Goal: Information Seeking & Learning: Learn about a topic

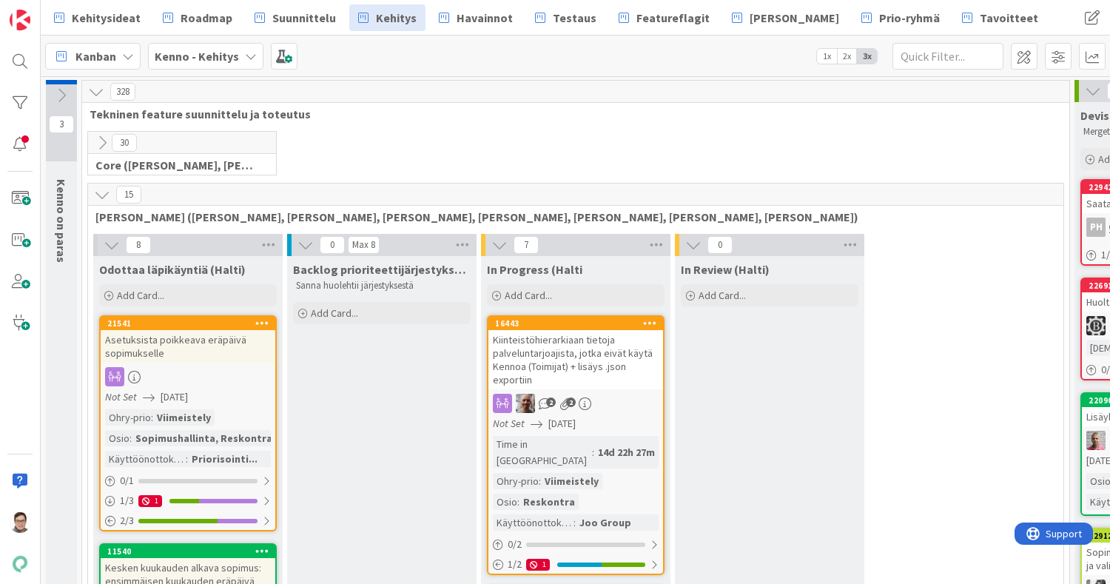
click at [200, 345] on div "Asetuksista poikkeava eräpäivä sopimukselle" at bounding box center [188, 346] width 175 height 33
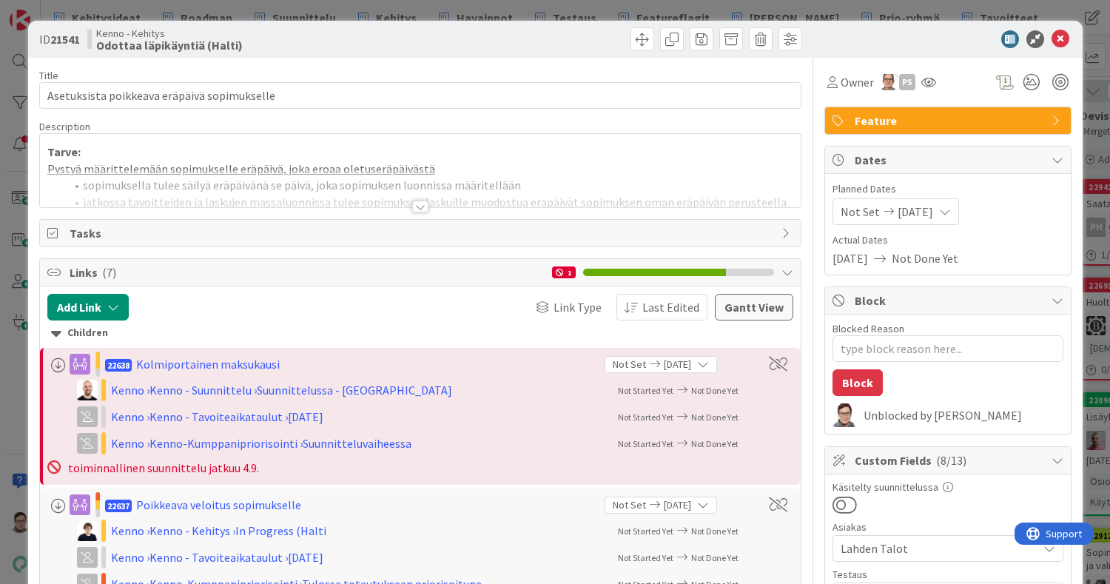
click at [413, 205] on div at bounding box center [420, 206] width 16 height 12
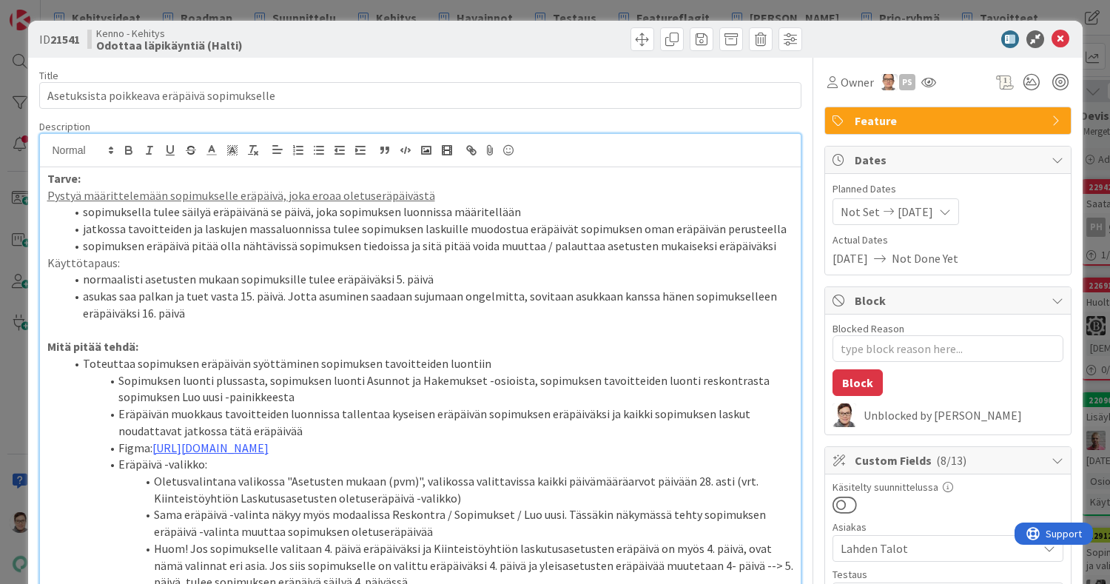
scroll to position [85, 0]
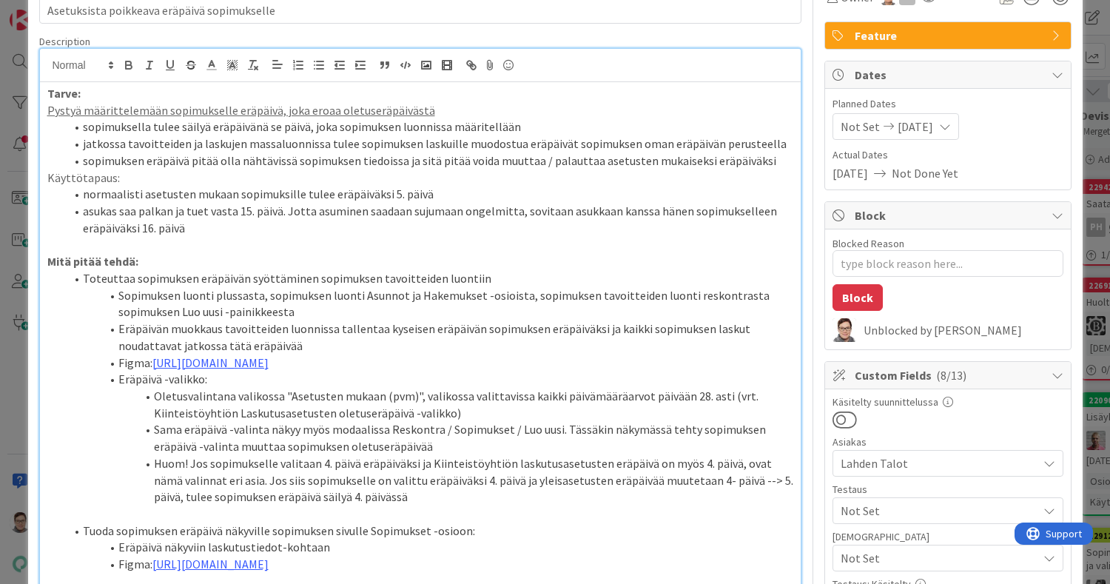
type textarea "x"
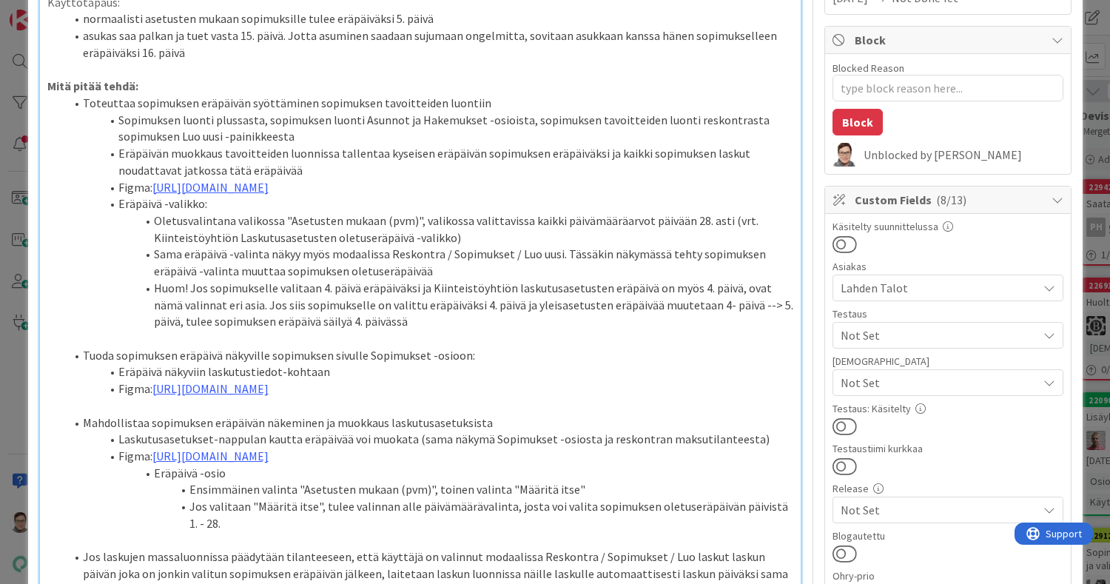
scroll to position [262, 0]
click at [475, 244] on li "Oletusvalintana valikossa "Asetusten mukaan (pvm)", valikossa valittavissa kaik…" at bounding box center [429, 227] width 728 height 33
click at [269, 193] on link "https://www.figma.com/proto/s06ePFuGvSFkRRSBp8p43G/Reskontra?page-id=0%3A1&node…" at bounding box center [210, 185] width 116 height 15
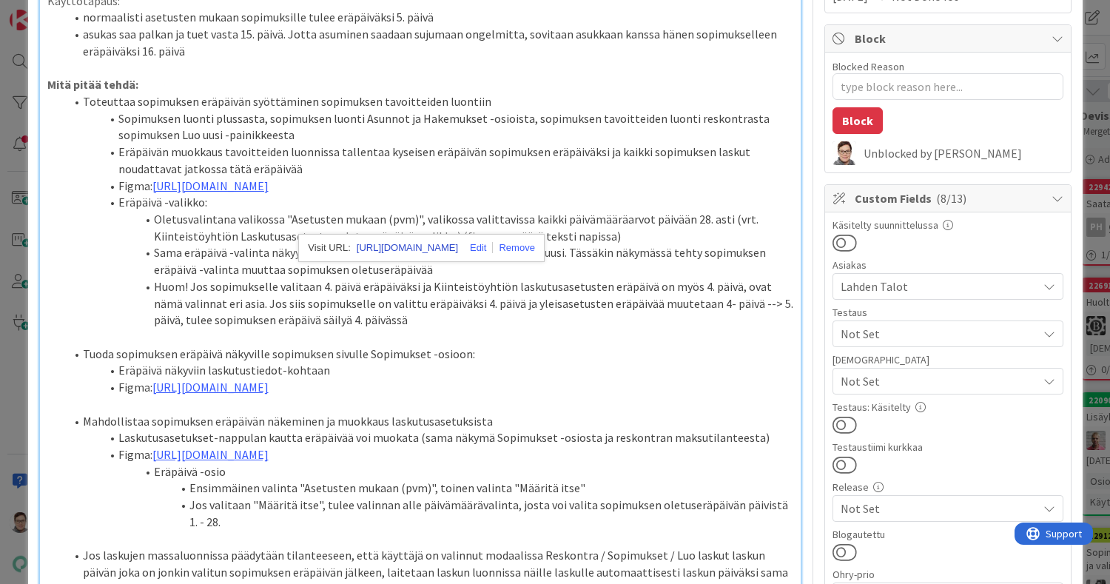
click at [446, 241] on link "https://www.figma.com/proto/s06ePFuGvSFkRRSBp8p43G/Reskontra?content-scaling=fi…" at bounding box center [407, 247] width 101 height 19
click at [238, 244] on li "Oletusvalintana valikossa "Asetusten mukaan (pvm)", valikossa valittavissa kaik…" at bounding box center [429, 227] width 728 height 33
click at [336, 379] on li "Eräpäivä näkyviin laskutustiedot-kohtaan" at bounding box center [429, 370] width 728 height 17
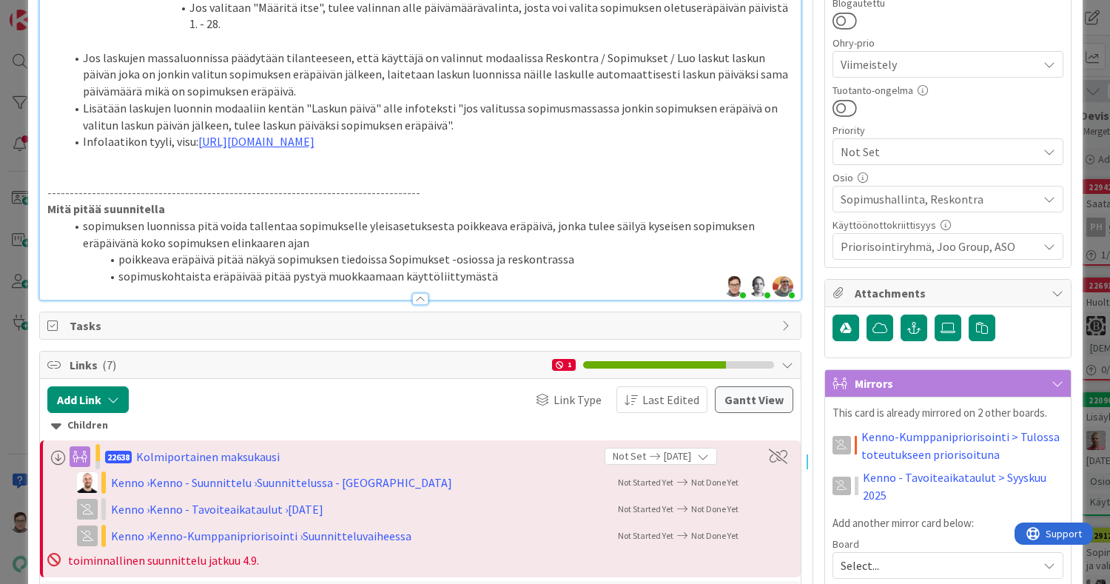
scroll to position [795, 0]
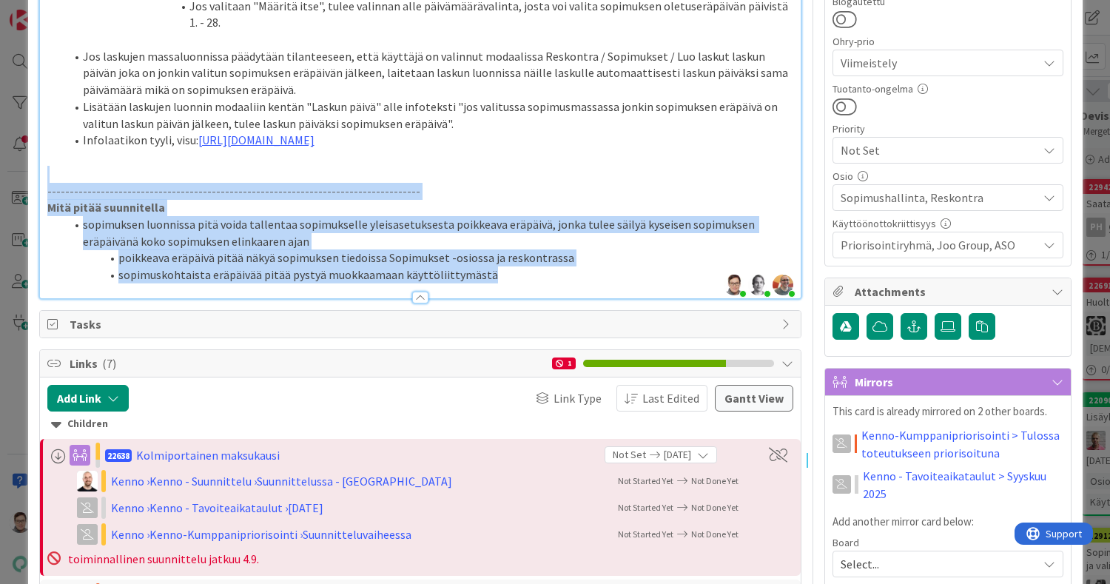
drag, startPoint x: 510, startPoint y: 393, endPoint x: 0, endPoint y: 297, distance: 519.3
click at [0, 297] on div "ID 21541 Kenno - Kehitys Odottaa läpikäyntiä (Halti) Title 43 / 128 Asetuksista…" at bounding box center [555, 292] width 1110 height 584
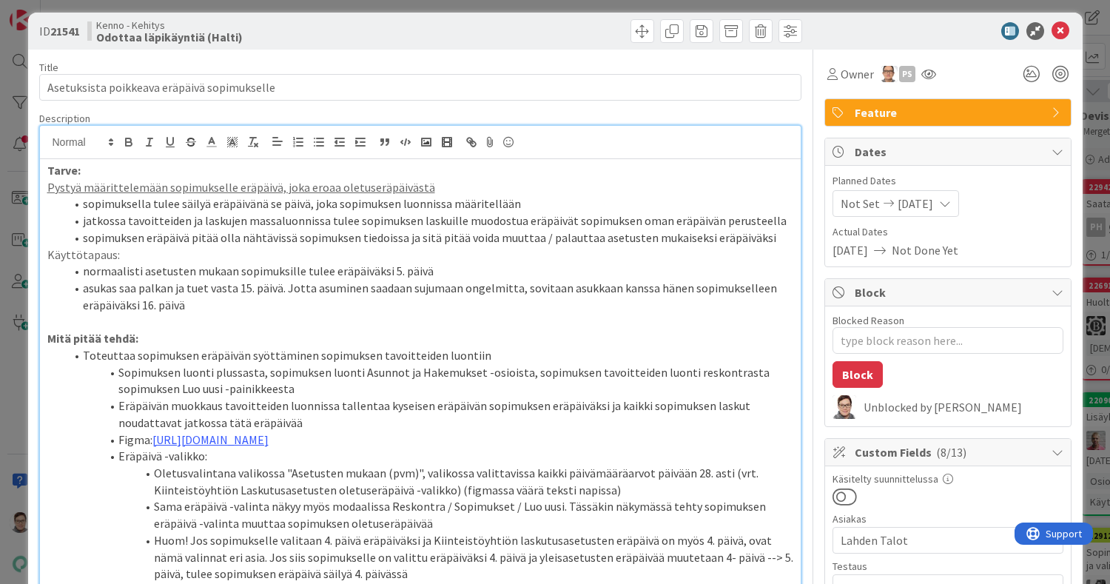
scroll to position [0, 0]
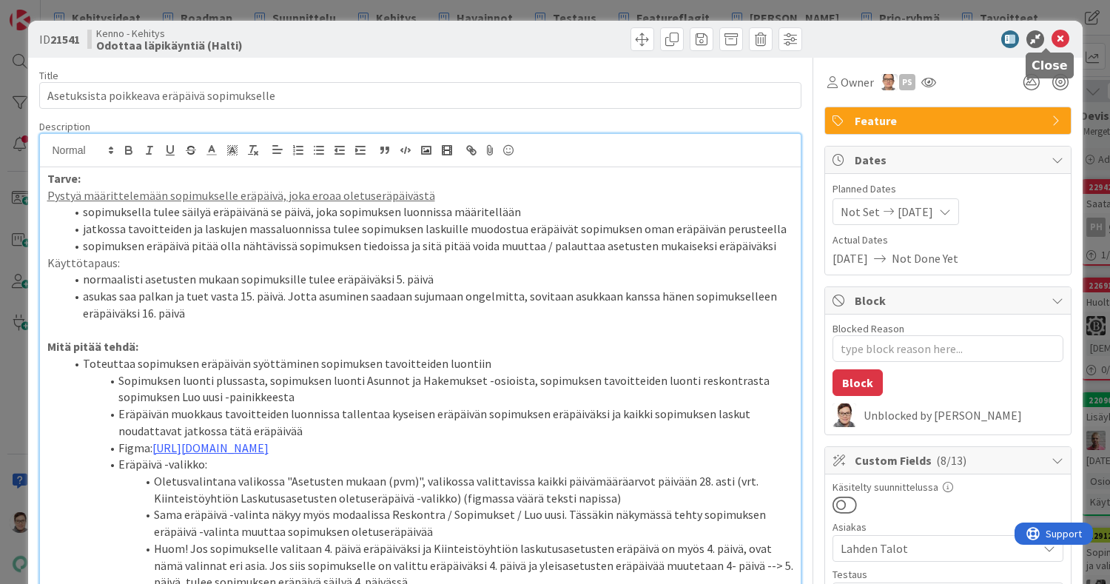
click at [1051, 39] on icon at bounding box center [1060, 39] width 18 height 18
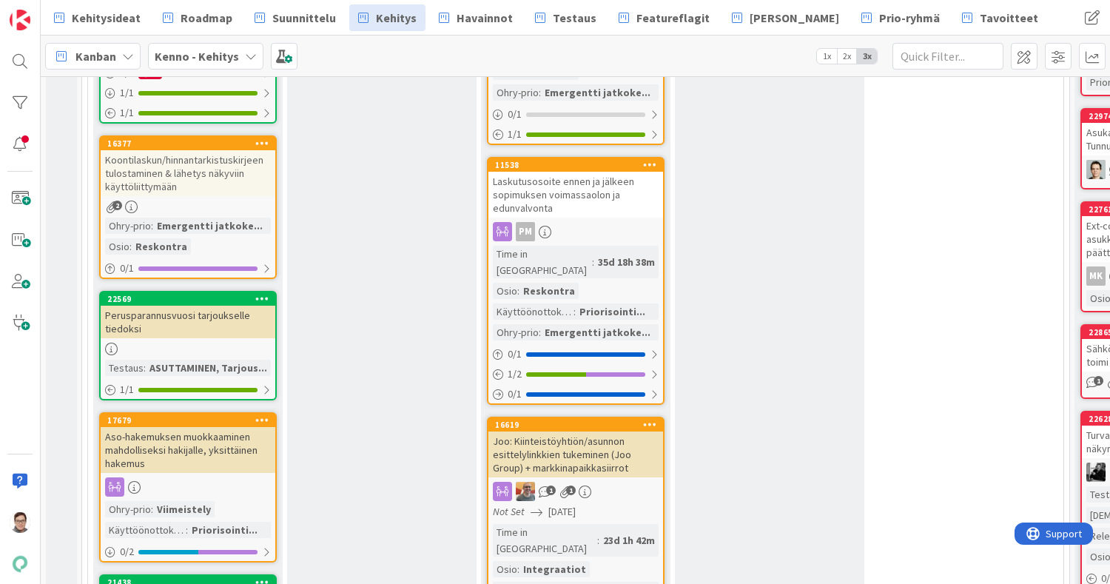
scroll to position [632, 0]
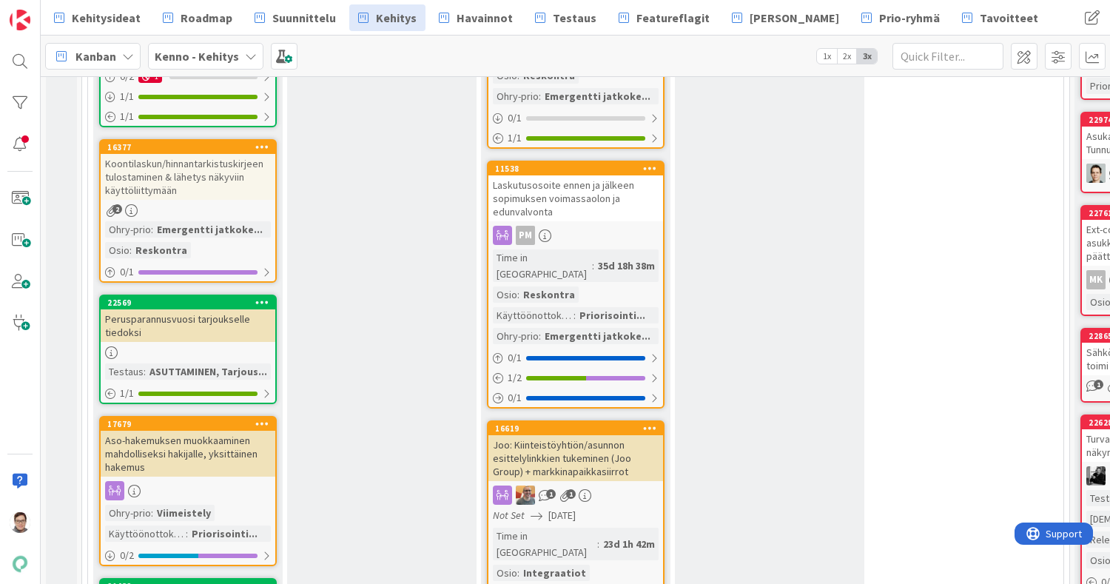
click at [183, 326] on div "Perusparannusvuosi tarjoukselle tiedoksi" at bounding box center [188, 325] width 175 height 33
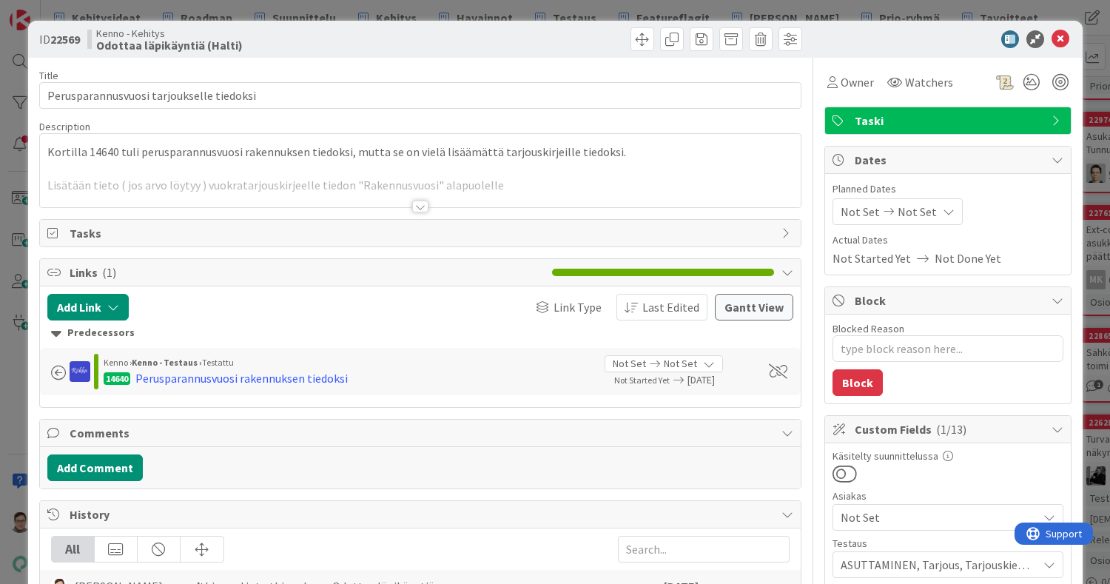
click at [412, 210] on div at bounding box center [420, 206] width 16 height 12
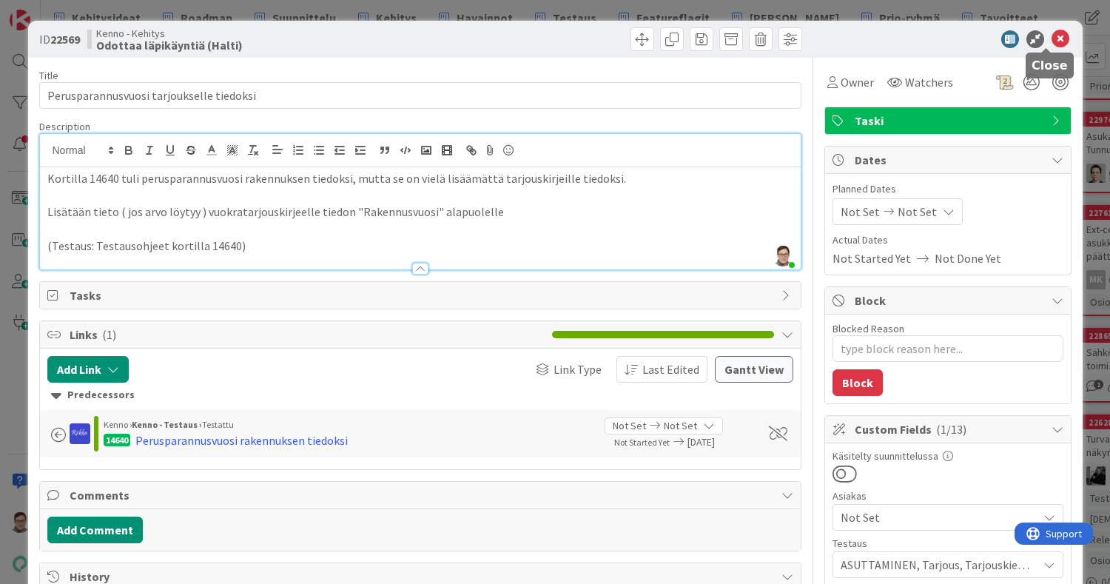
click at [1051, 41] on icon at bounding box center [1060, 39] width 18 height 18
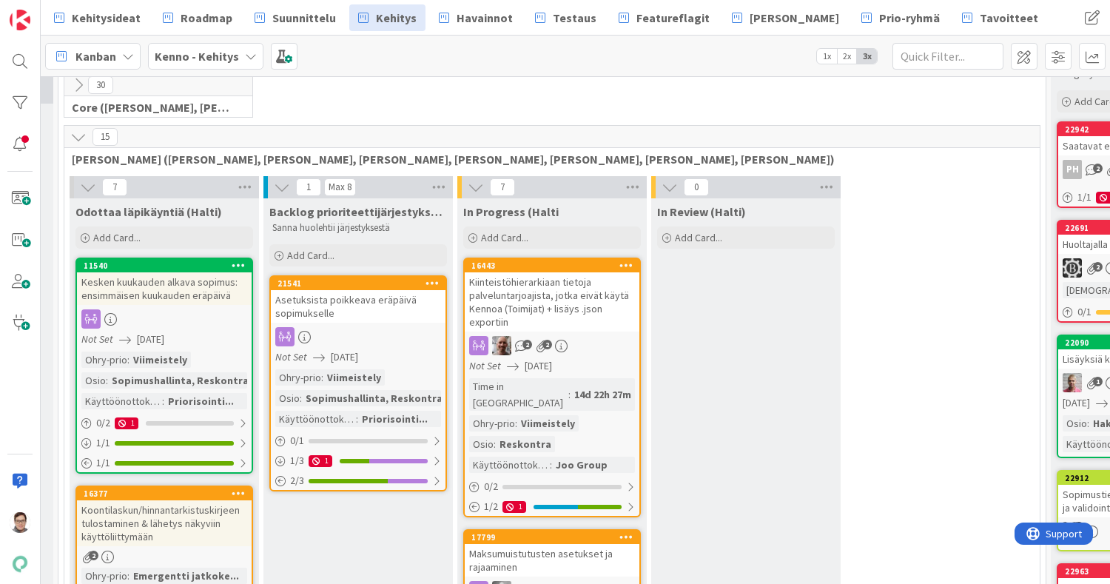
scroll to position [43, 24]
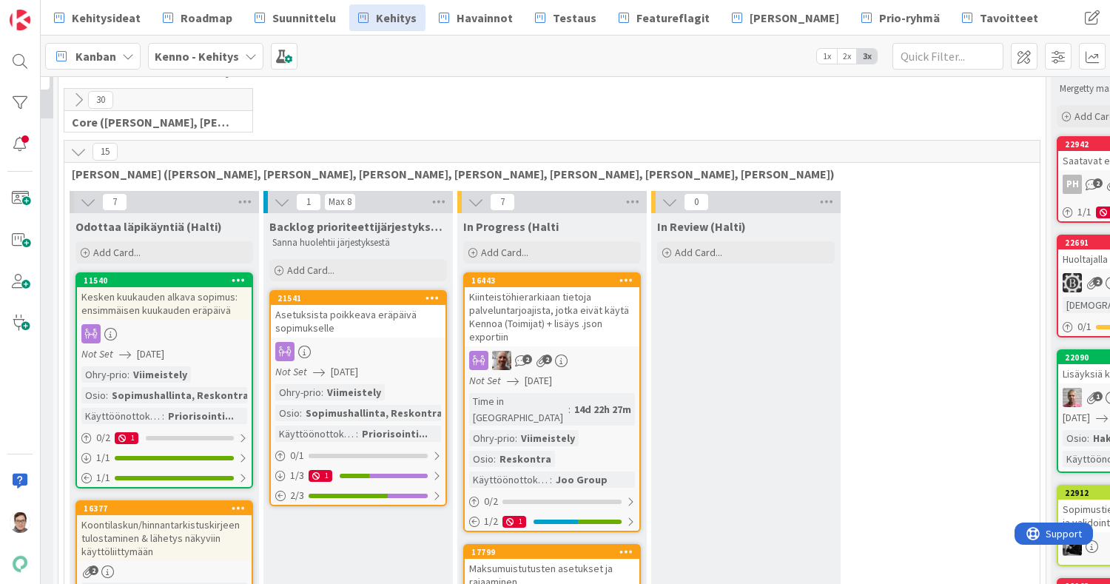
click at [180, 311] on div "Kesken kuukauden alkava sopimus: ensimmäisen kuukauden eräpäivä" at bounding box center [164, 303] width 175 height 33
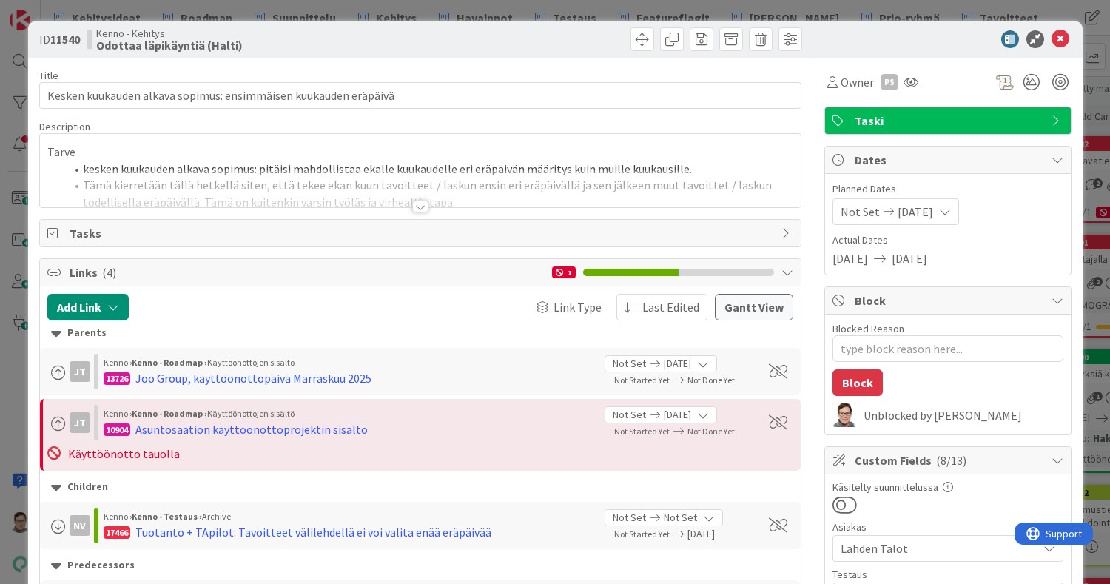
type textarea "x"
click at [412, 205] on div at bounding box center [420, 206] width 16 height 12
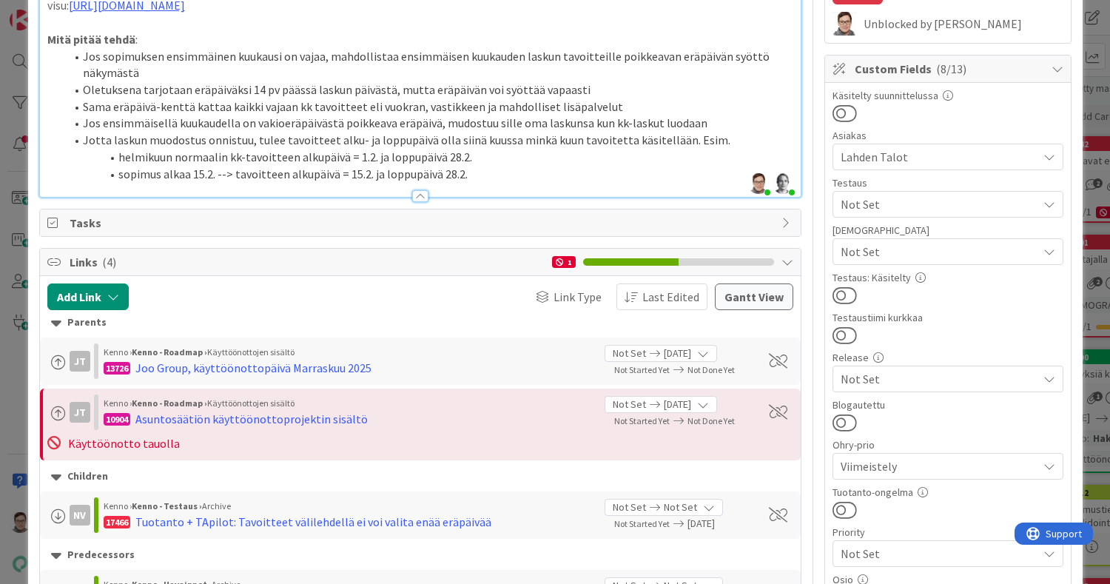
scroll to position [392, 0]
click at [348, 98] on li "Oletuksena tarjotaan eräpäiväksi 14 pv päässä laskun päivästä, mutta eräpäivän …" at bounding box center [429, 89] width 728 height 17
click at [472, 182] on li "sopimus alkaa 15.2. --> tavoitteen alkupäivä = 15.2. ja loppupäivä 28.2." at bounding box center [429, 173] width 728 height 17
click at [658, 98] on li "Oletuksena tarjotaan eräpäiväksi 14 pv päässä sopimuksen alkamispäivästä, mutta…" at bounding box center [429, 89] width 728 height 17
click at [622, 115] on li "Sama eräpäivä-kenttä kattaa kaikki vajaan kk tavoitteet eli vuokran, vastikkeen…" at bounding box center [429, 106] width 728 height 17
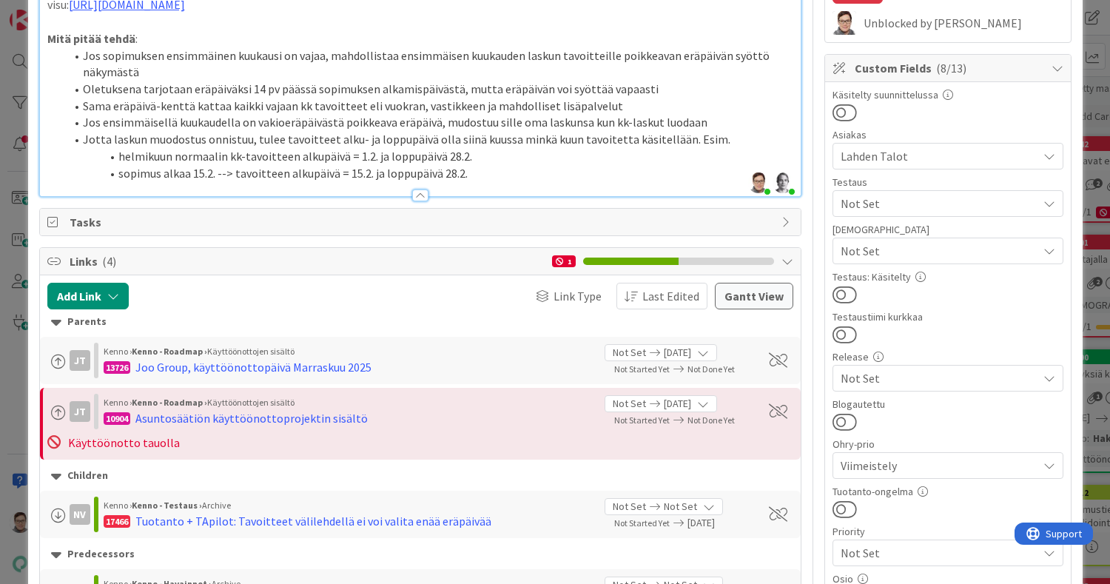
click at [714, 131] on li "Jos ensimmäisellä kuukaudella on vakioeräpäivästä poikkeava eräpäivä, mudostuu …" at bounding box center [429, 122] width 728 height 17
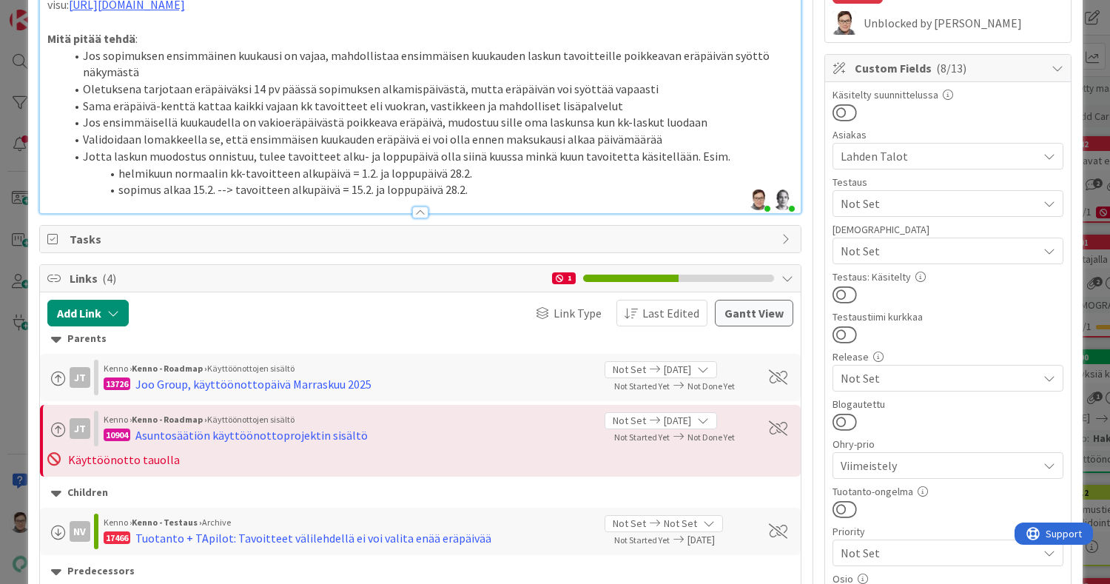
click at [500, 148] on li "Validoidaan lomakkeella se, että ensimmäisen kuukauden eräpäivä ei voi olla enn…" at bounding box center [429, 139] width 728 height 17
click at [658, 148] on li "Validoidaan lomakkeella se, että ensimmäisen kuukauden eräpäivä ei voi olla enn…" at bounding box center [429, 139] width 728 height 17
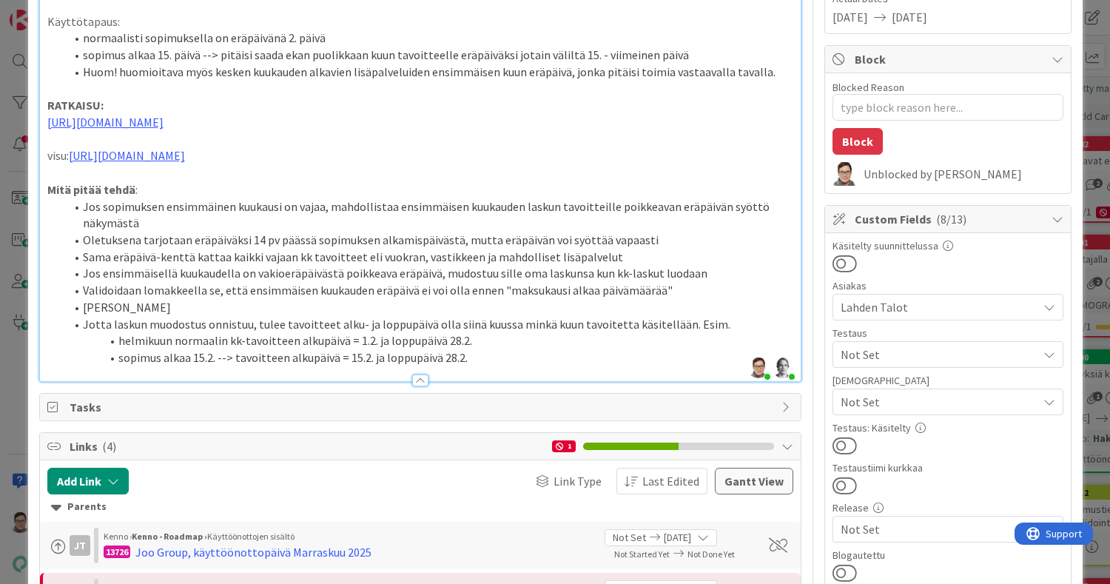
scroll to position [242, 0]
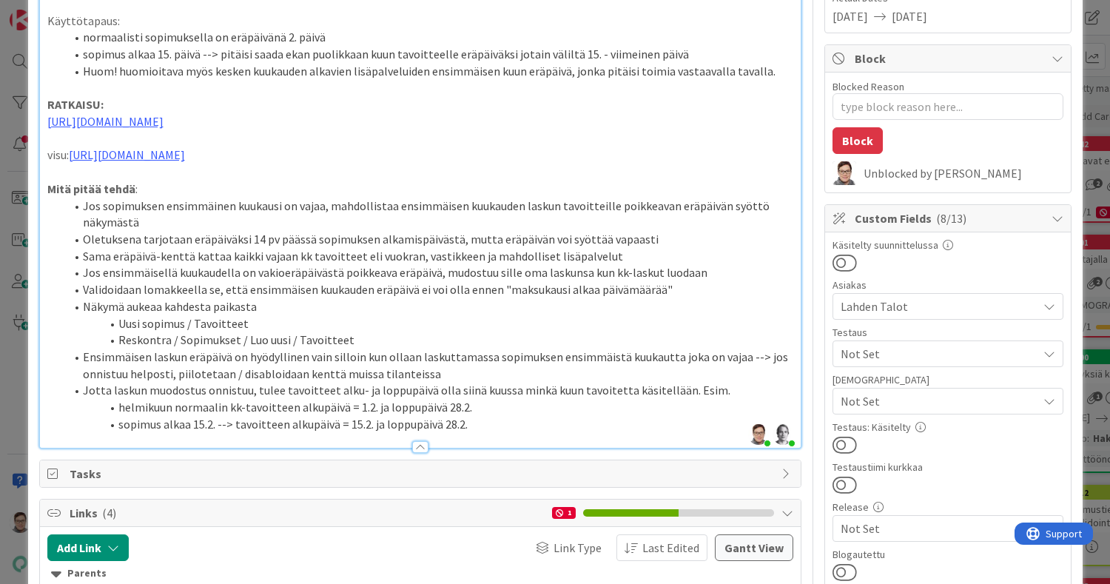
click at [417, 453] on div at bounding box center [420, 447] width 16 height 12
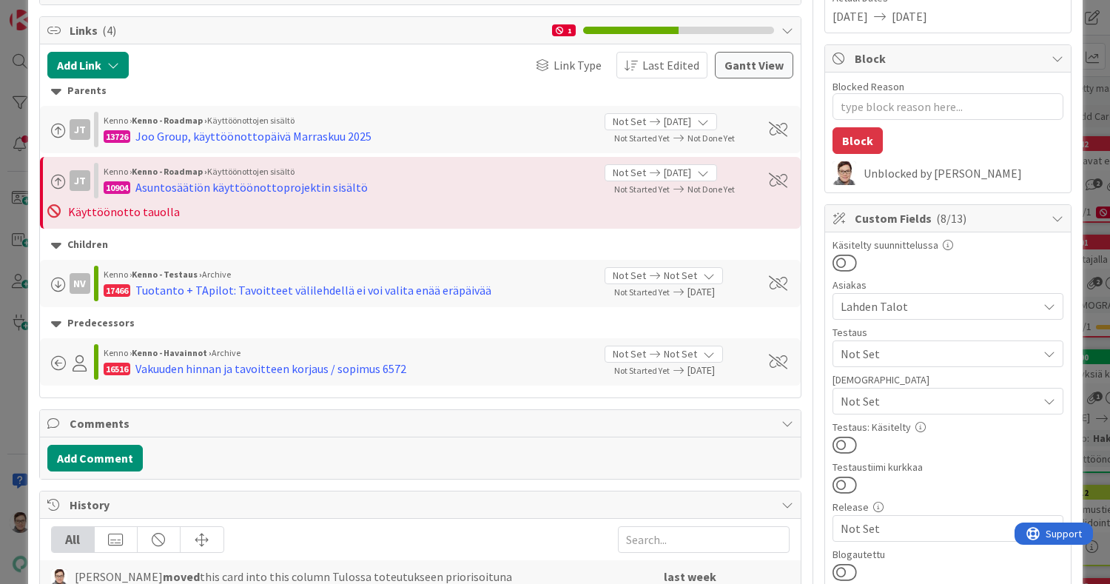
scroll to position [0, 0]
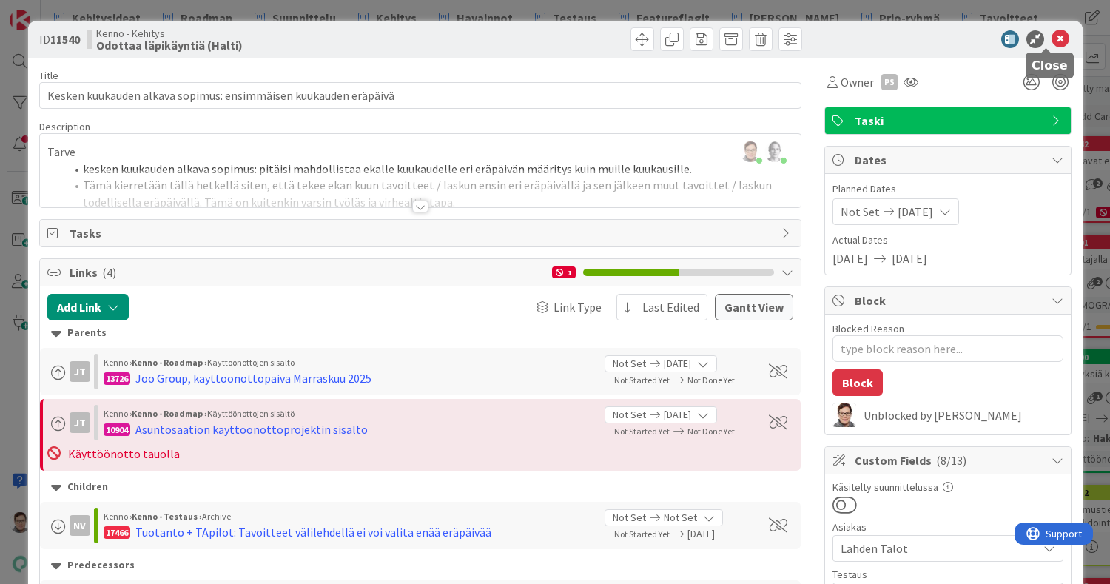
click at [1051, 40] on icon at bounding box center [1060, 39] width 18 height 18
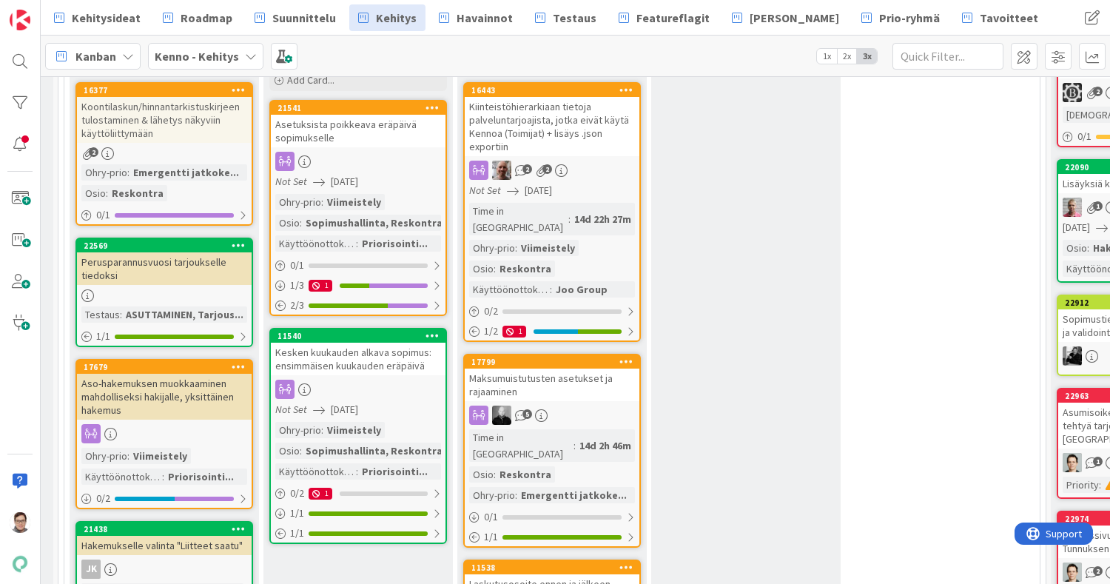
scroll to position [235, 24]
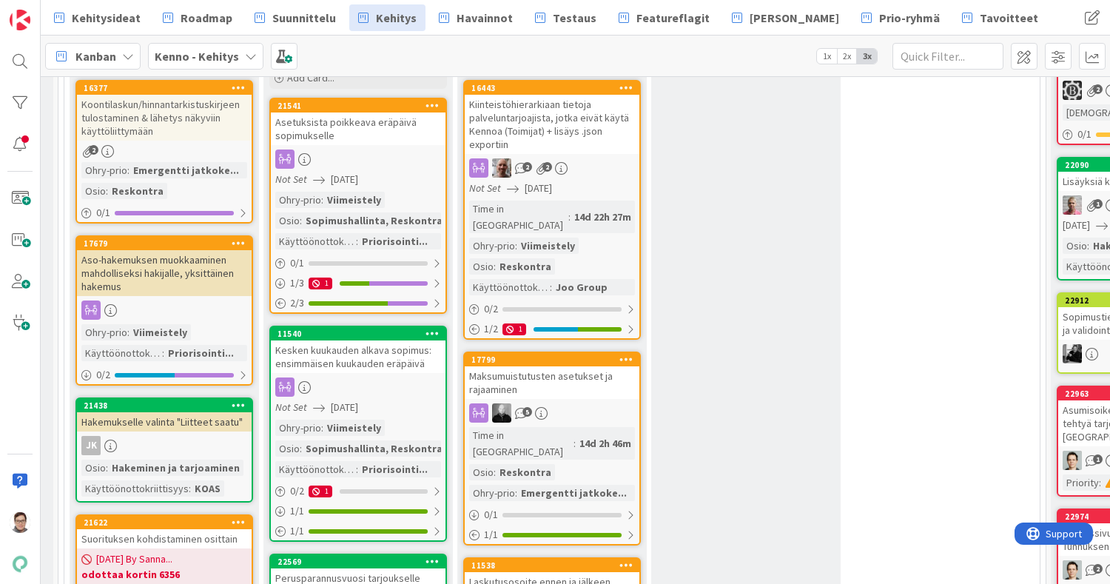
click at [171, 425] on div "Hakemukselle valinta "Liitteet saatu"" at bounding box center [164, 421] width 175 height 19
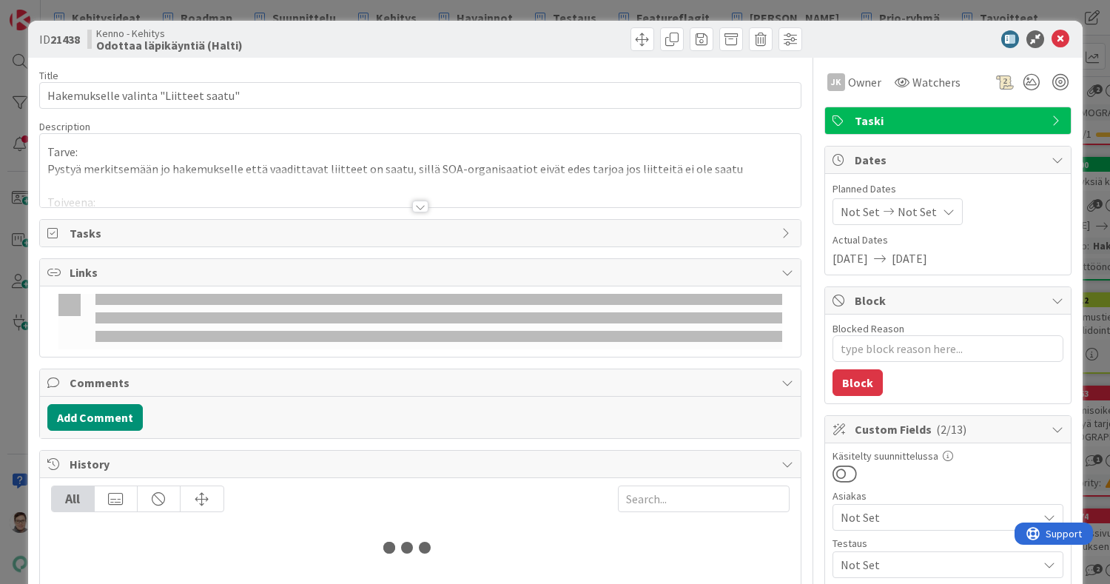
type textarea "x"
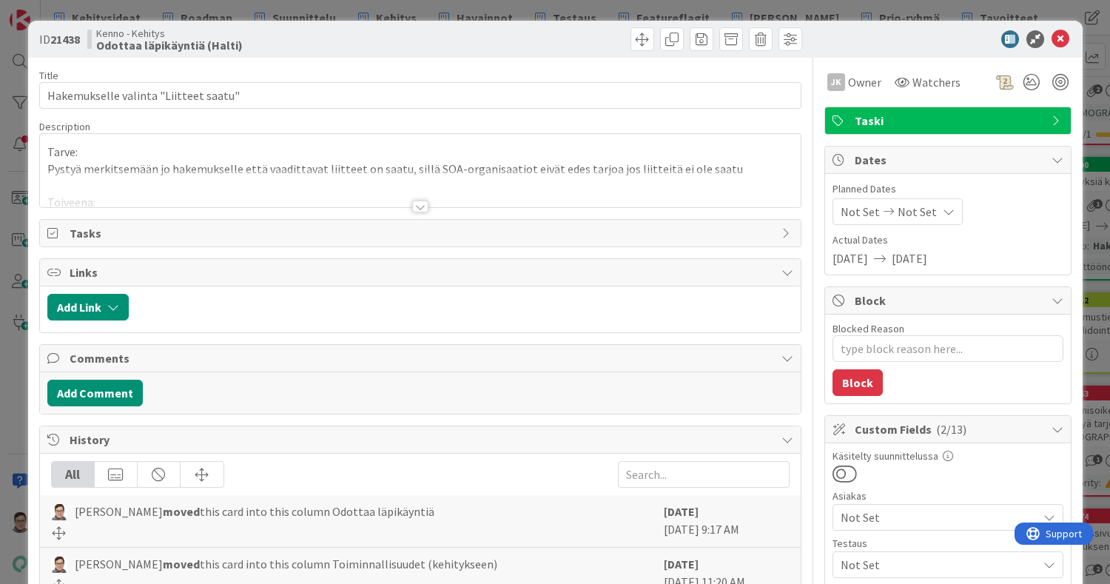
click at [412, 201] on div at bounding box center [420, 206] width 16 height 12
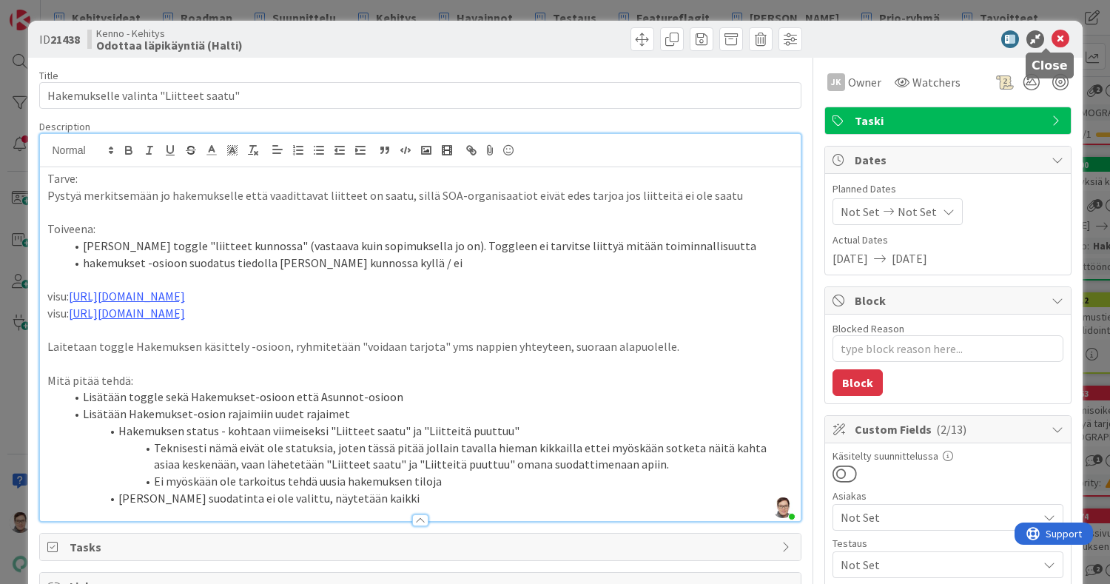
click at [1051, 42] on icon at bounding box center [1060, 39] width 18 height 18
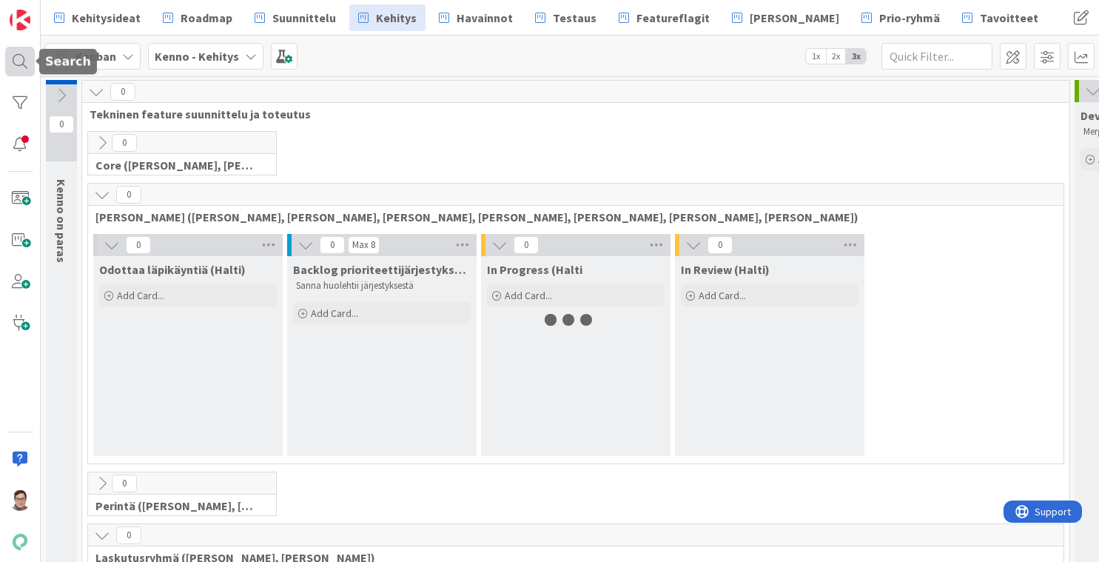
click at [21, 67] on div at bounding box center [20, 62] width 30 height 30
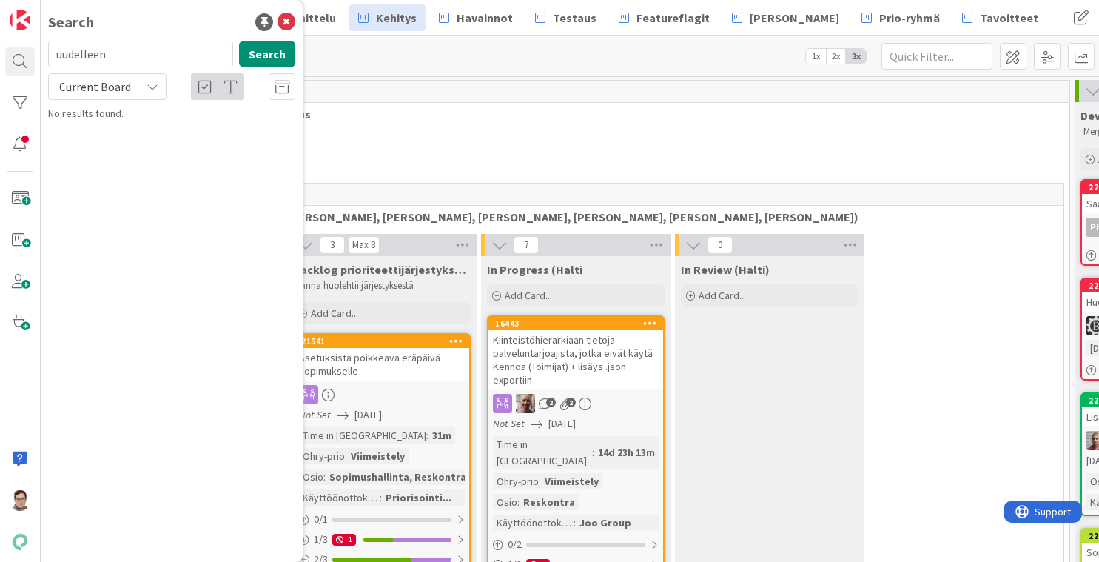
type input "uudelleen"
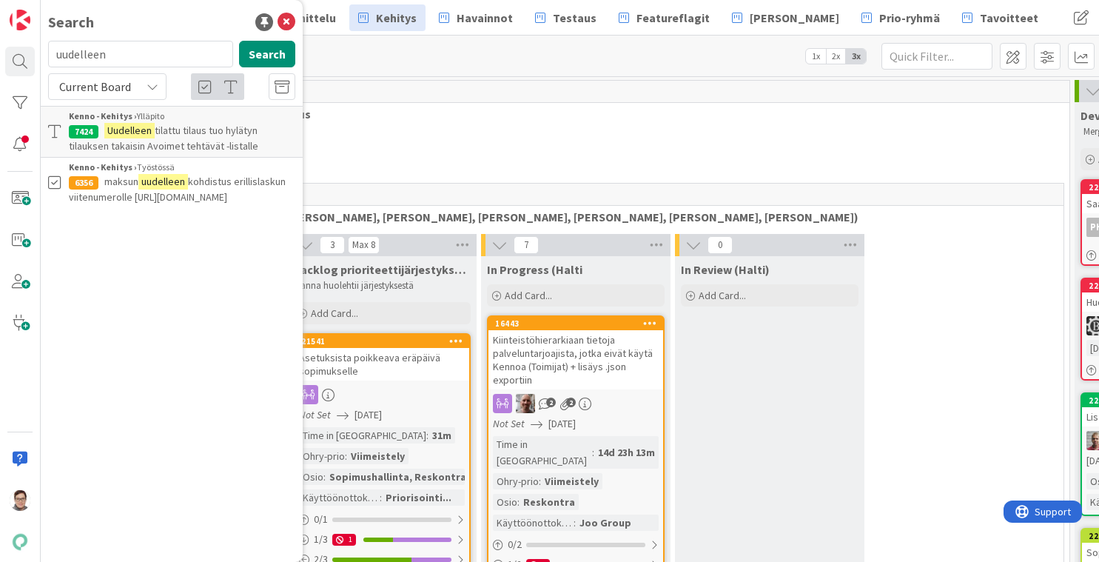
click at [116, 87] on span "Current Board" at bounding box center [95, 86] width 72 height 15
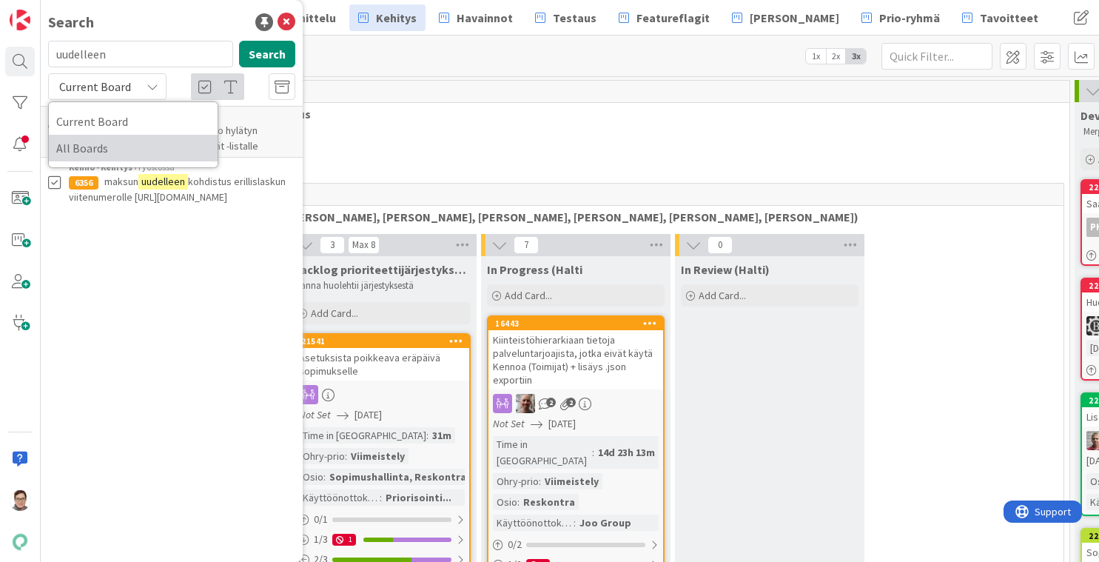
click at [107, 142] on span "All Boards" at bounding box center [133, 148] width 154 height 22
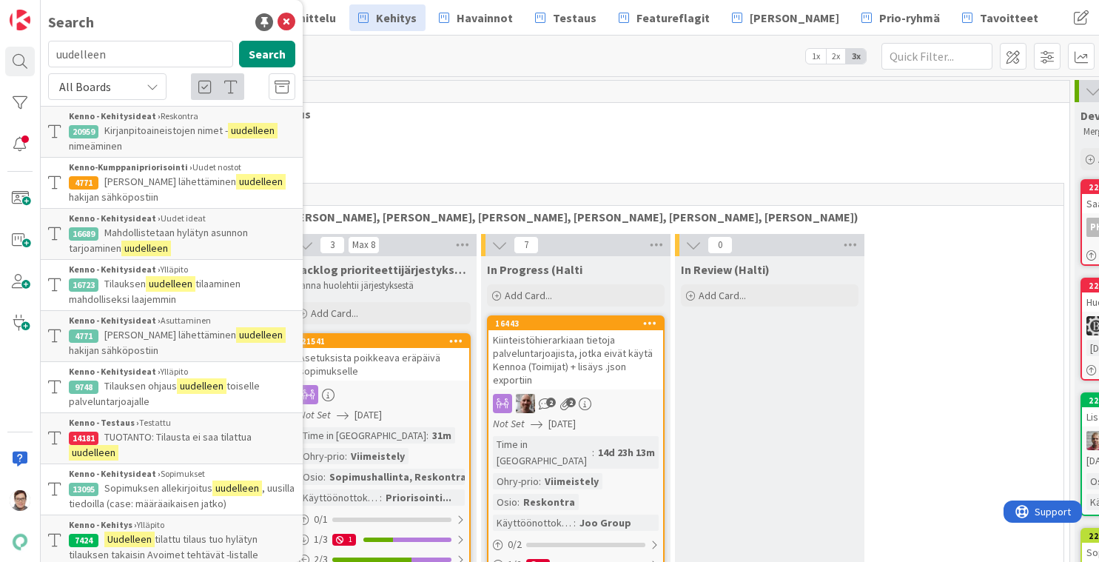
click at [199, 183] on span "Tarjouksen lähettäminen" at bounding box center [170, 181] width 132 height 13
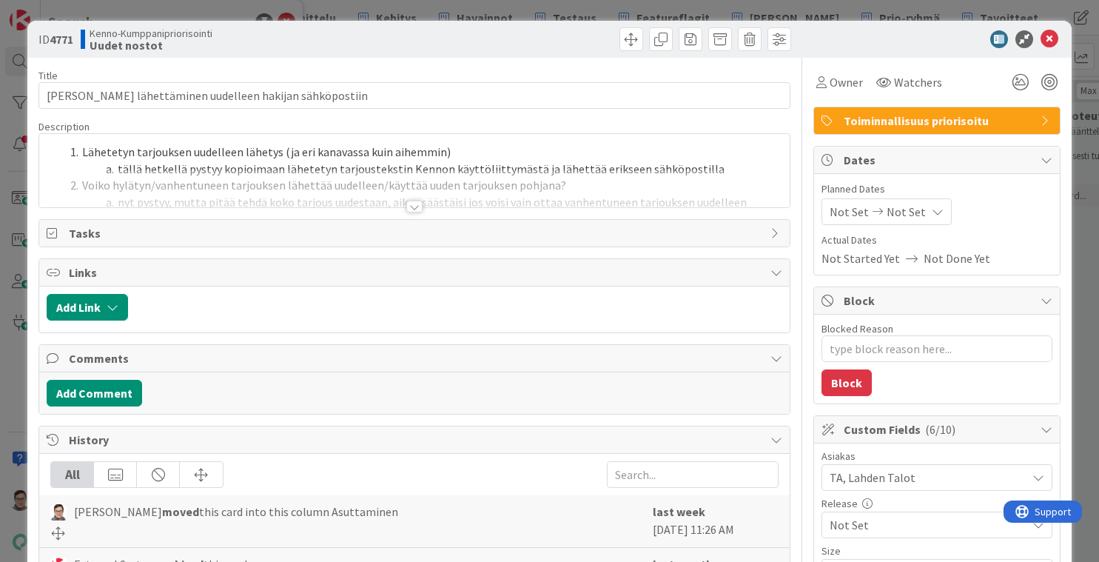
type textarea "x"
click at [1040, 37] on icon at bounding box center [1049, 39] width 18 height 18
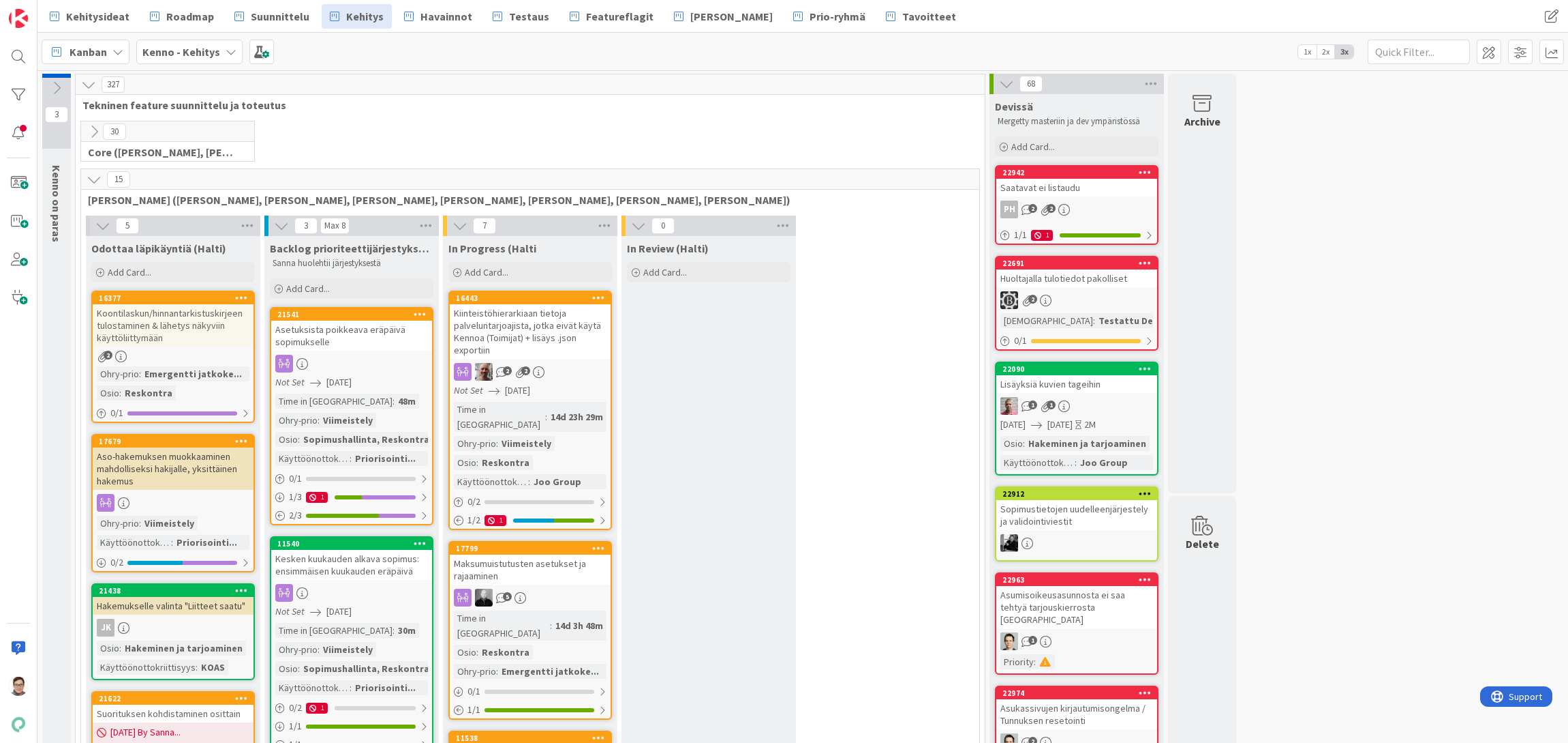
drag, startPoint x: 1906, startPoint y: 6, endPoint x: 1282, endPoint y: 263, distance: 674.9
click at [261, 18] on span "Suunnittelu" at bounding box center [280, 17] width 59 height 17
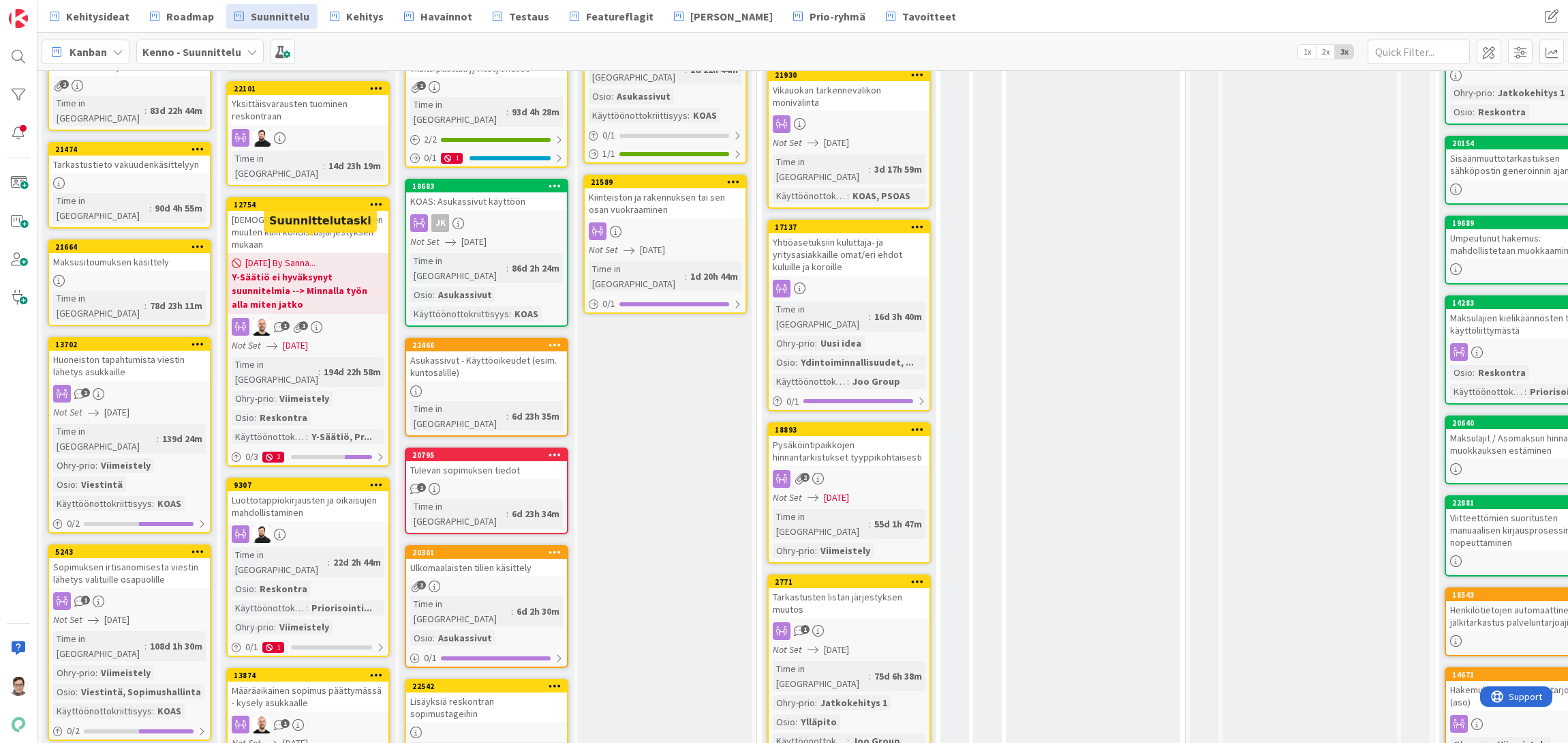
scroll to position [409, 0]
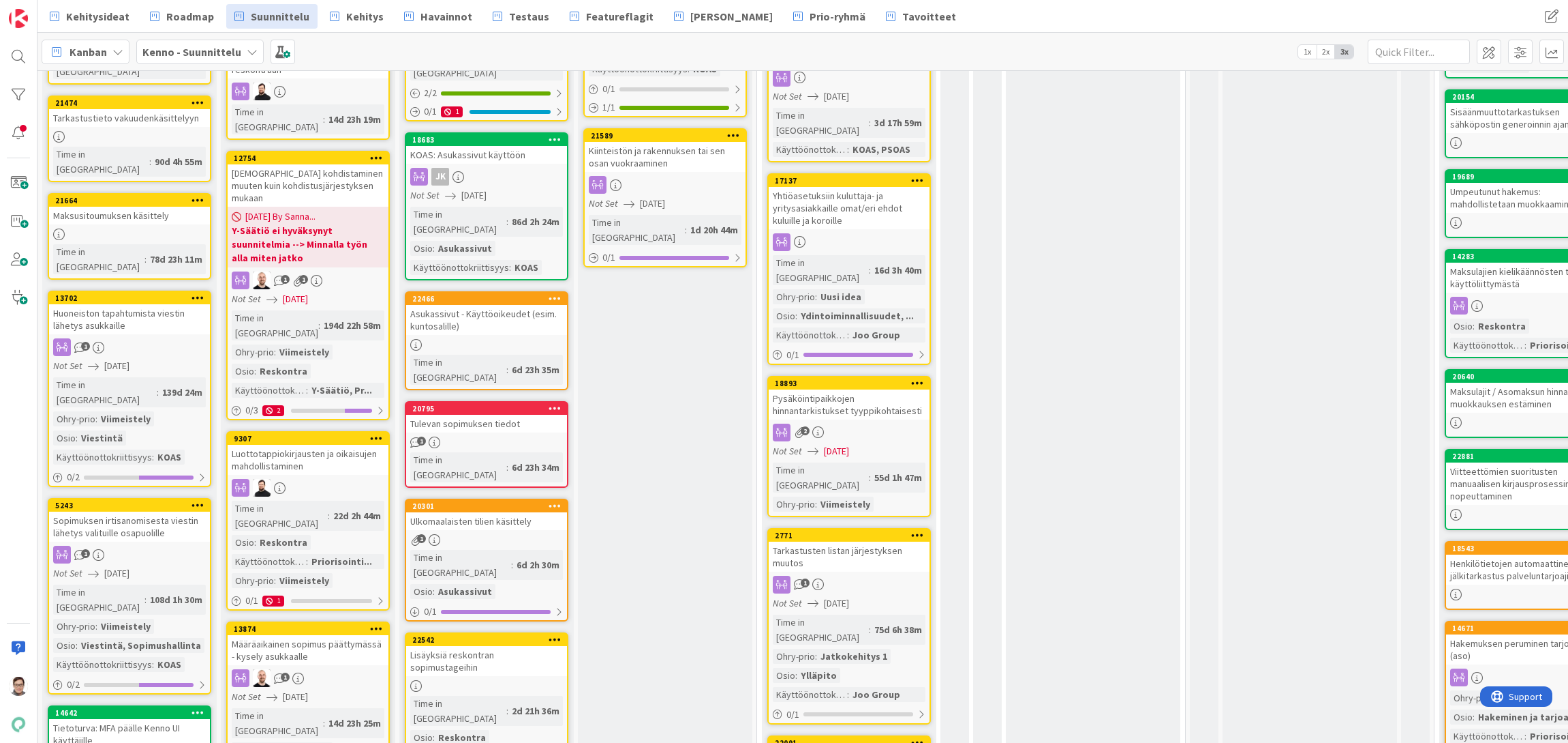
click at [311, 444] on div "Luottotappiokirjausten ja oikaisujen mahdollistaminen" at bounding box center [308, 459] width 161 height 30
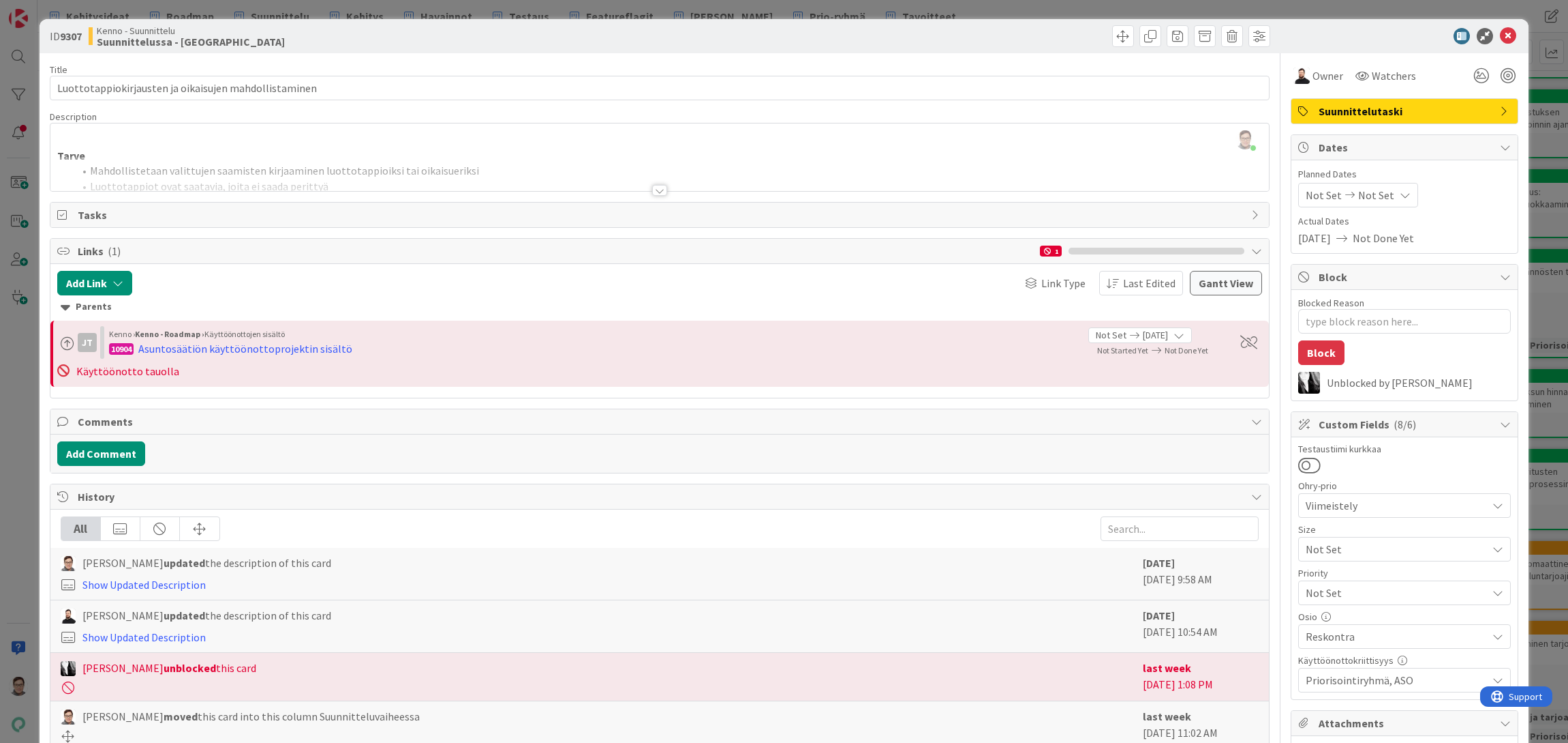
click at [660, 190] on div at bounding box center [660, 190] width 15 height 11
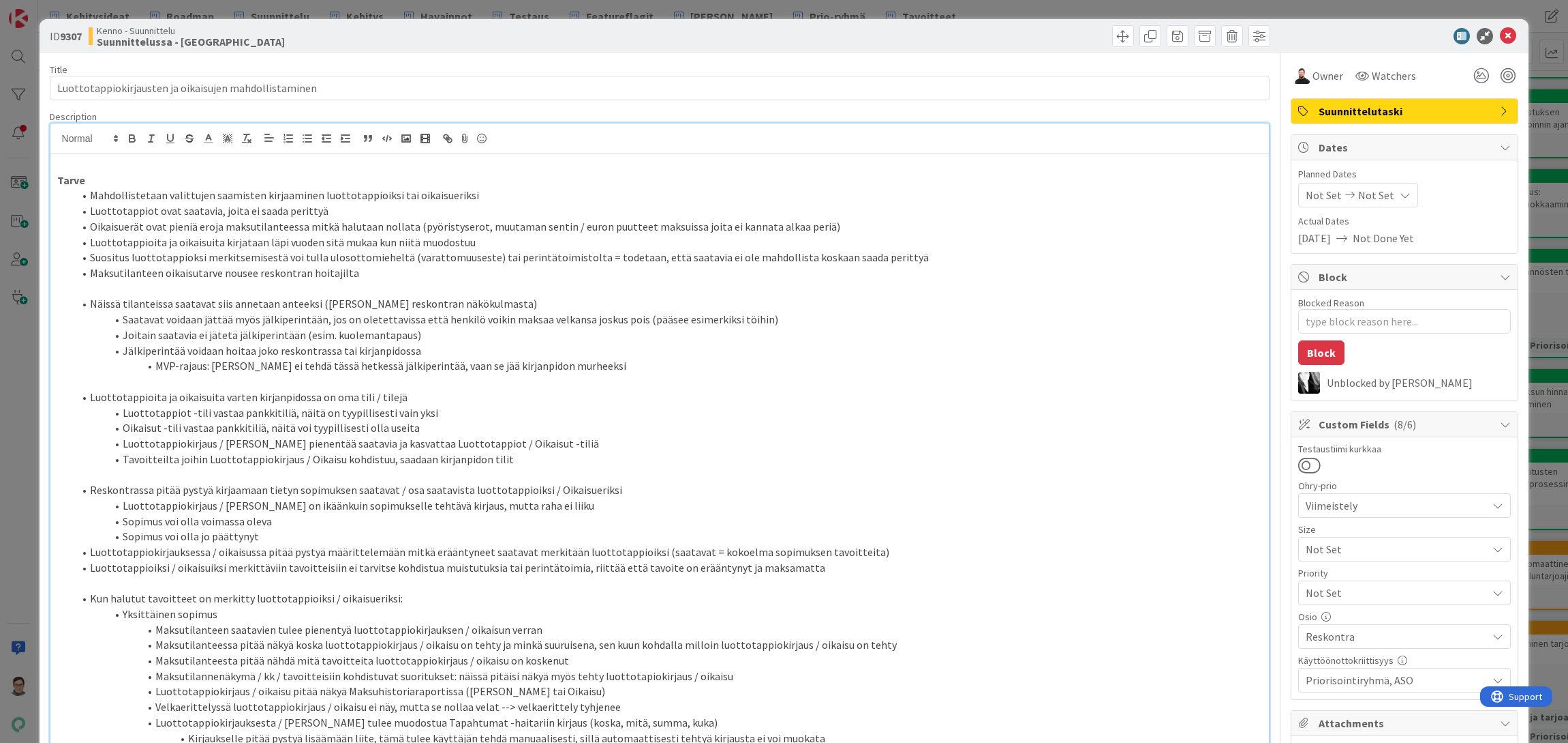
click at [413, 428] on li "Oikaisut -tili vastaa pankkitiliä, näitä voi tyypillisesti olla useita" at bounding box center [668, 428] width 1189 height 16
click at [842, 699] on li "Velkaerittelyssä luottotappiokirjaus / oikaisu ei näy, mutta se nollaa velat --…" at bounding box center [668, 706] width 1189 height 16
click at [1504, 38] on icon at bounding box center [1508, 36] width 17 height 17
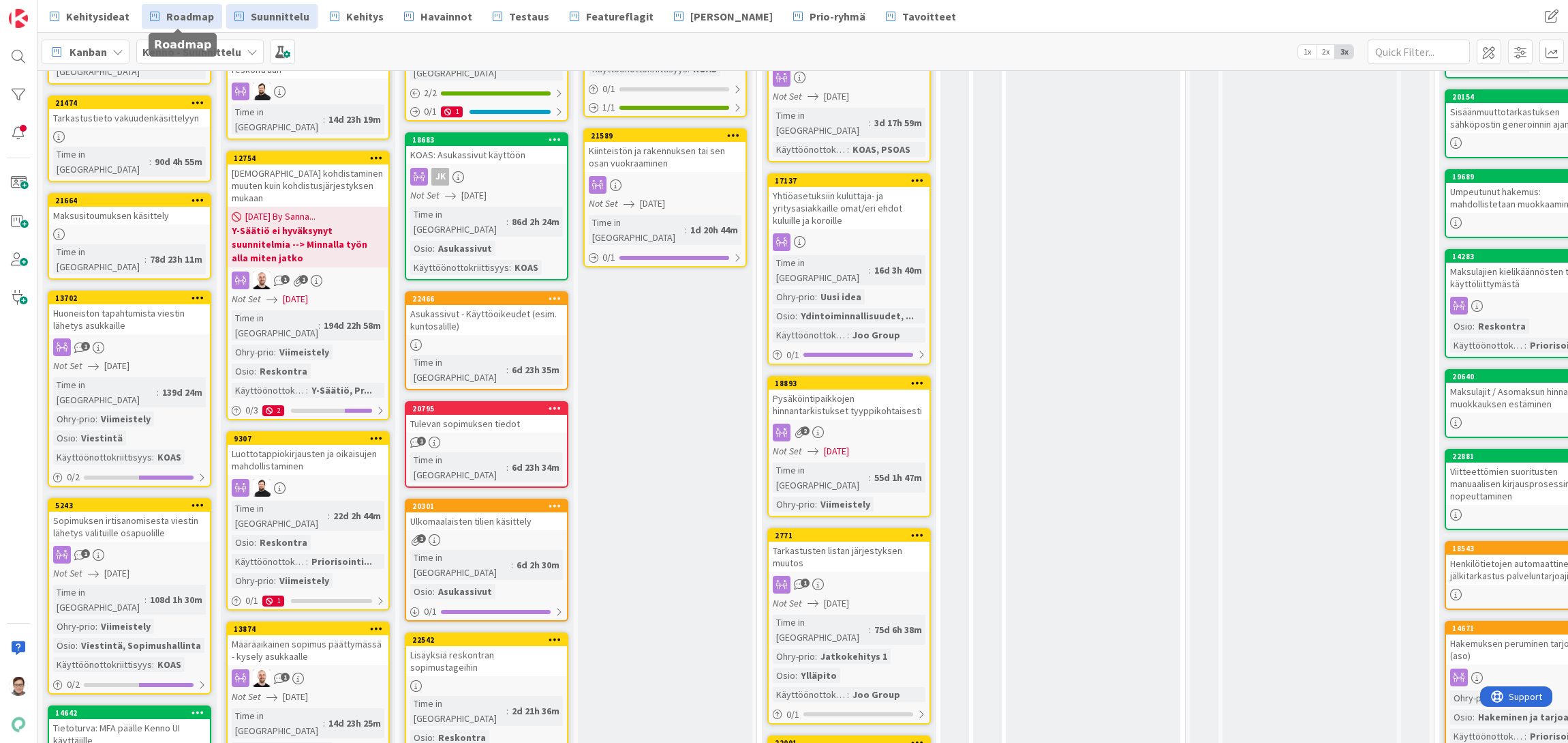
click at [190, 18] on span "Roadmap" at bounding box center [191, 17] width 48 height 17
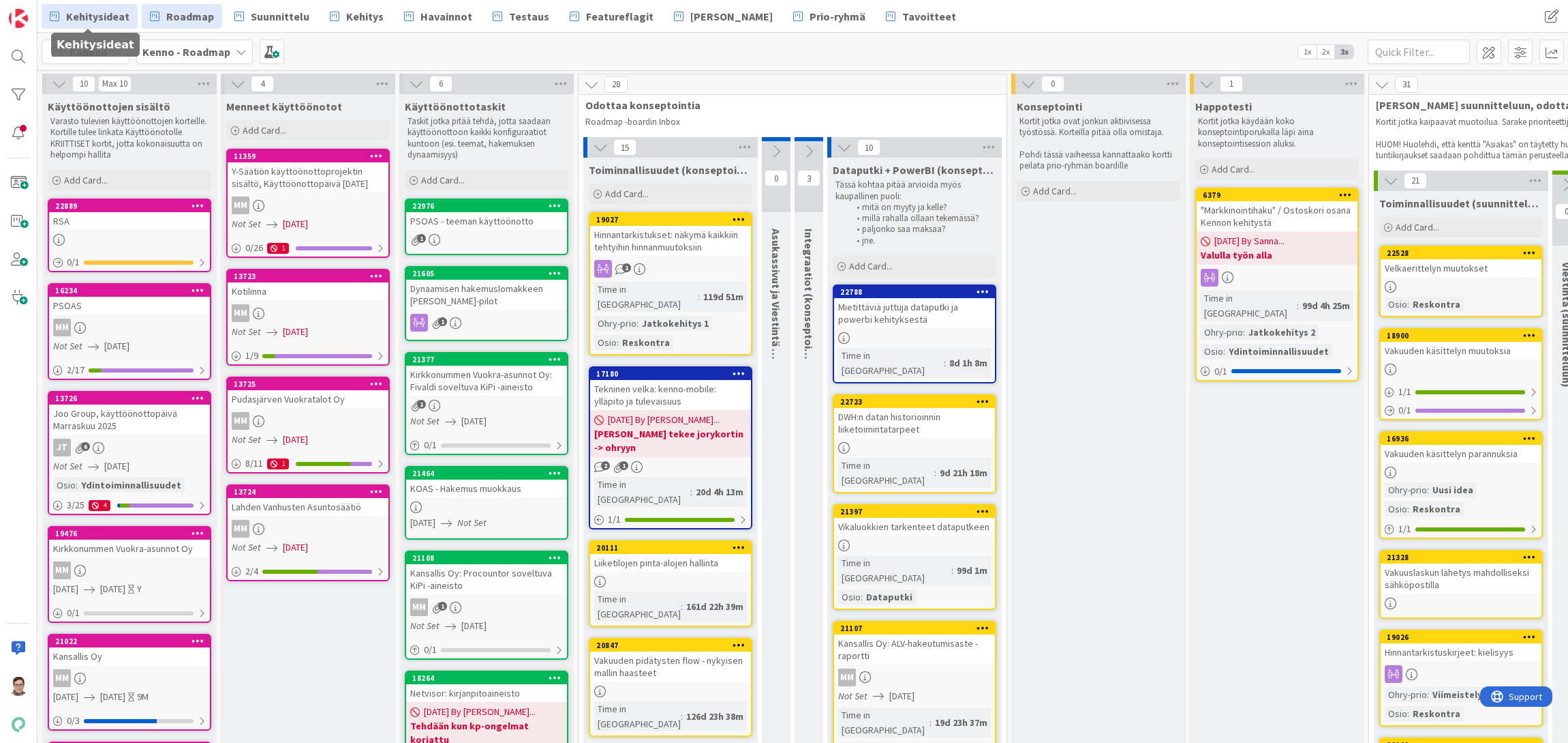
click at [89, 12] on span "Kehitysideat" at bounding box center [98, 17] width 64 height 17
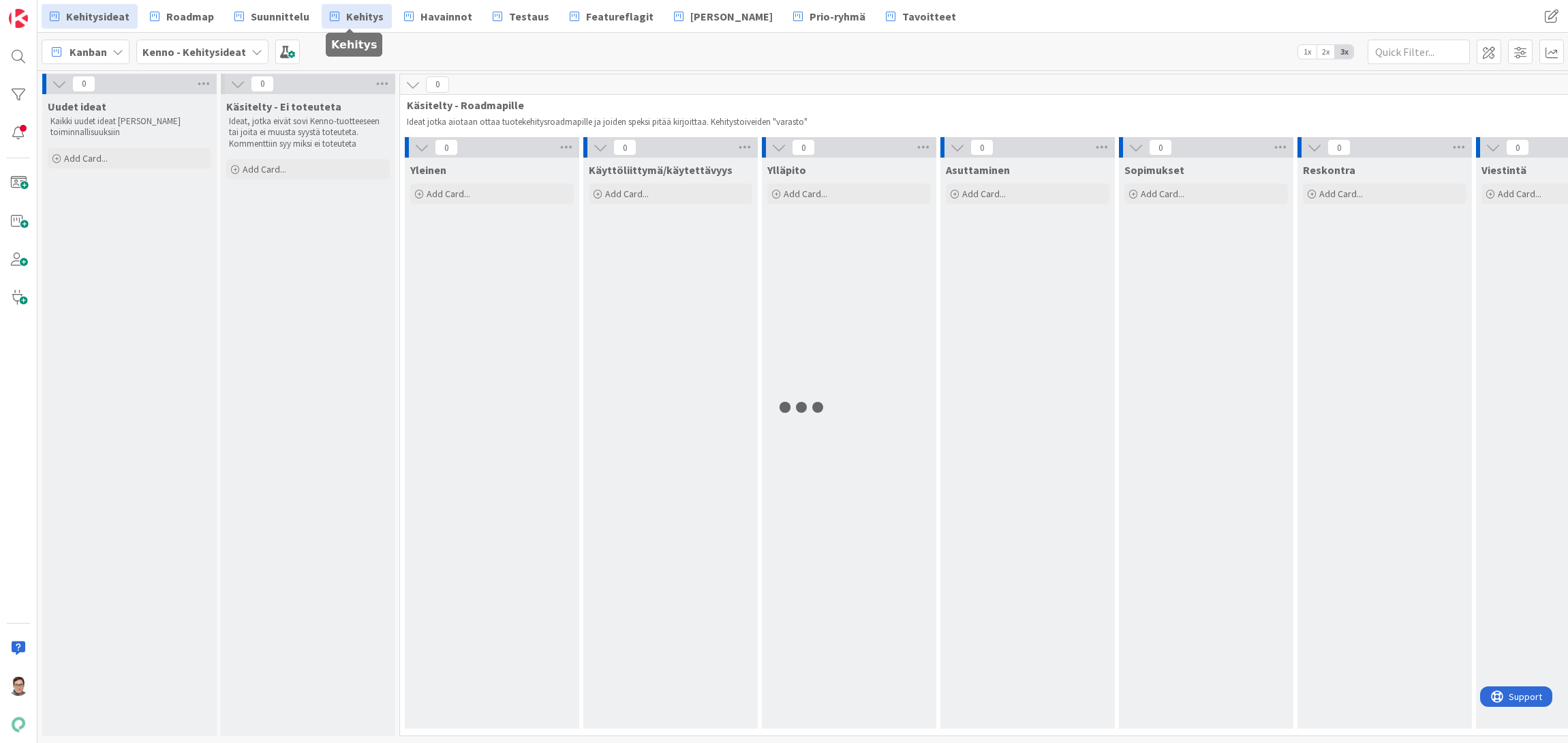
click at [366, 15] on span "Kehitys" at bounding box center [365, 17] width 38 height 17
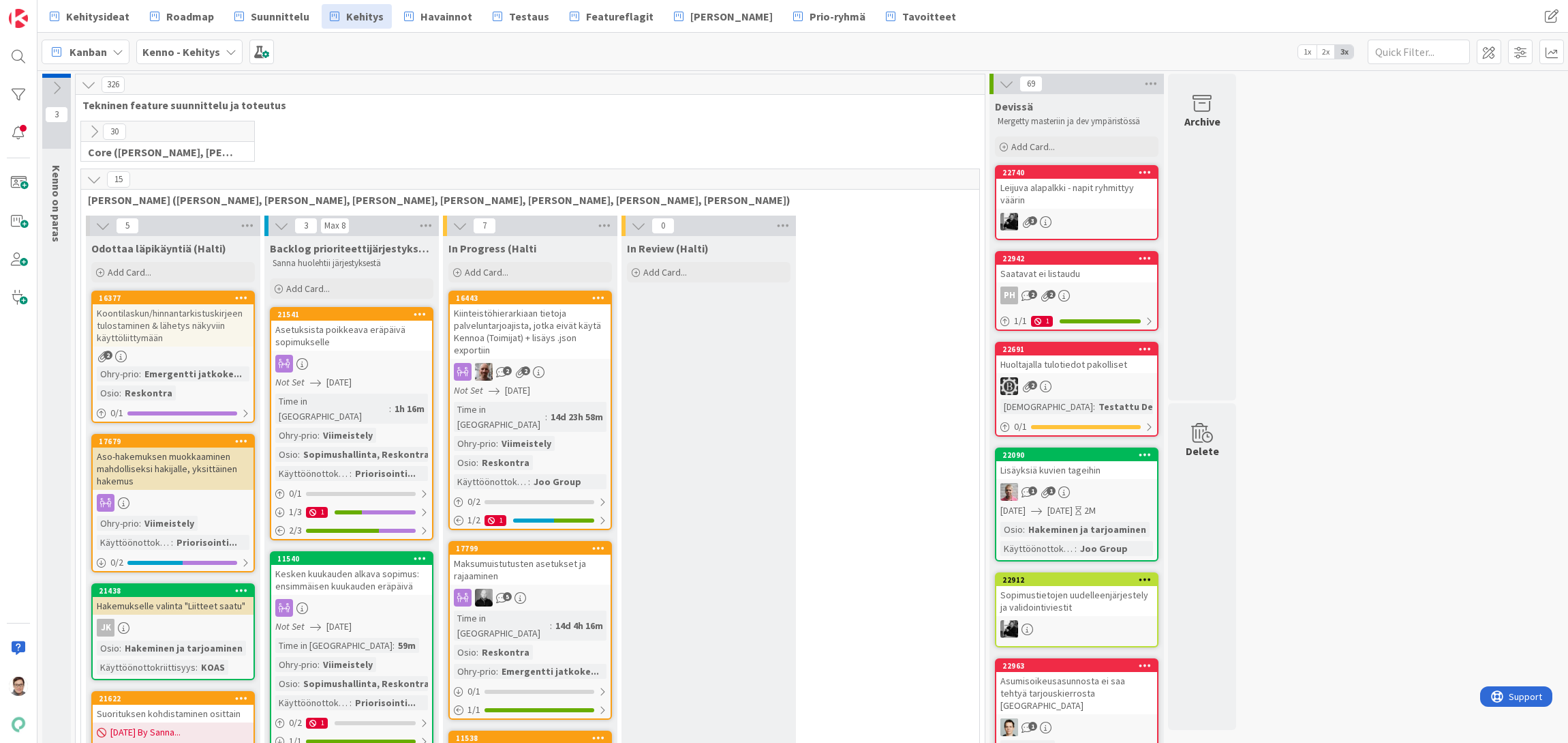
click at [55, 85] on icon at bounding box center [56, 88] width 15 height 15
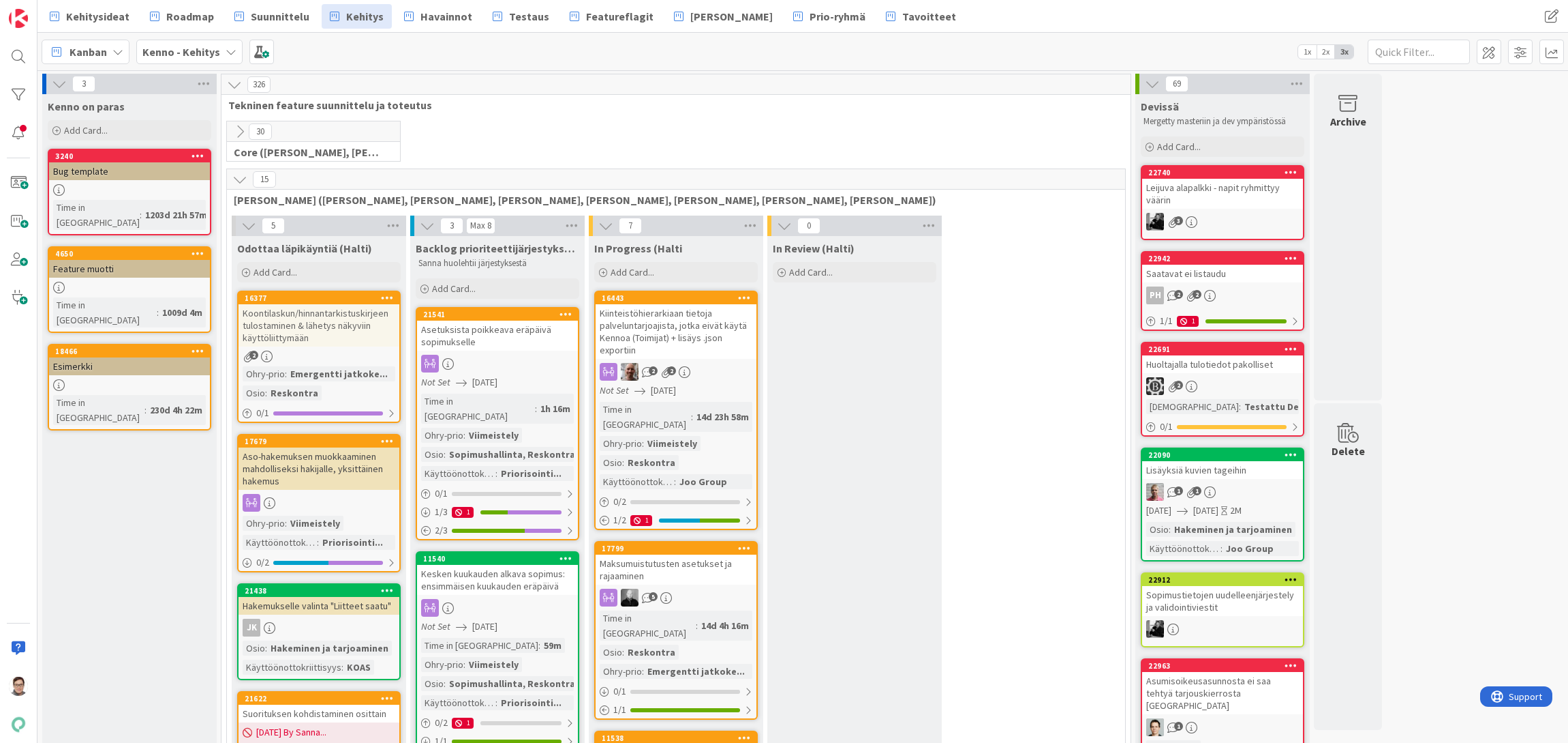
click at [106, 260] on div "Feature muotti" at bounding box center [129, 268] width 161 height 18
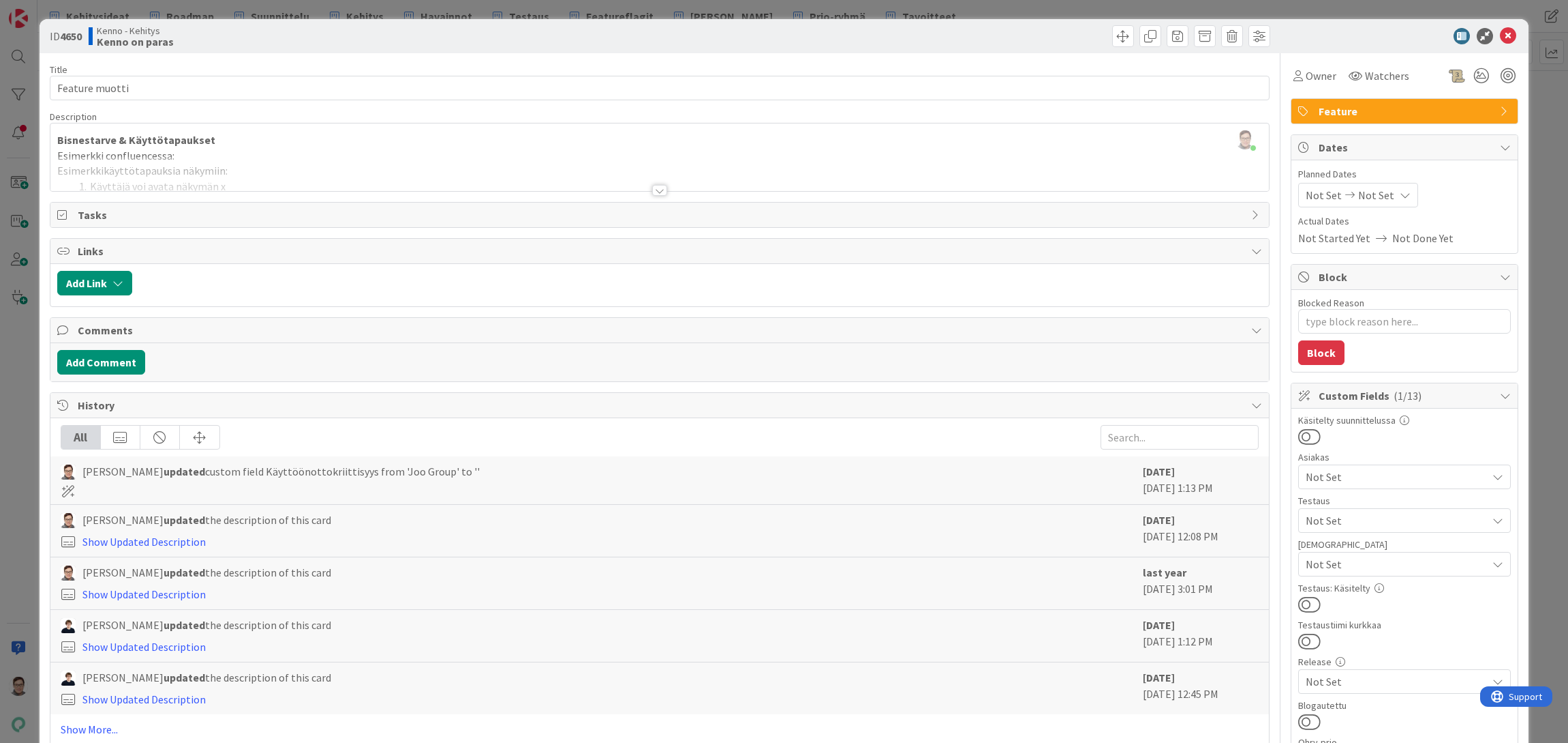
click at [1506, 30] on icon at bounding box center [1508, 36] width 17 height 17
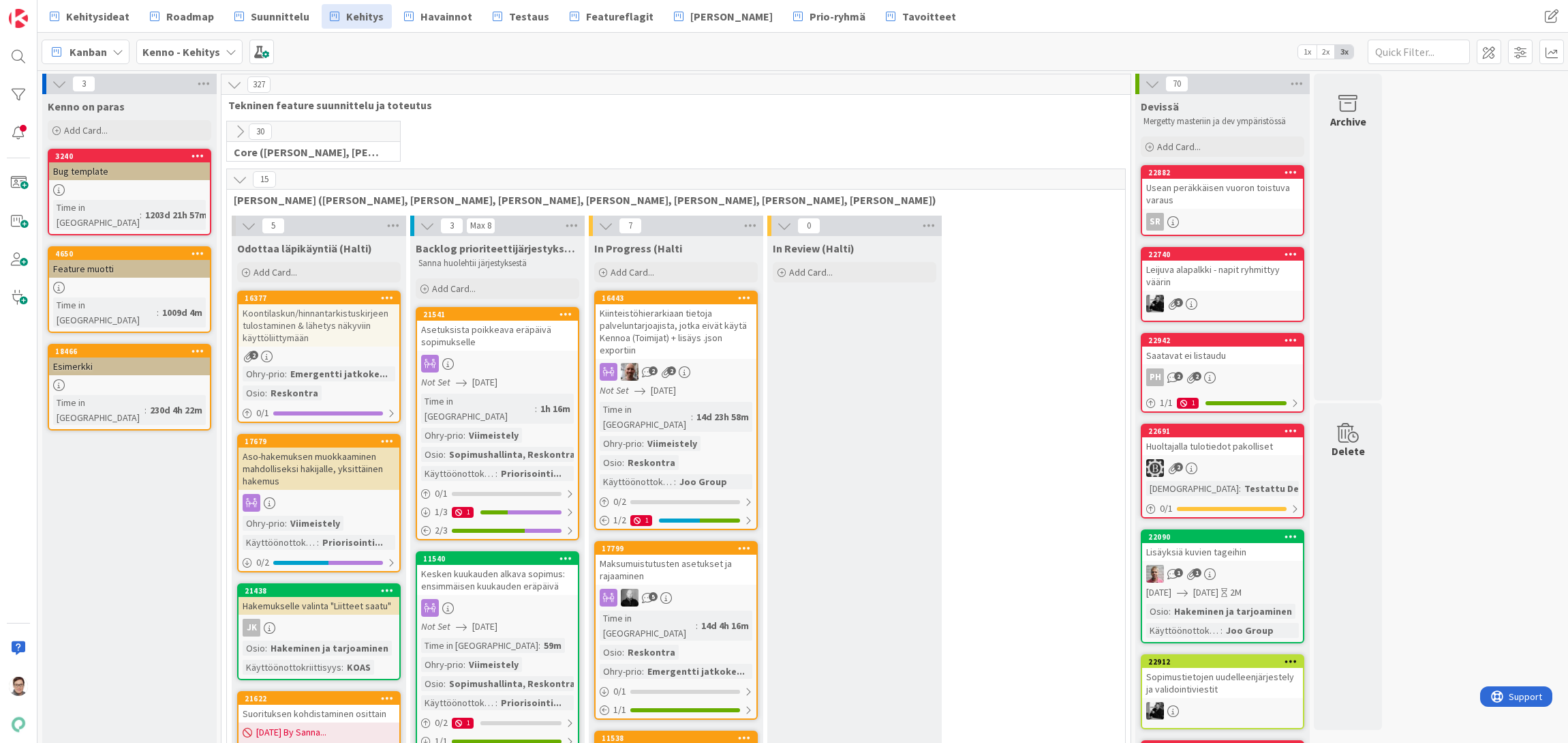
click at [56, 79] on icon at bounding box center [59, 84] width 15 height 15
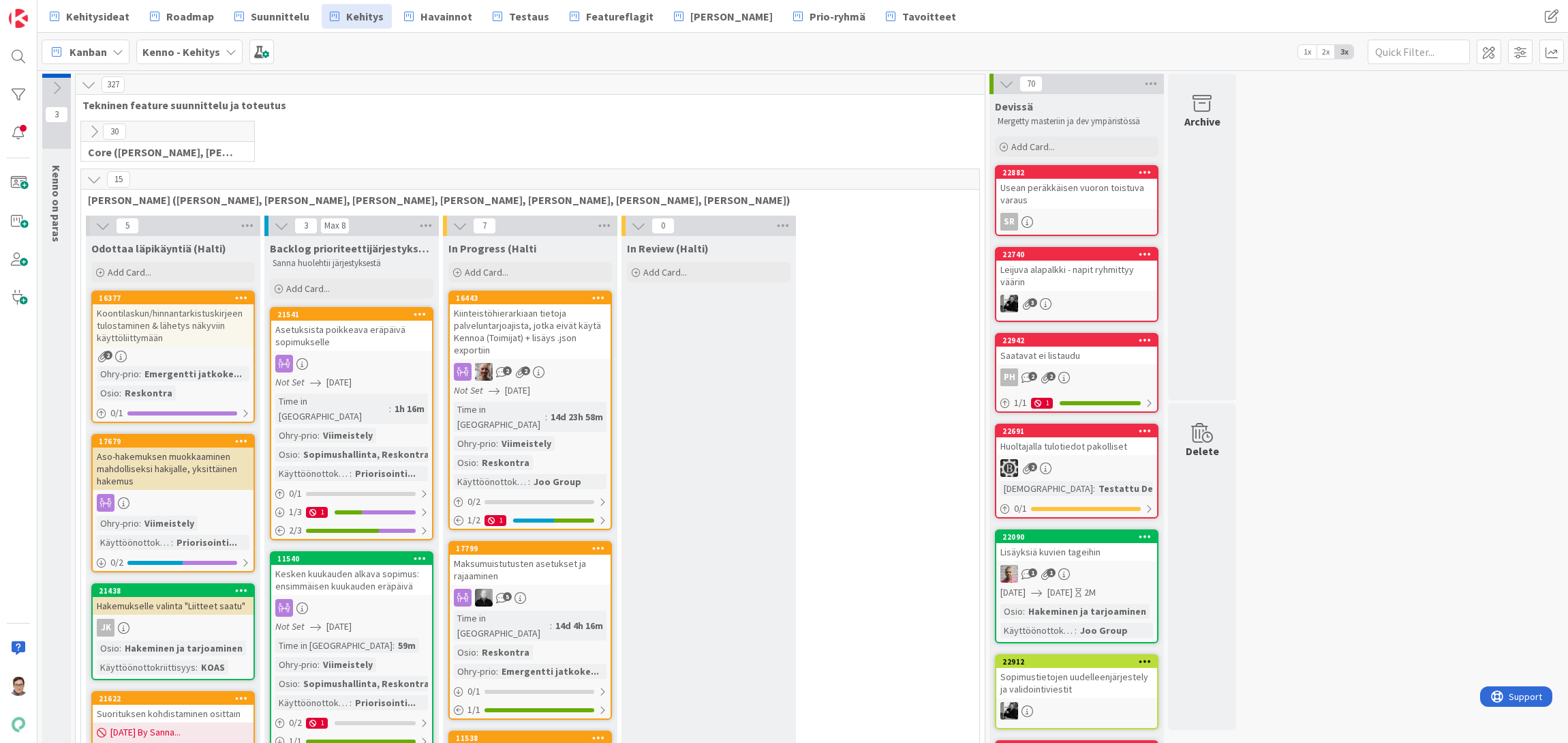
click at [89, 180] on icon at bounding box center [94, 179] width 15 height 15
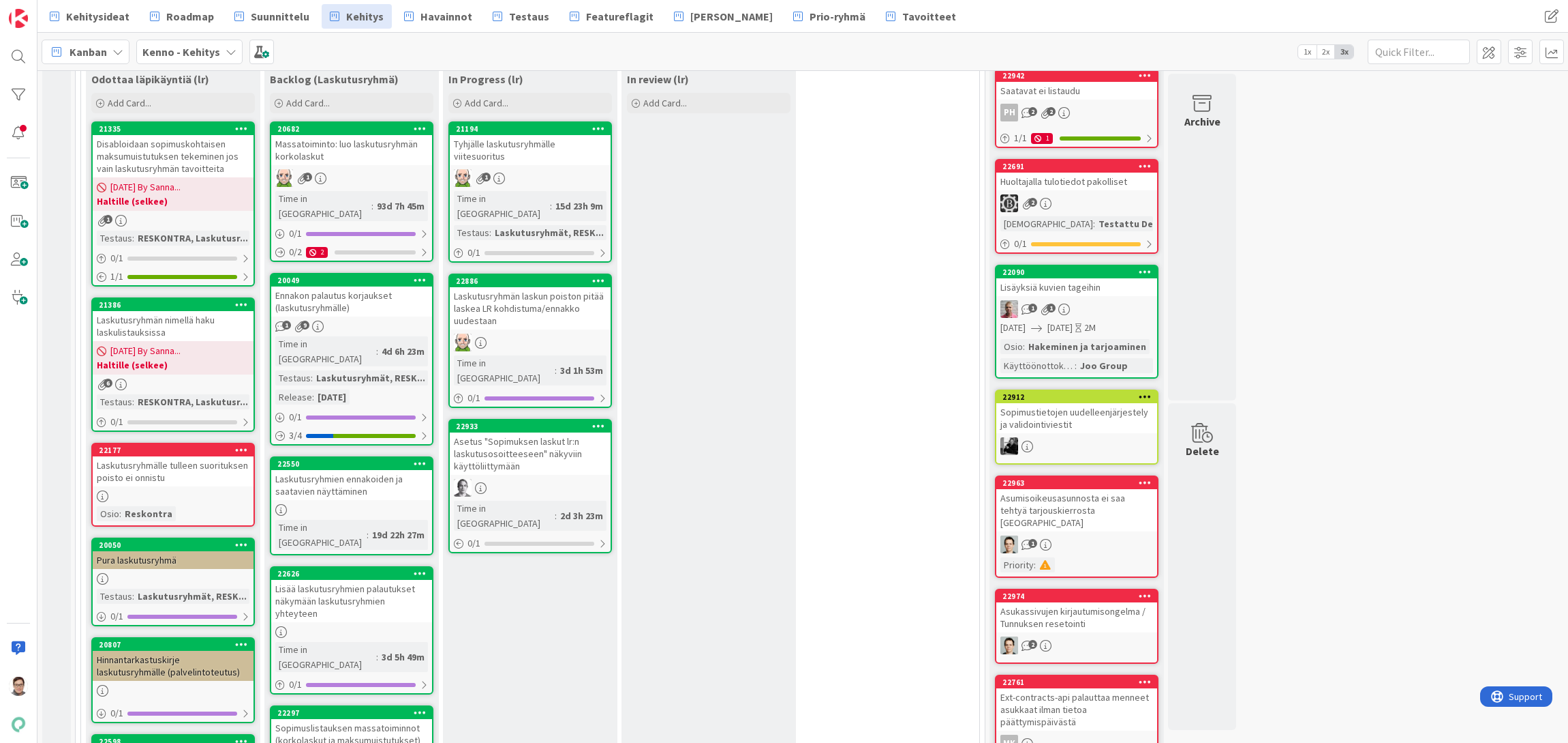
scroll to position [273, 0]
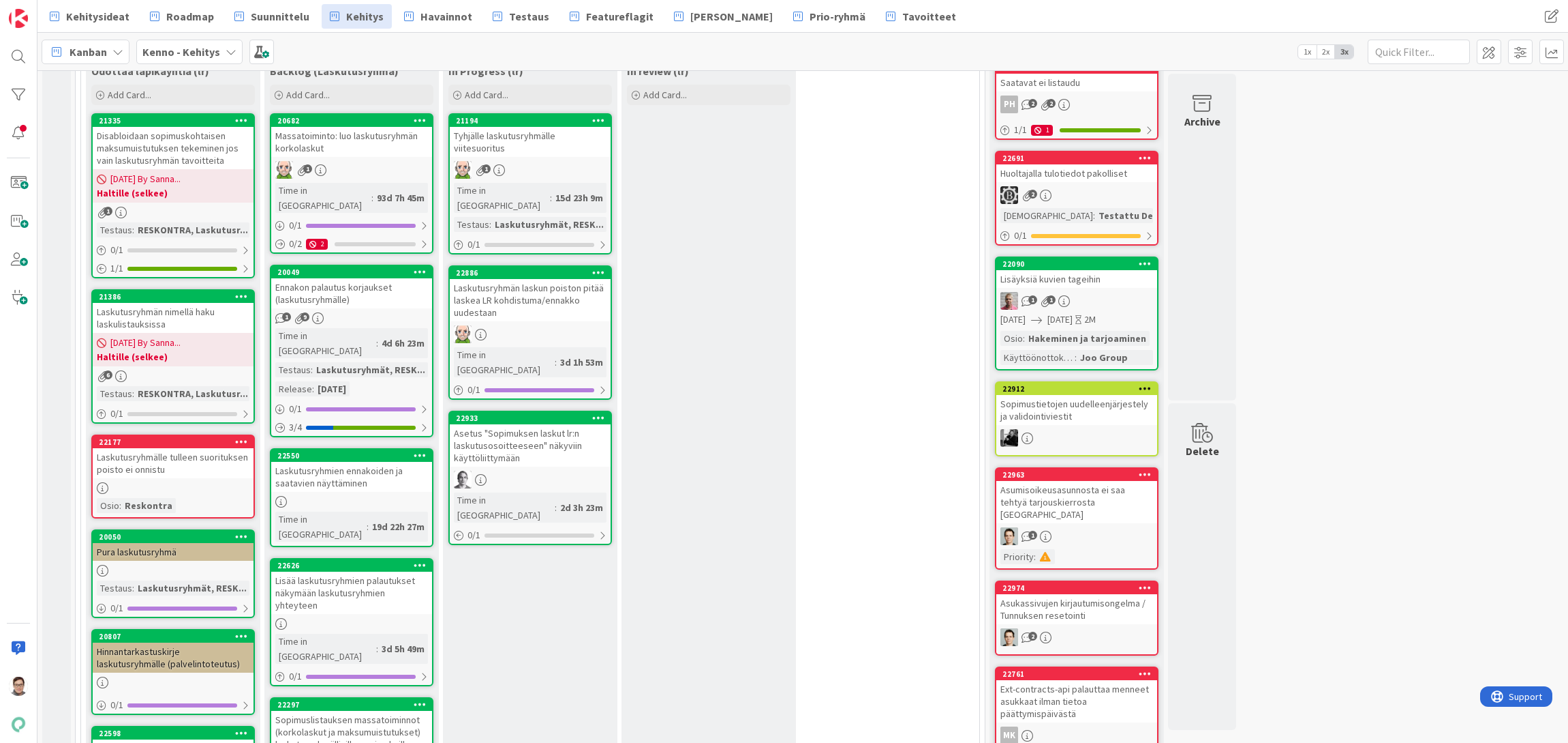
click at [588, 725] on div "In Progress (lr) Add Card... 21194 Tyhjälle laskutusryhmälle viitesuoritus 1 Ti…" at bounding box center [530, 751] width 174 height 1386
click at [342, 572] on div "Lisää laskutusryhmien palautukset näkymään laskutusryhmien yhteyteen" at bounding box center [351, 593] width 161 height 42
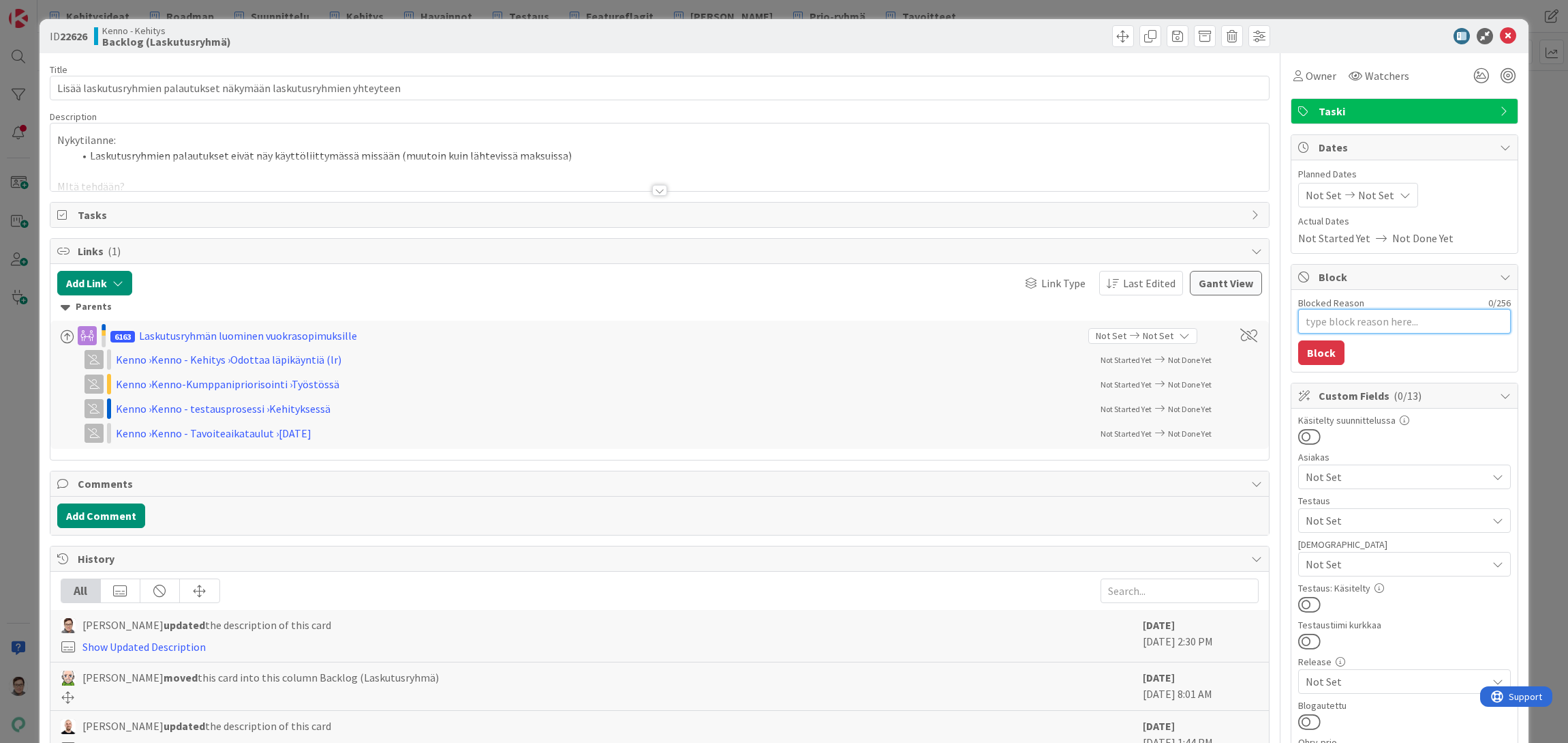
click at [1319, 321] on textarea "Blocked Reason" at bounding box center [1404, 321] width 213 height 25
type textarea "x"
type textarea "H"
type textarea "x"
type textarea "HL"
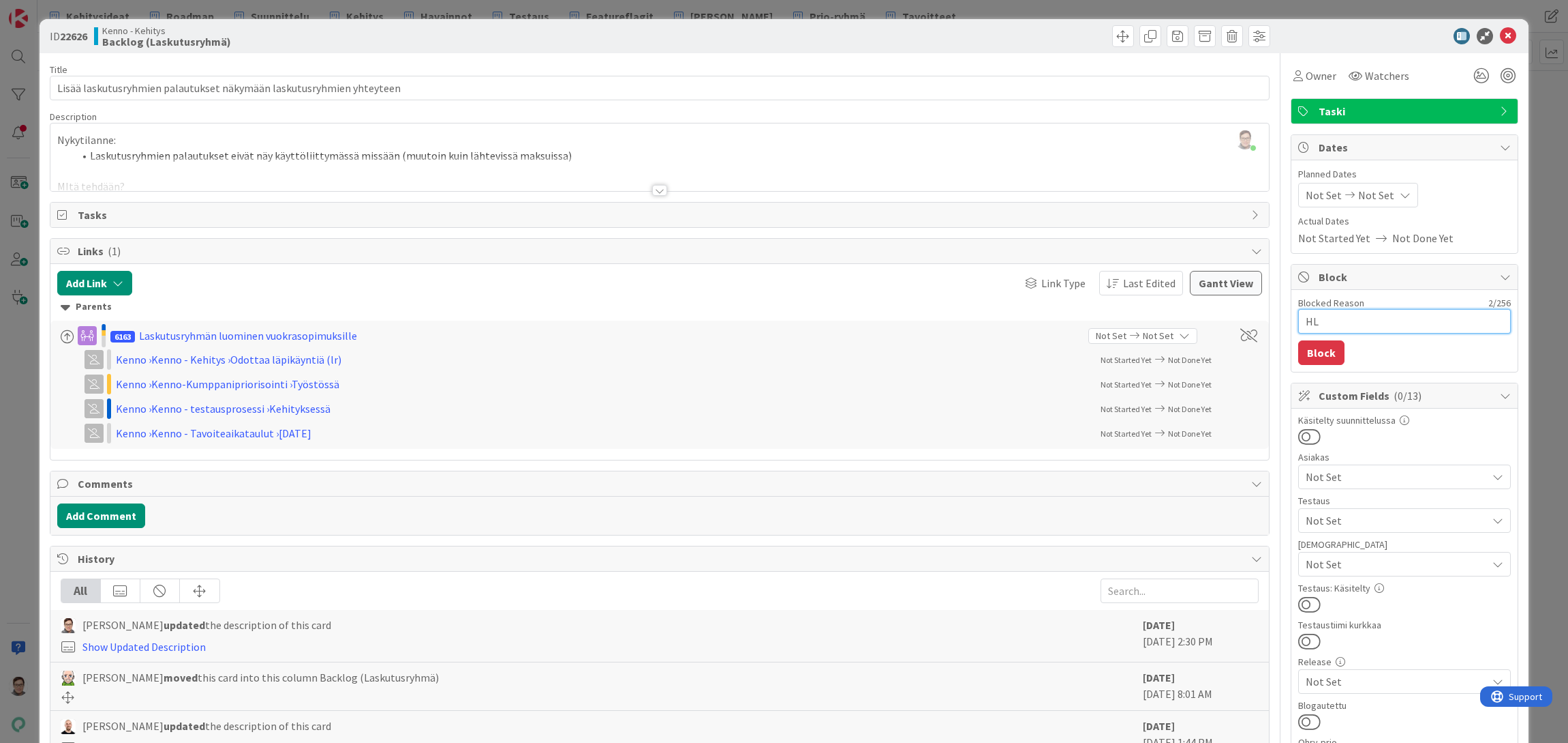
type textarea "x"
type textarea "H"
type textarea "x"
type textarea "Ha"
type textarea "x"
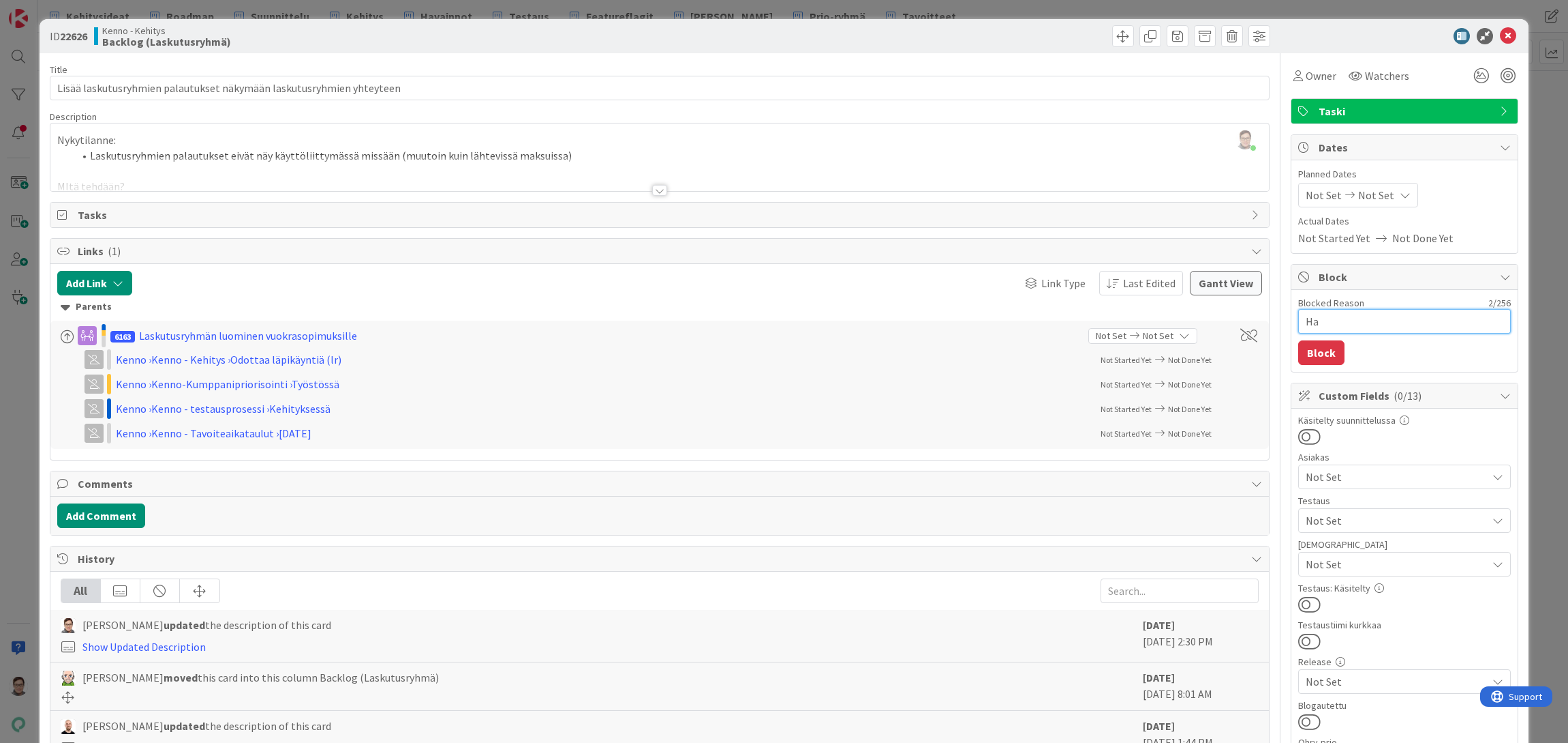
type textarea "Hal"
type textarea "x"
type textarea "Halt"
type textarea "x"
type textarea "Halti"
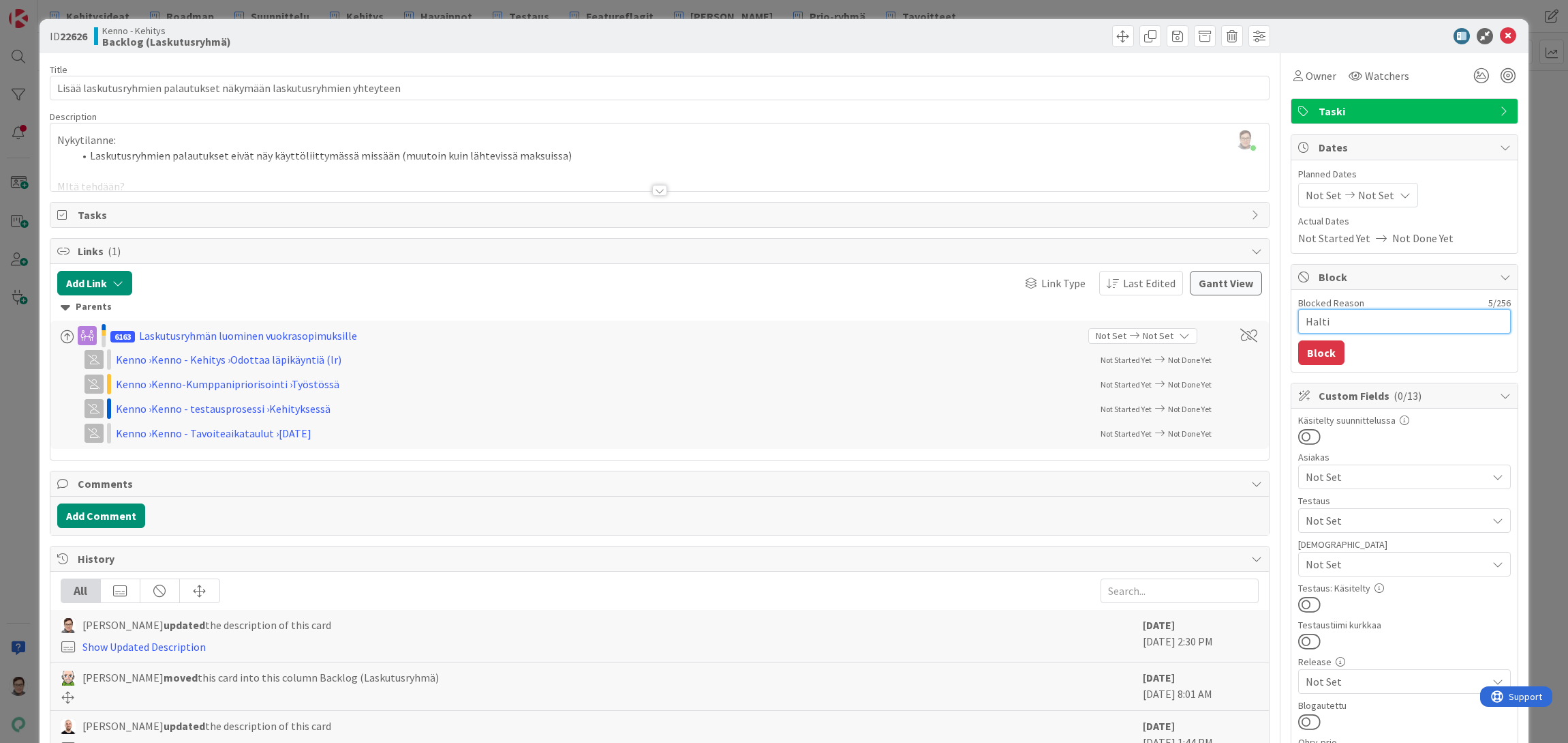
type textarea "x"
type textarea "Haltip"
type textarea "x"
type textarea "Haltipo"
type textarea "x"
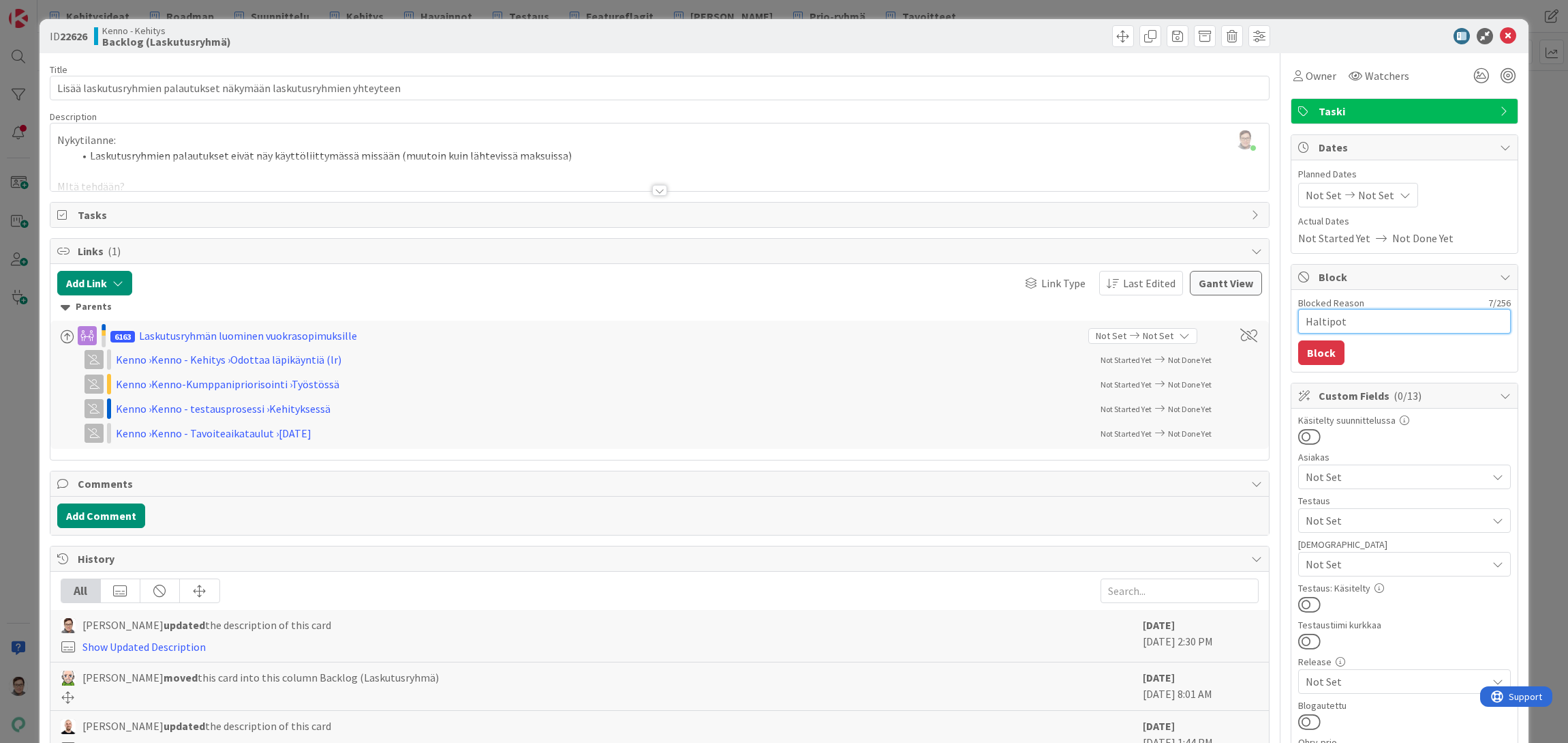
type textarea "Haltipote"
type textarea "x"
type textarea "Haltipoten"
type textarea "x"
type textarea "Haltipotent"
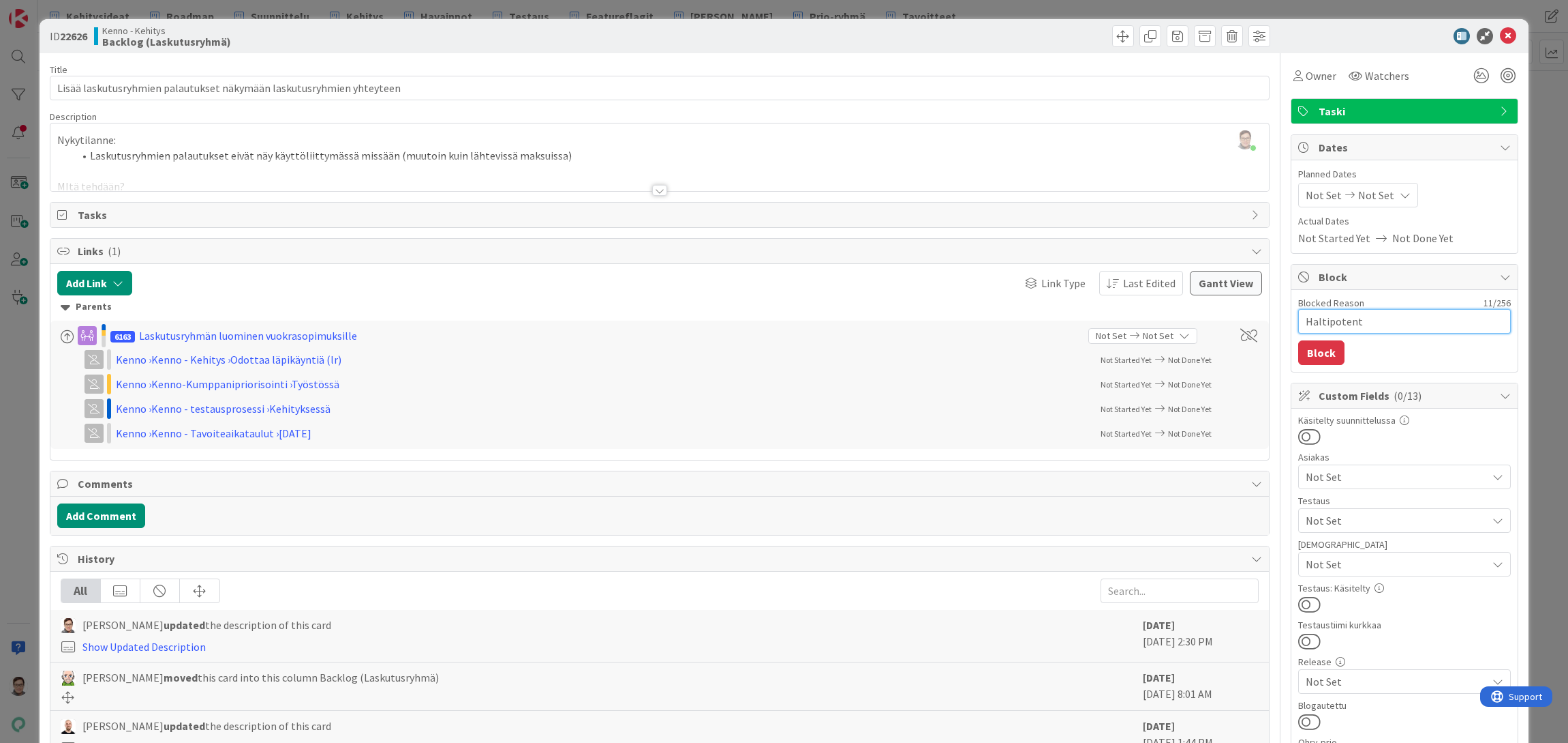
type textarea "x"
type textarea "Haltipotenti"
type textarea "x"
type textarea "Haltipotentia"
type textarea "x"
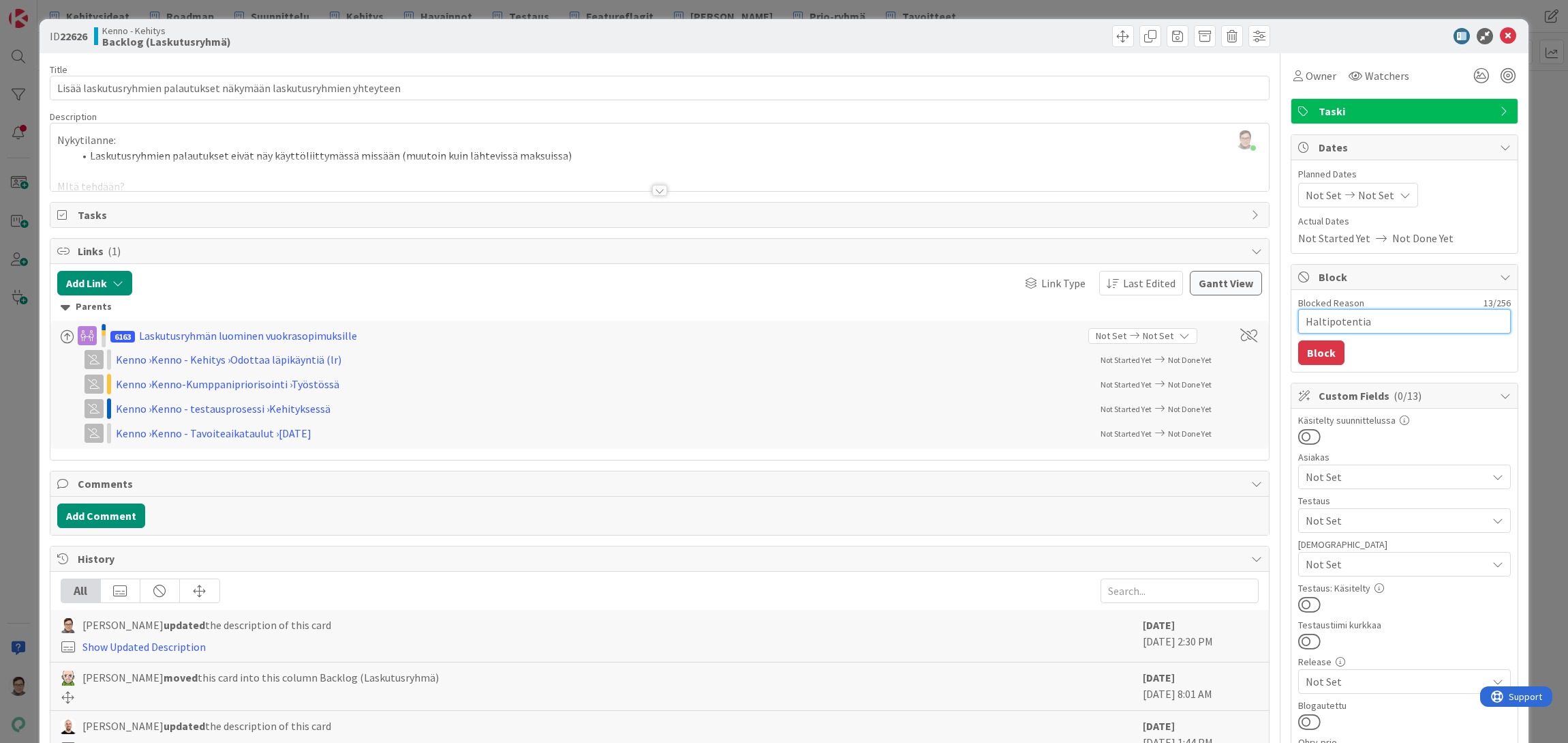
type textarea "Haltipotentiaa"
type textarea "x"
type textarea "Haltipotentiaal"
type textarea "x"
type textarea "Haltipotentiaali"
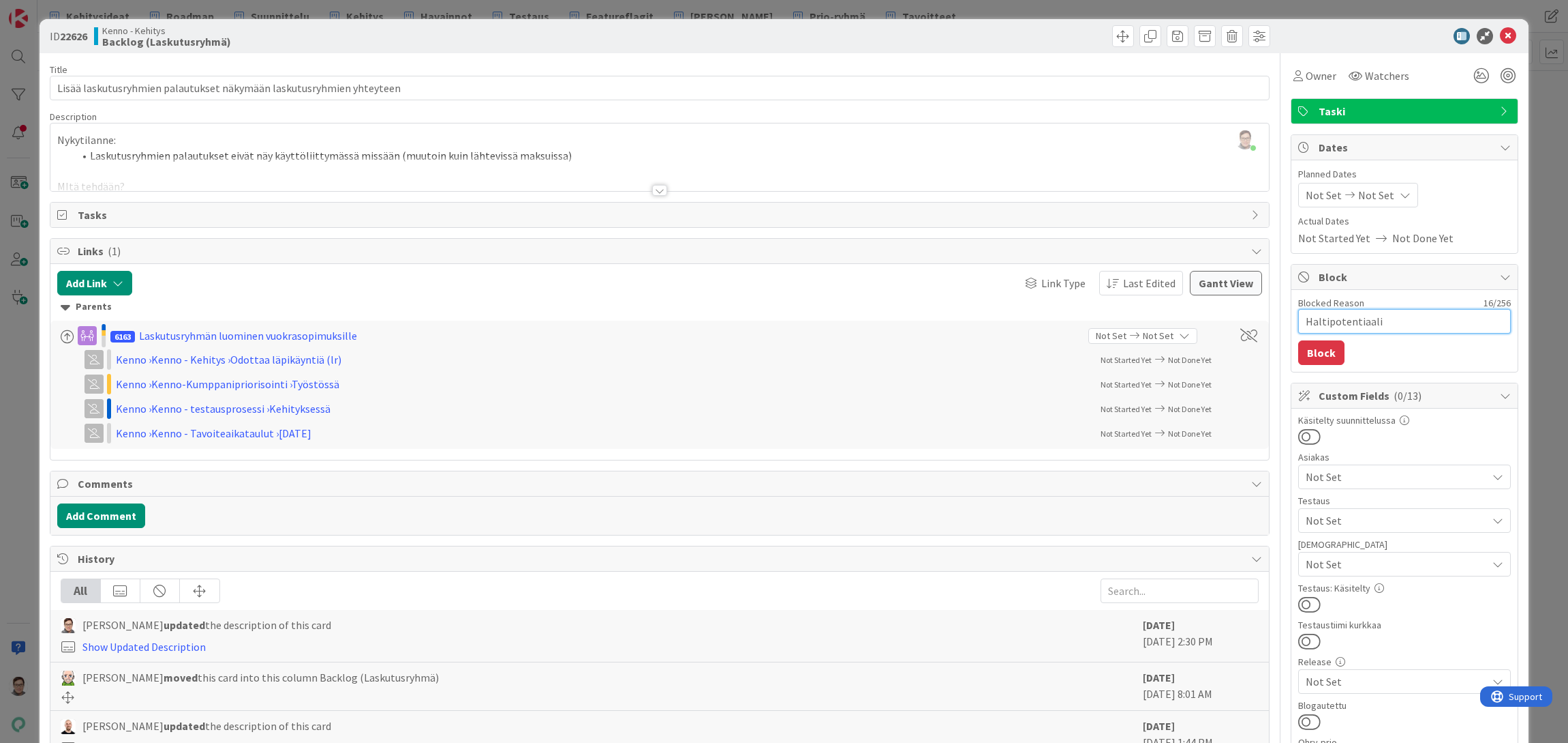
type textarea "x"
type textarea "Haltipotentiaalin"
type textarea "x"
type textarea "Haltipotentiaaline"
type textarea "x"
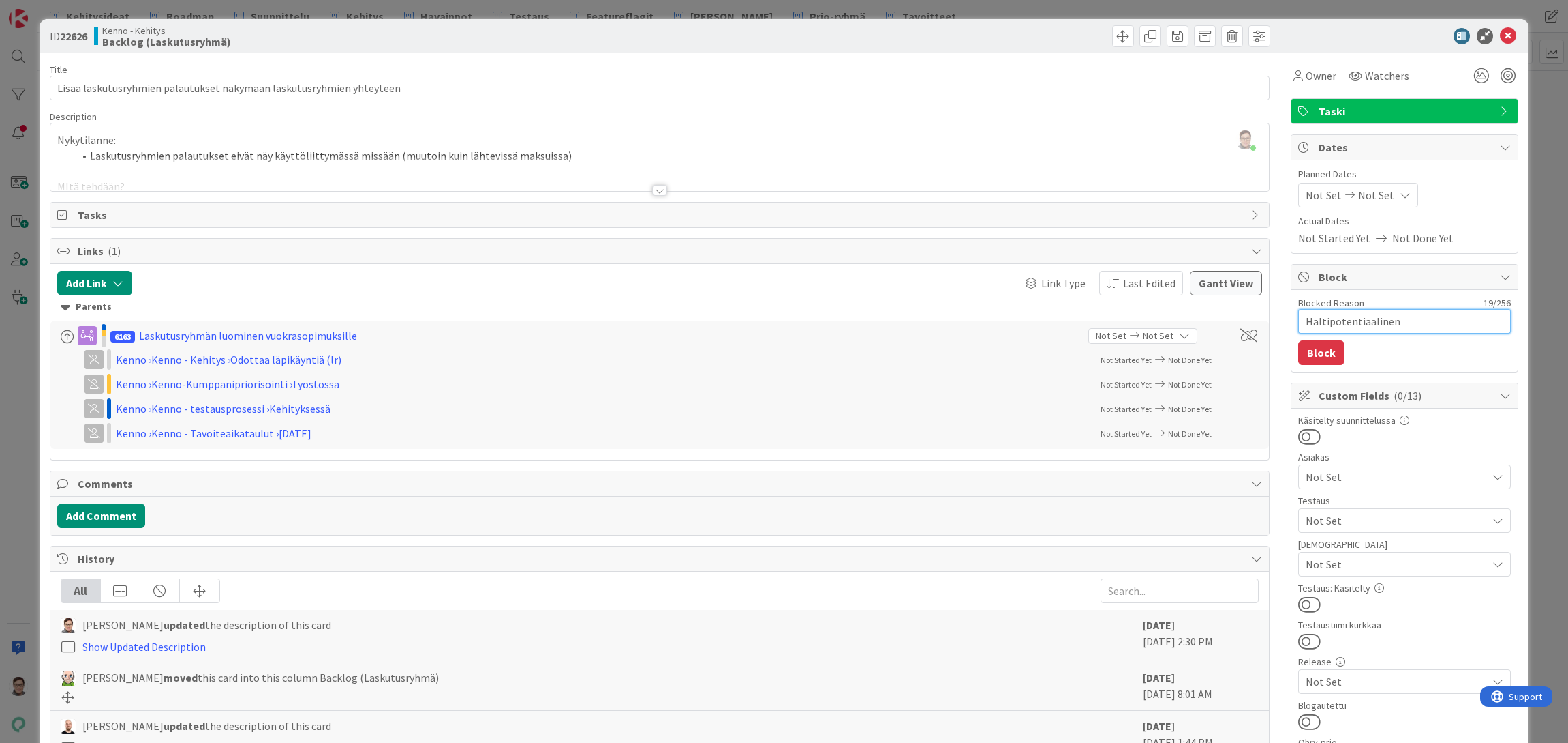
drag, startPoint x: 1319, startPoint y: 339, endPoint x: 1287, endPoint y: 345, distance: 32.6
click at [1292, 345] on div "Blocked Reason 19 / 256 Haltipotentiaalinen Block" at bounding box center [1405, 330] width 227 height 82
type textarea "Haltipotentiaalinen"
click at [1312, 355] on button "Block" at bounding box center [1321, 352] width 46 height 25
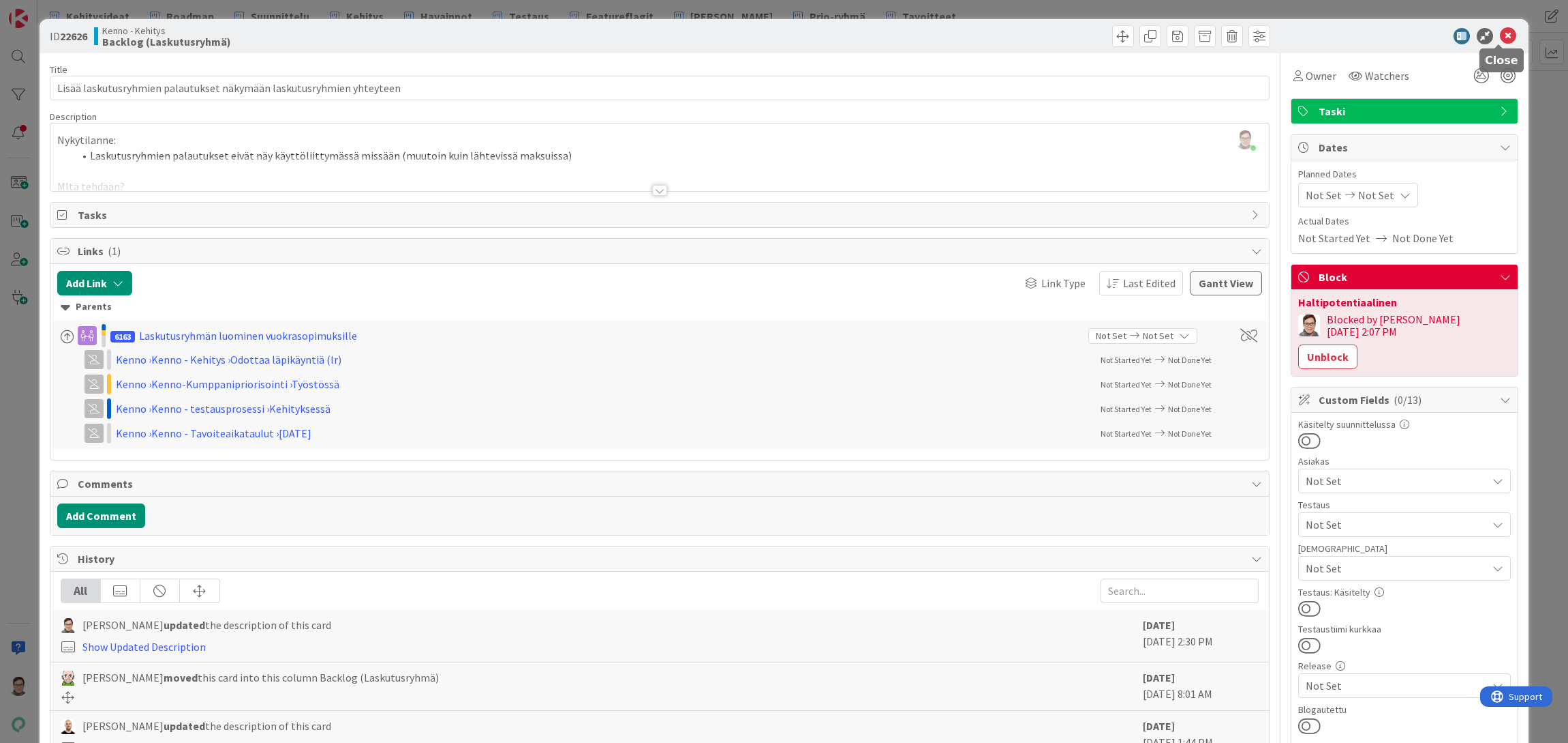
click at [1500, 32] on icon at bounding box center [1508, 36] width 17 height 17
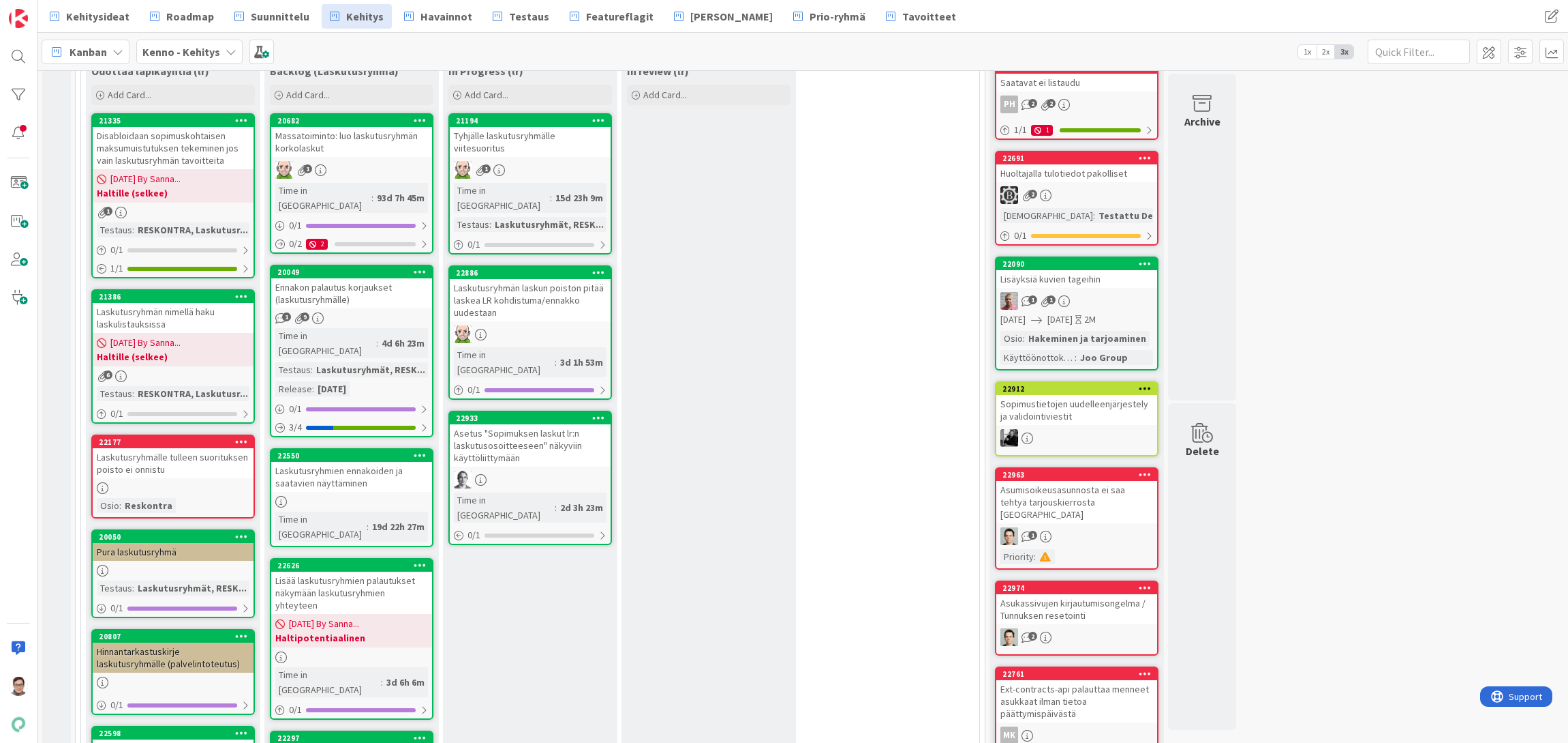
click at [541, 725] on div "In Progress (lr) Add Card... 21194 Tyhjälle laskutusryhmälle viitesuoritus 1 Ti…" at bounding box center [530, 751] width 174 height 1386
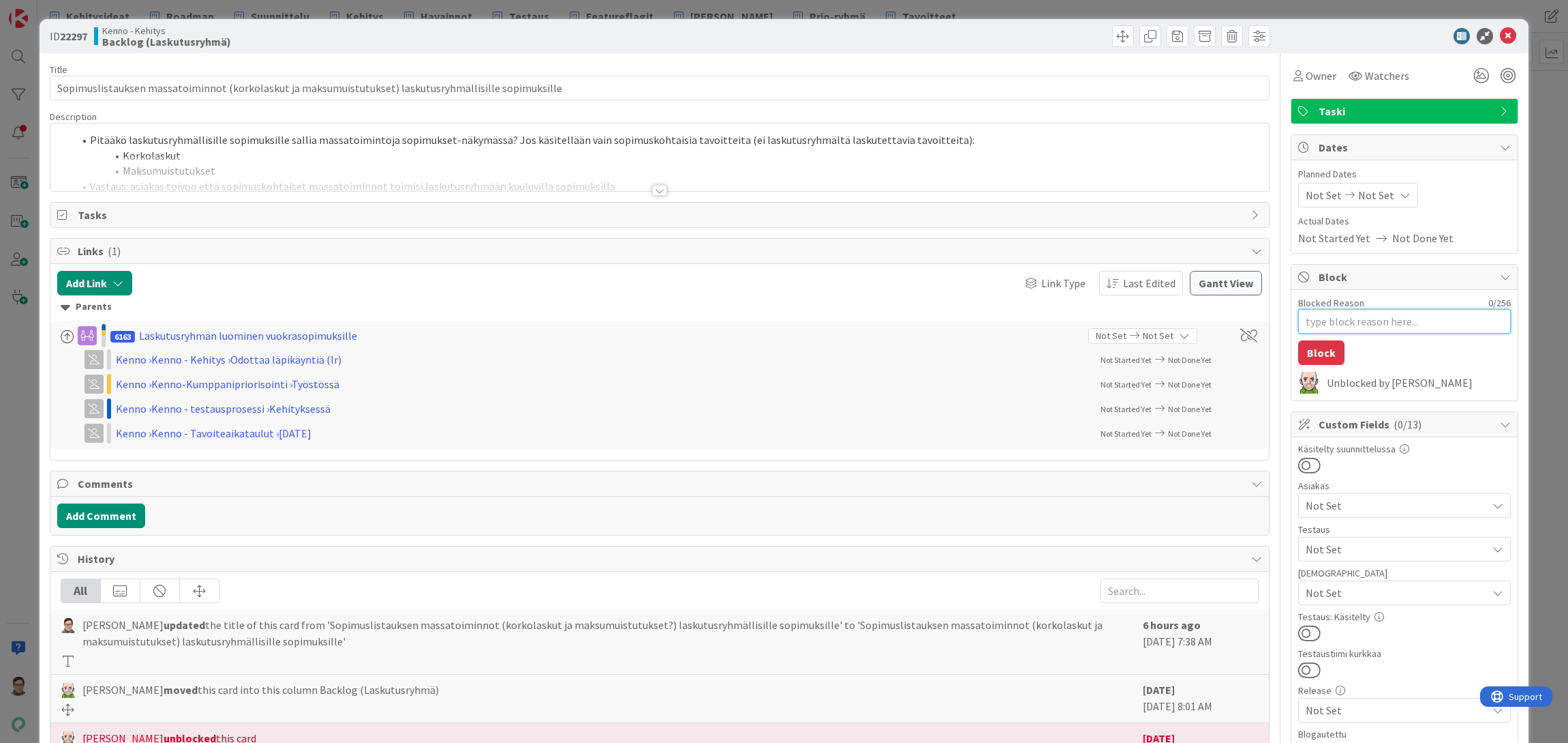
click at [1332, 324] on textarea "Blocked Reason" at bounding box center [1404, 321] width 213 height 25
paste textarea "Haltipotentiaalinen"
type textarea "x"
type textarea "Haltipotentiaalinen"
click at [1320, 345] on button "Block" at bounding box center [1321, 352] width 46 height 25
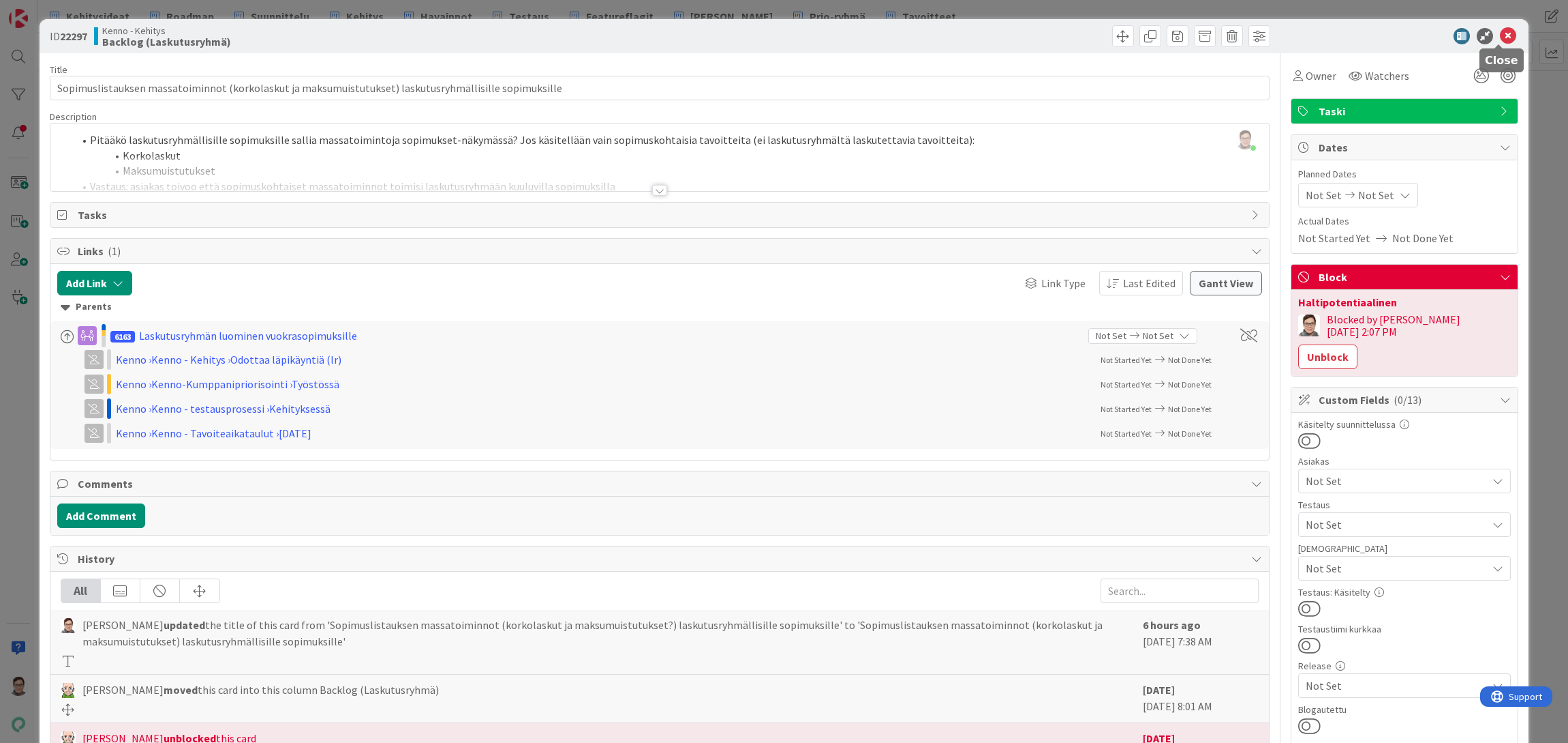
click at [1500, 41] on icon at bounding box center [1508, 36] width 17 height 17
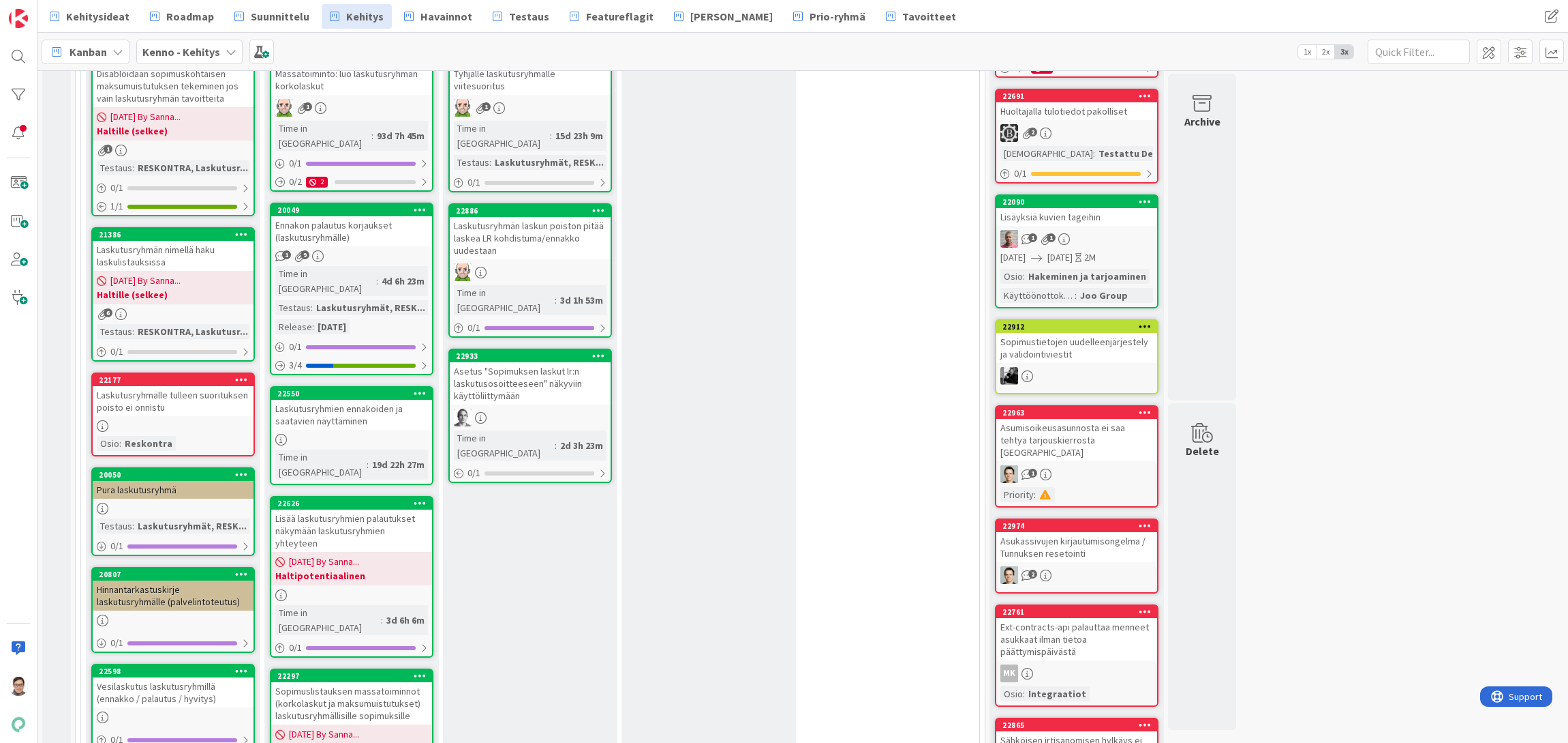
drag, startPoint x: 554, startPoint y: 722, endPoint x: 431, endPoint y: 678, distance: 130.6
click at [554, 722] on div "In Progress (lr) Add Card... 21194 Tyhjälle laskutusryhmälle viitesuoritus 1 Ti…" at bounding box center [530, 689] width 174 height 1386
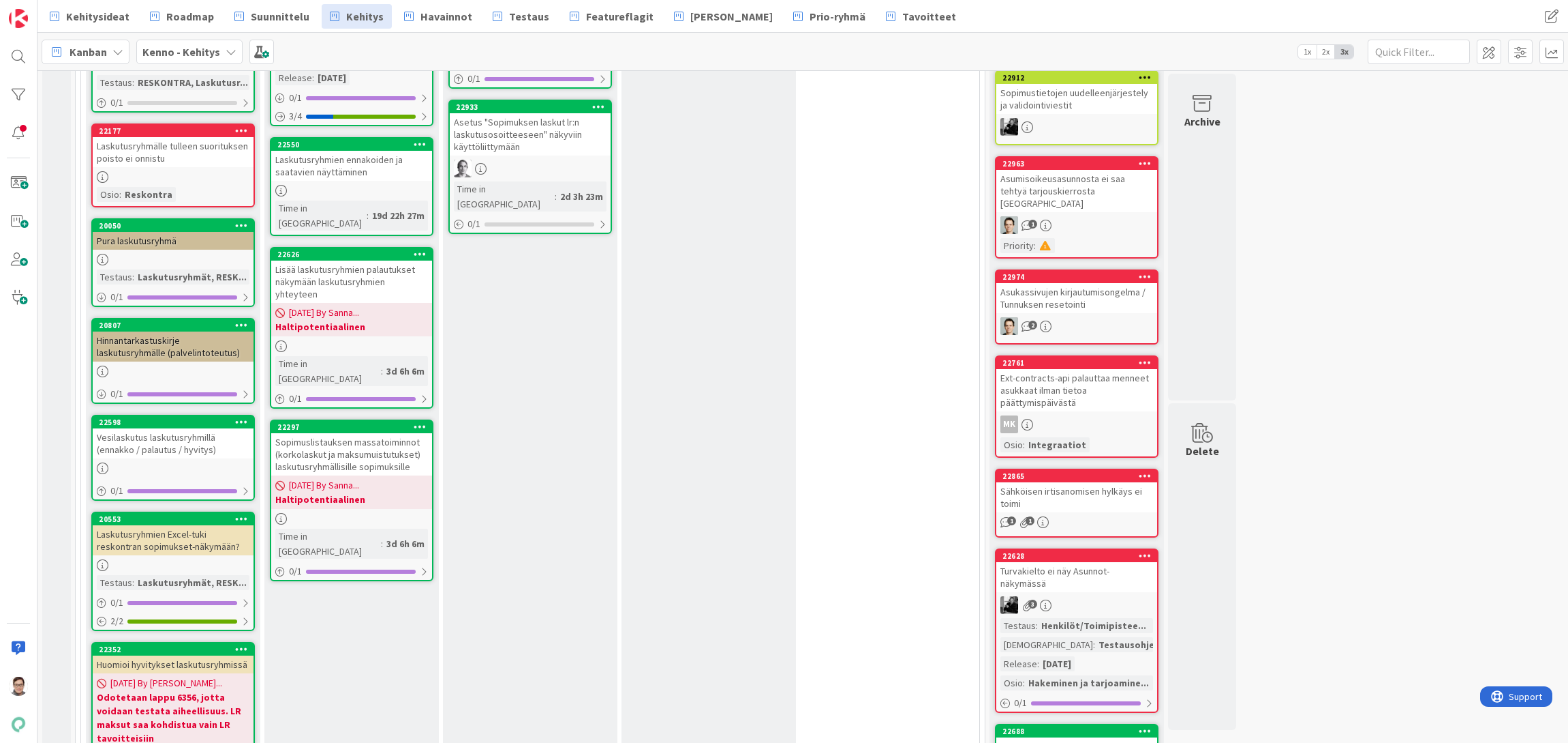
scroll to position [607, 0]
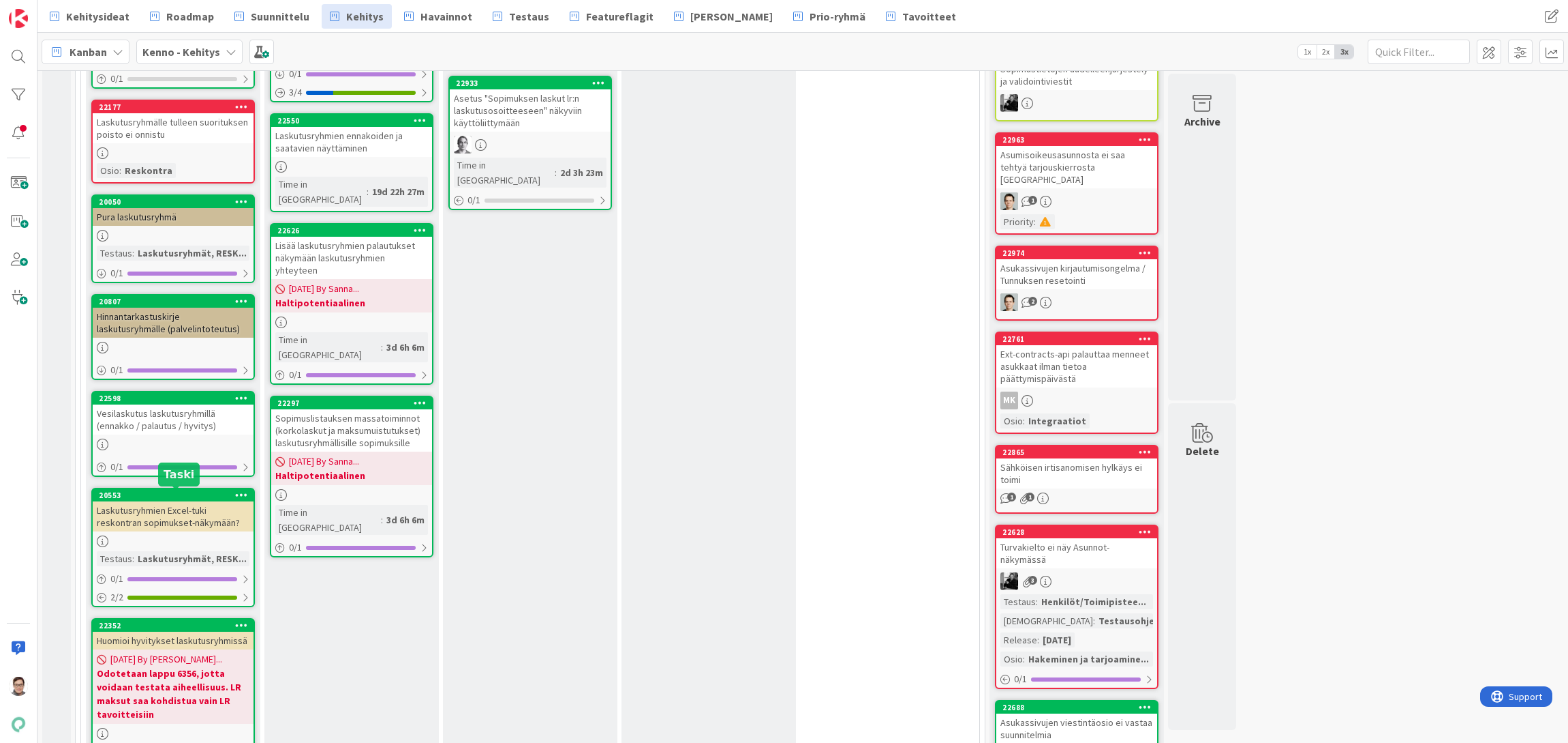
click at [174, 512] on div "Laskutusryhmien Excel-tuki reskontran sopimukset-näkymään?" at bounding box center [173, 516] width 161 height 30
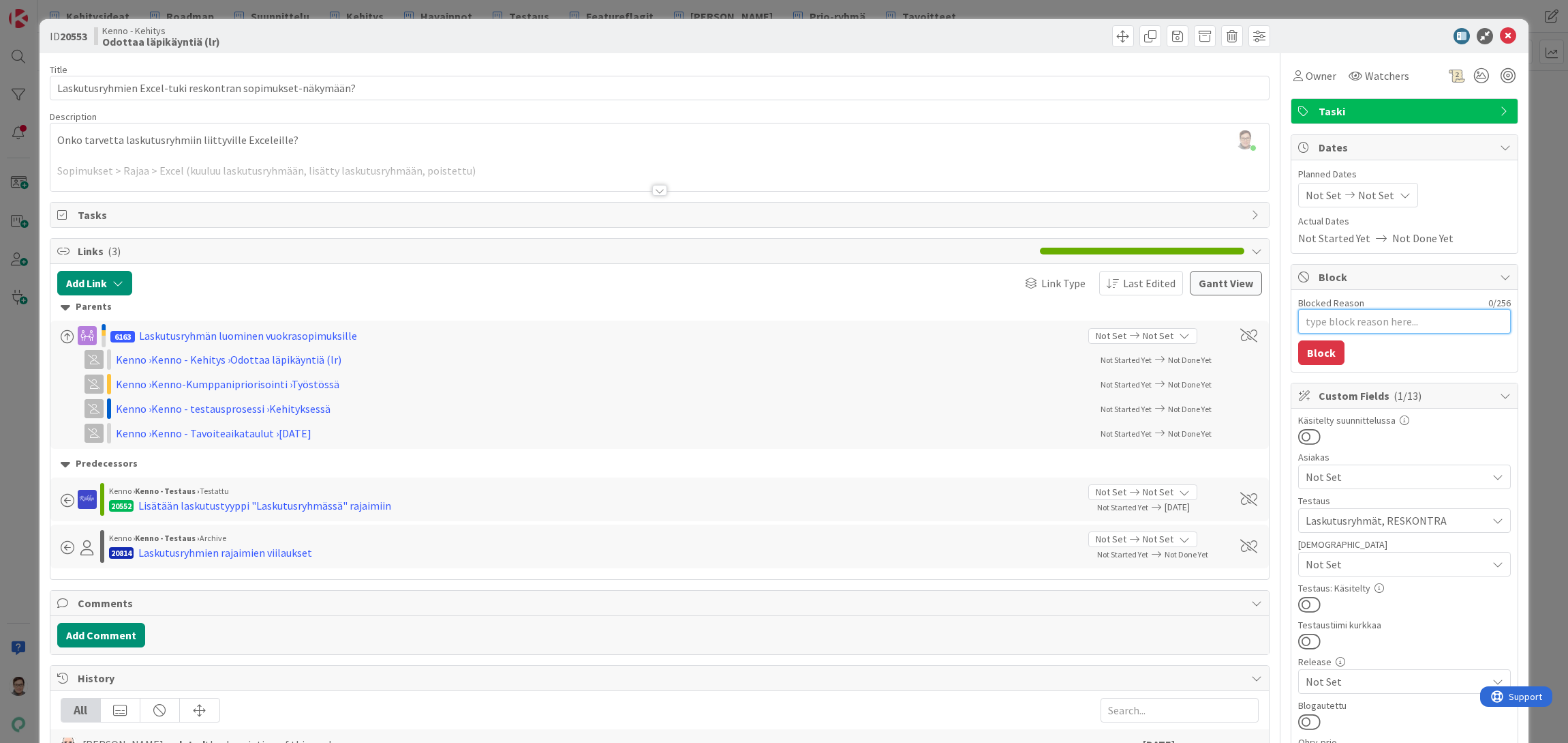
click at [1329, 326] on textarea "Blocked Reason" at bounding box center [1404, 321] width 213 height 25
paste textarea "Haltipotentiaalinen"
type textarea "x"
type textarea "Haltipotentiaalinen"
click at [1316, 352] on button "Block" at bounding box center [1321, 352] width 46 height 25
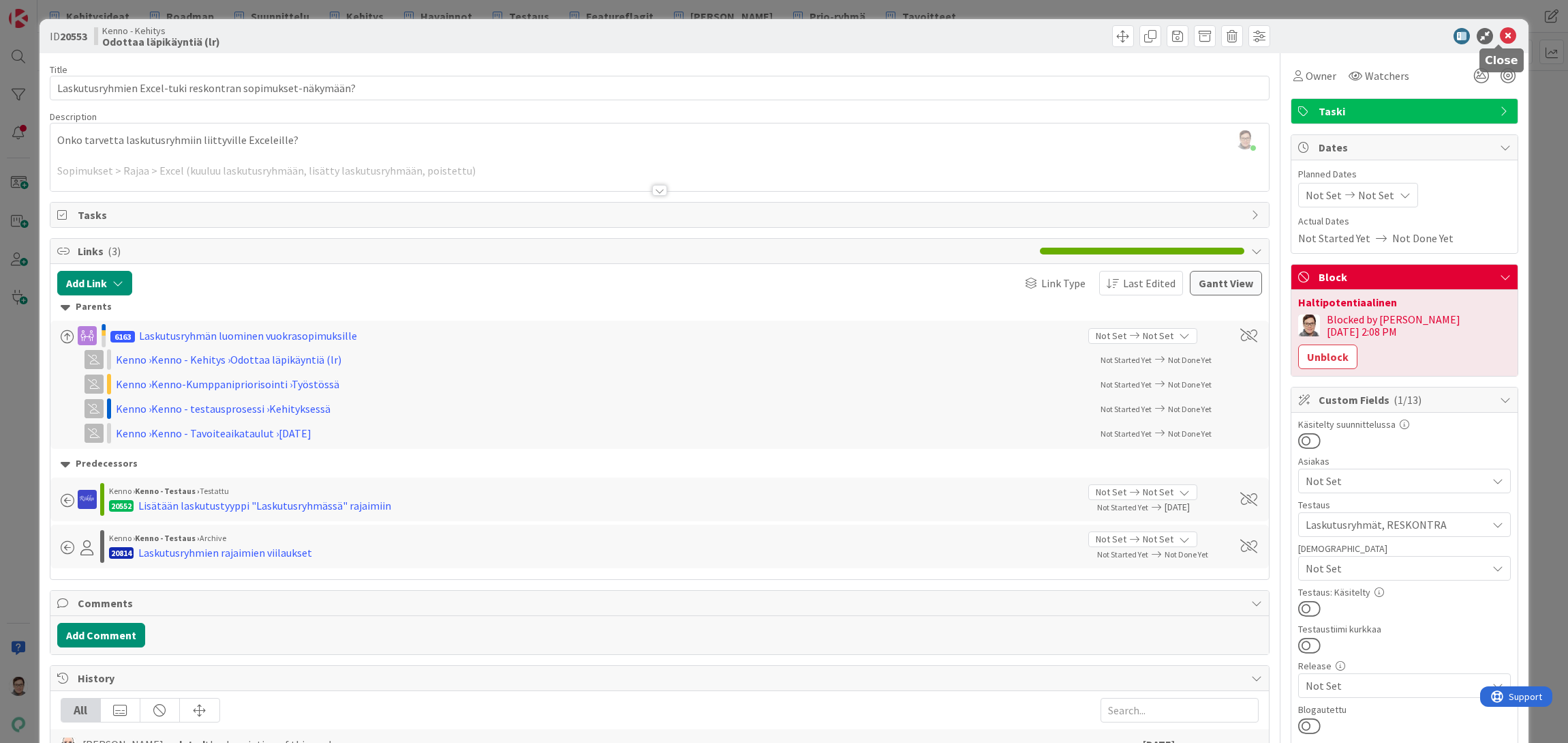
click at [1504, 38] on icon at bounding box center [1508, 36] width 17 height 17
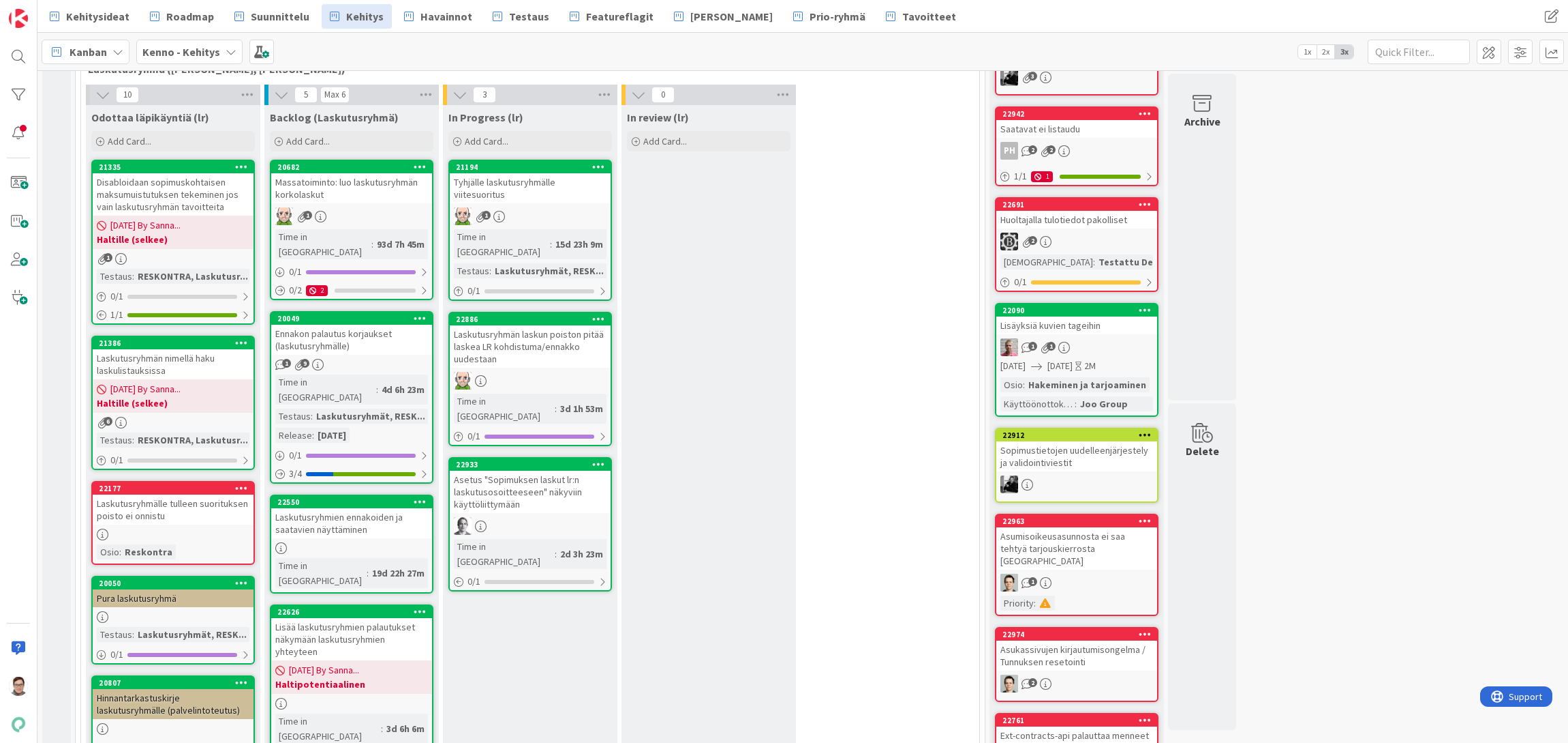
scroll to position [62, 0]
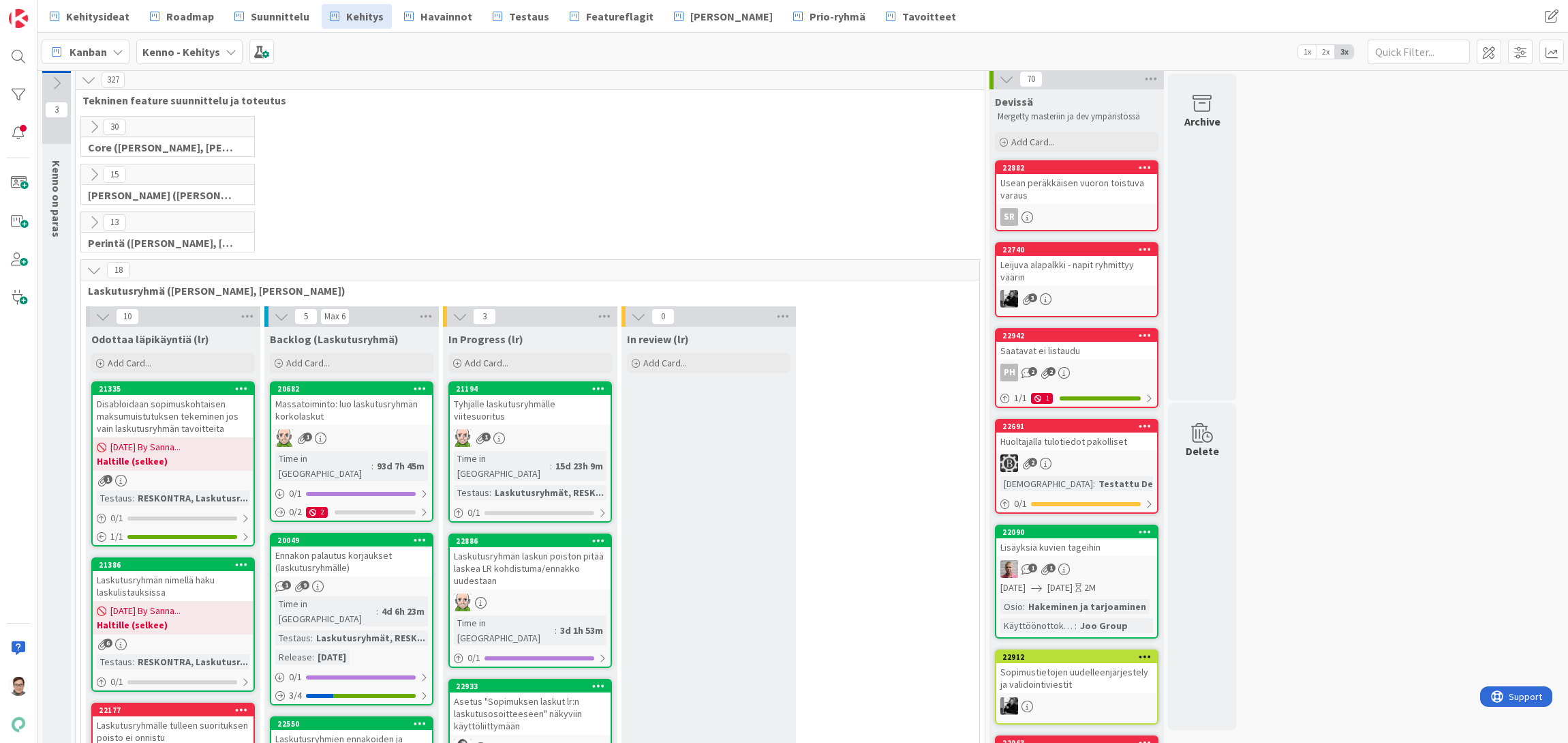
scroll to position [0, 0]
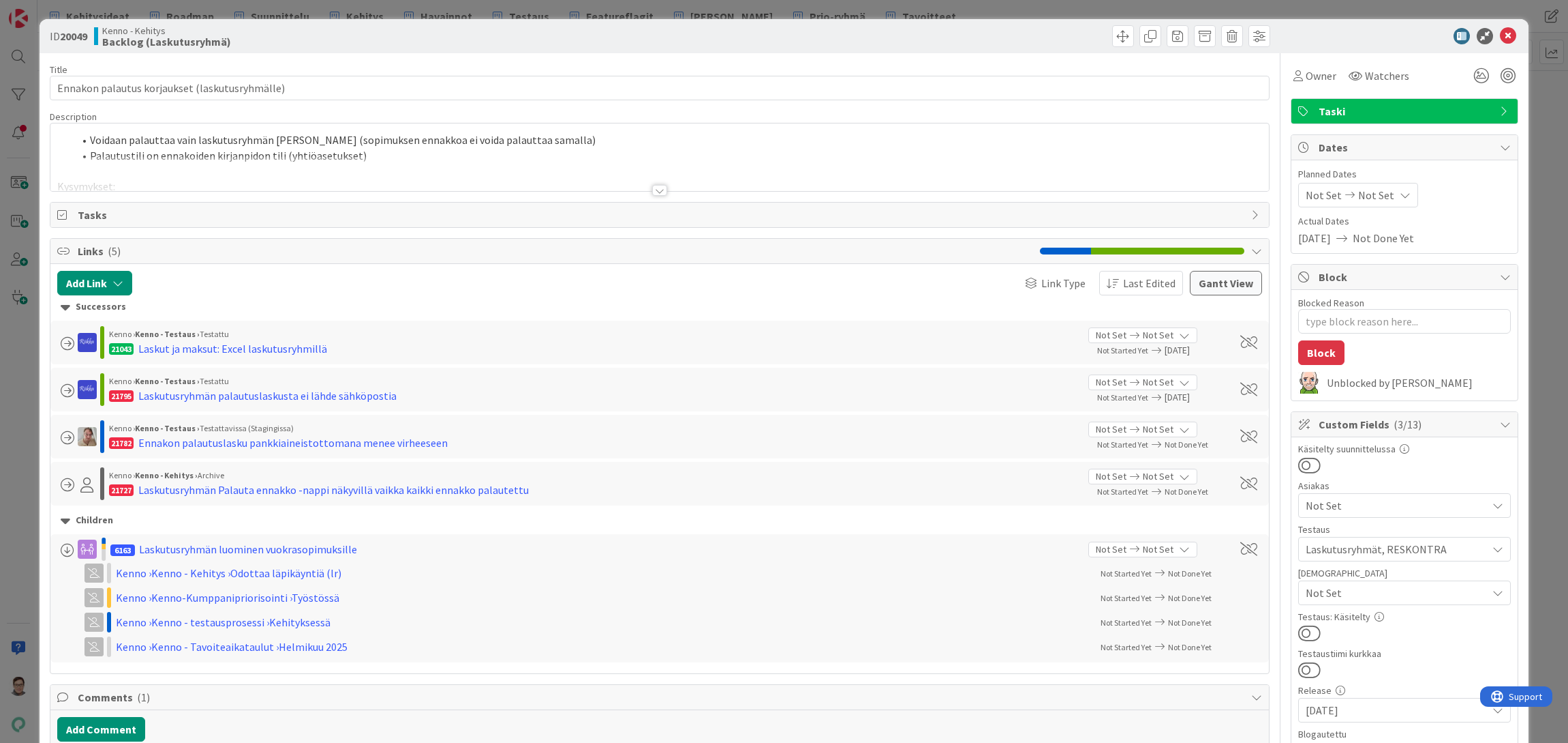
type textarea "x"
click at [654, 184] on div at bounding box center [660, 190] width 15 height 11
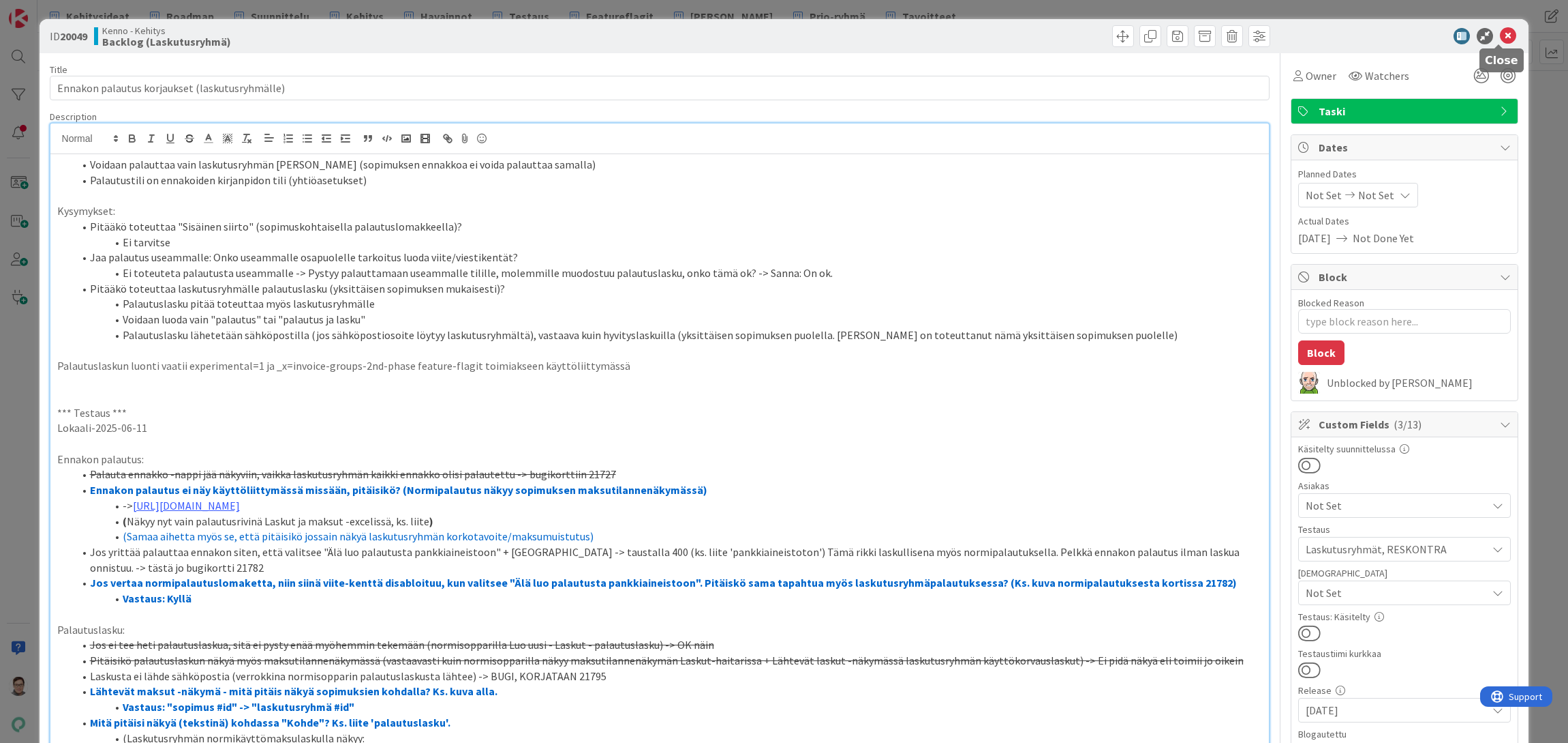
click at [1500, 38] on icon at bounding box center [1508, 36] width 17 height 17
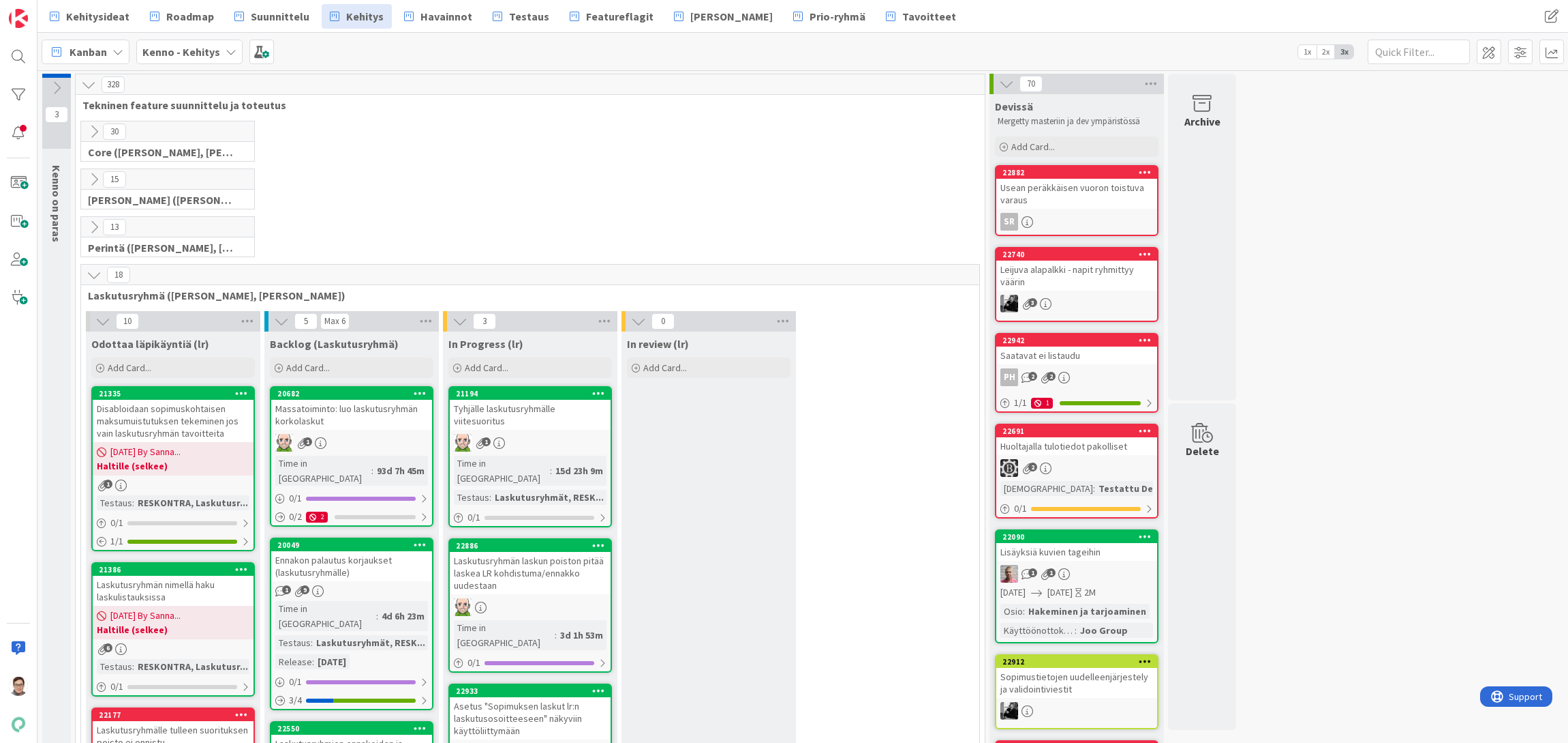
click at [18, 53] on div at bounding box center [18, 57] width 28 height 28
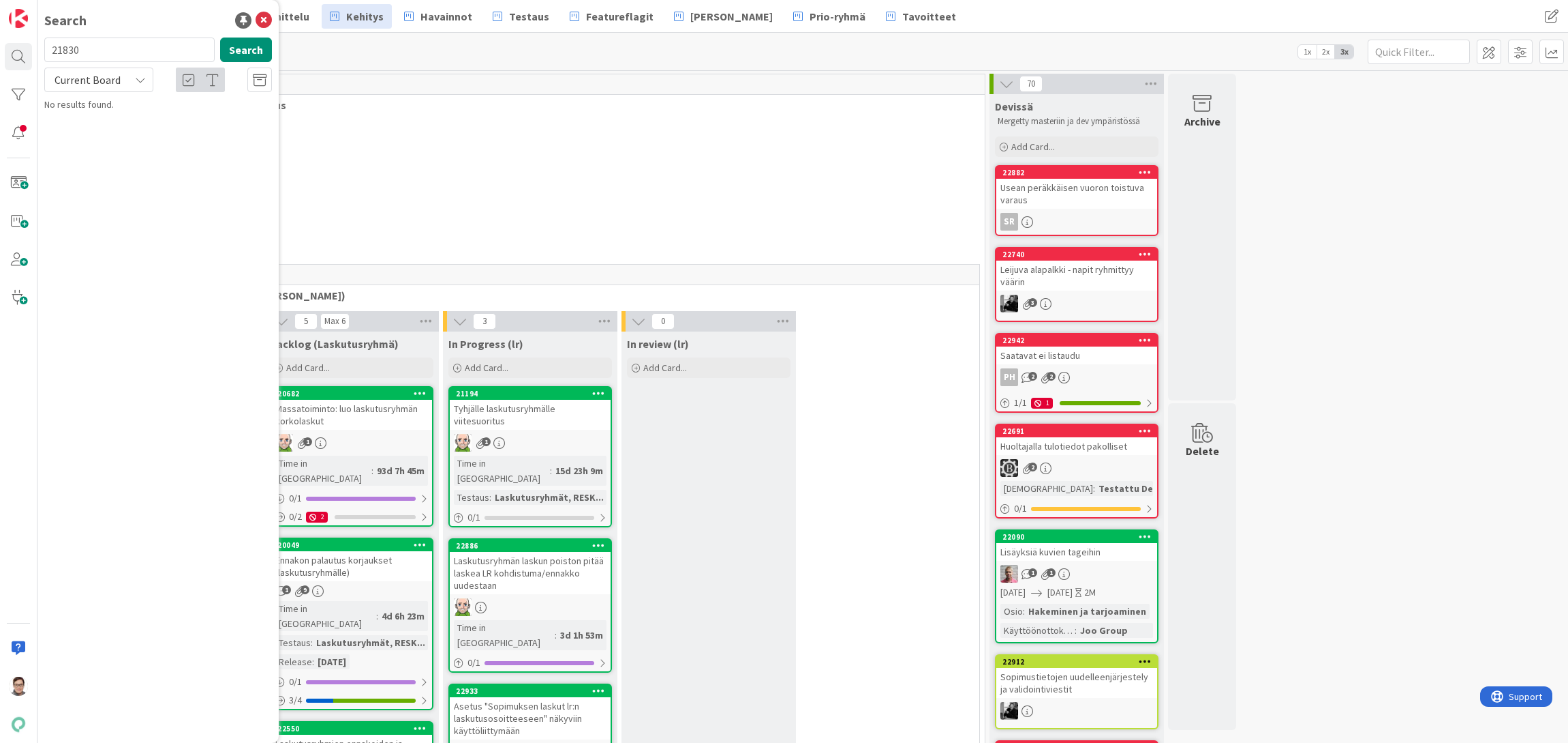
type input "21830"
click at [96, 78] on span "Current Board" at bounding box center [88, 79] width 66 height 14
click at [81, 133] on span "All Boards" at bounding box center [123, 136] width 142 height 20
click at [240, 46] on button "Search" at bounding box center [246, 50] width 52 height 25
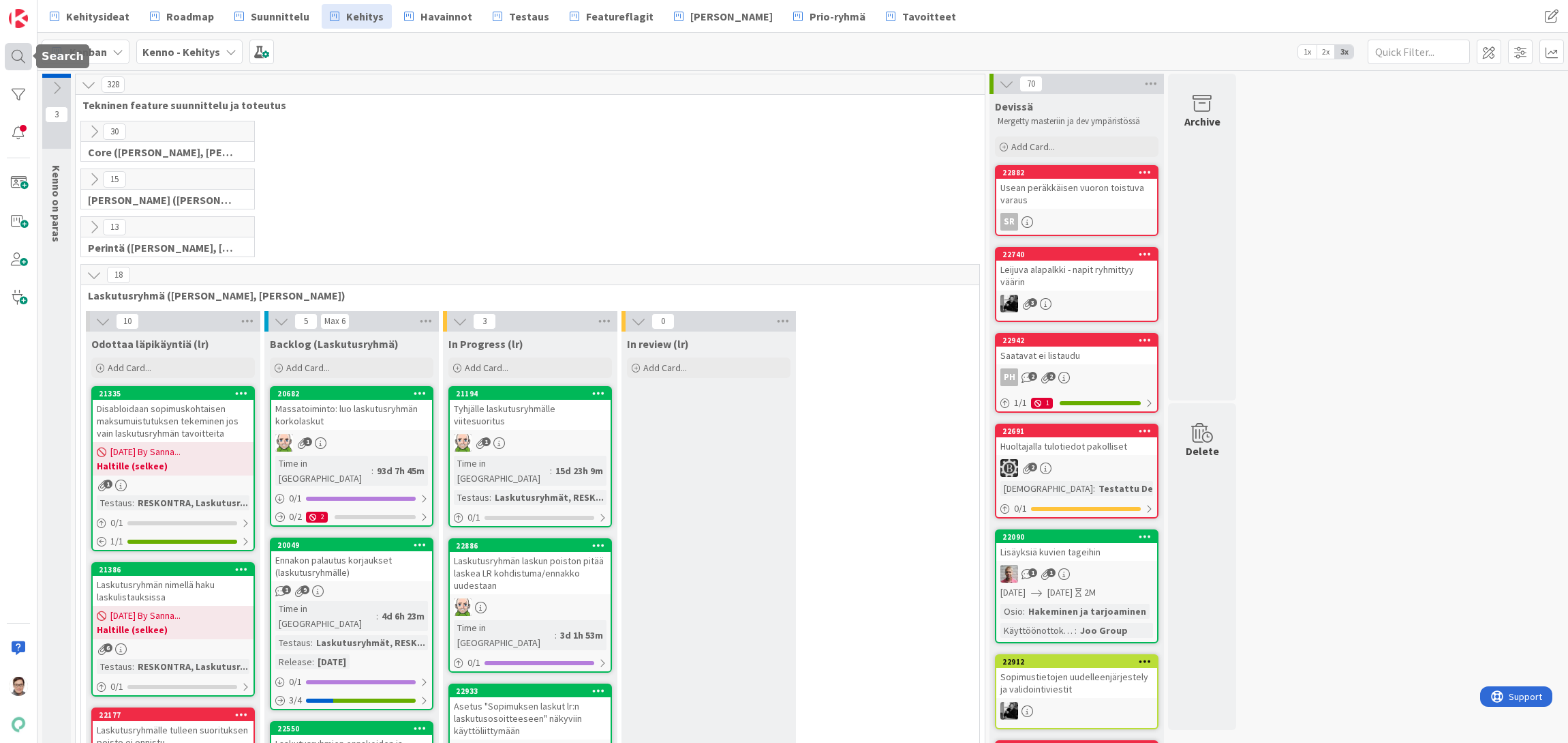
click at [12, 53] on div at bounding box center [18, 57] width 28 height 28
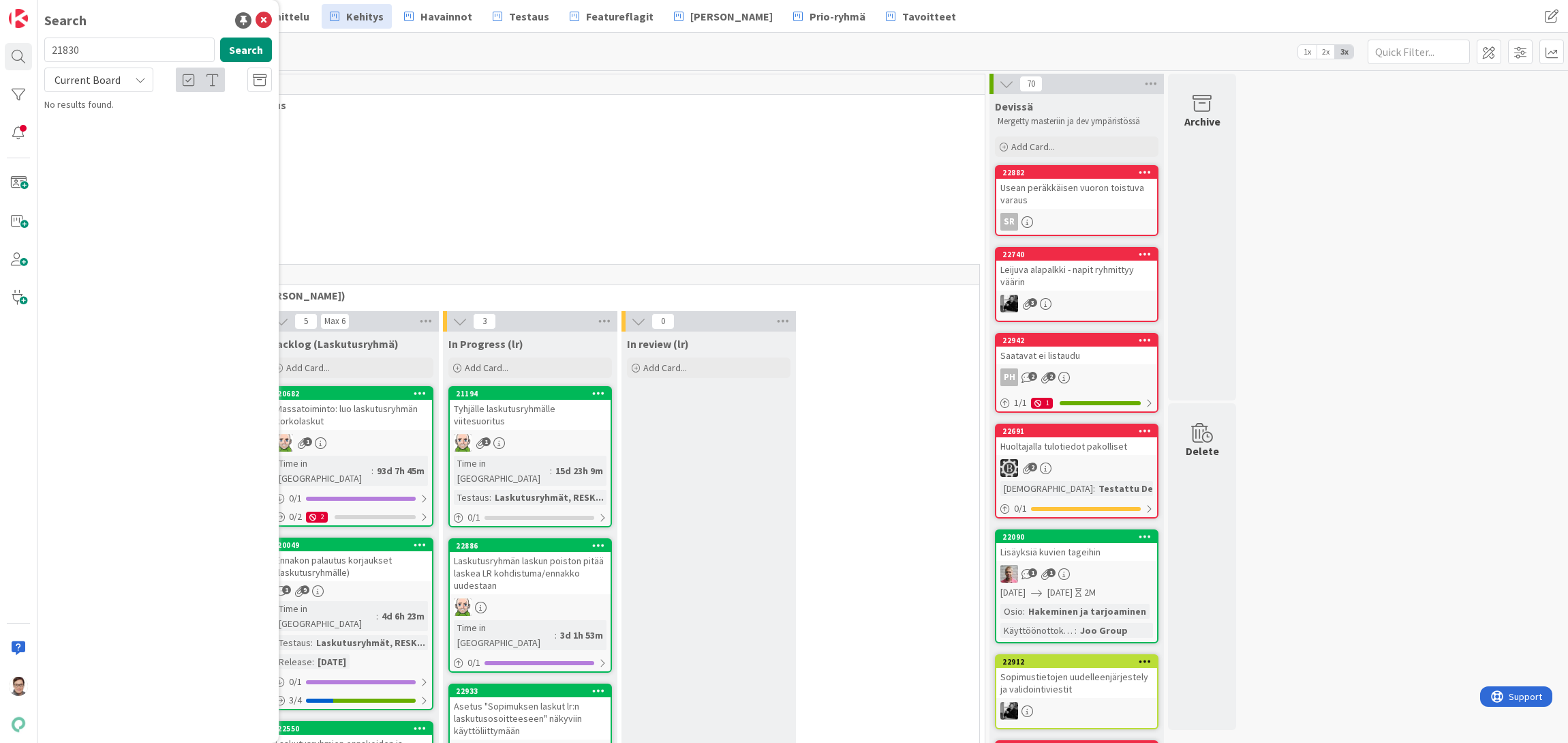
click at [88, 83] on span "Current Board" at bounding box center [88, 79] width 66 height 14
click at [88, 142] on span "All Boards" at bounding box center [123, 136] width 142 height 20
click at [107, 48] on input "21830" at bounding box center [129, 50] width 170 height 25
click at [266, 78] on icon at bounding box center [259, 80] width 14 height 14
click at [237, 46] on button "Search" at bounding box center [246, 50] width 52 height 25
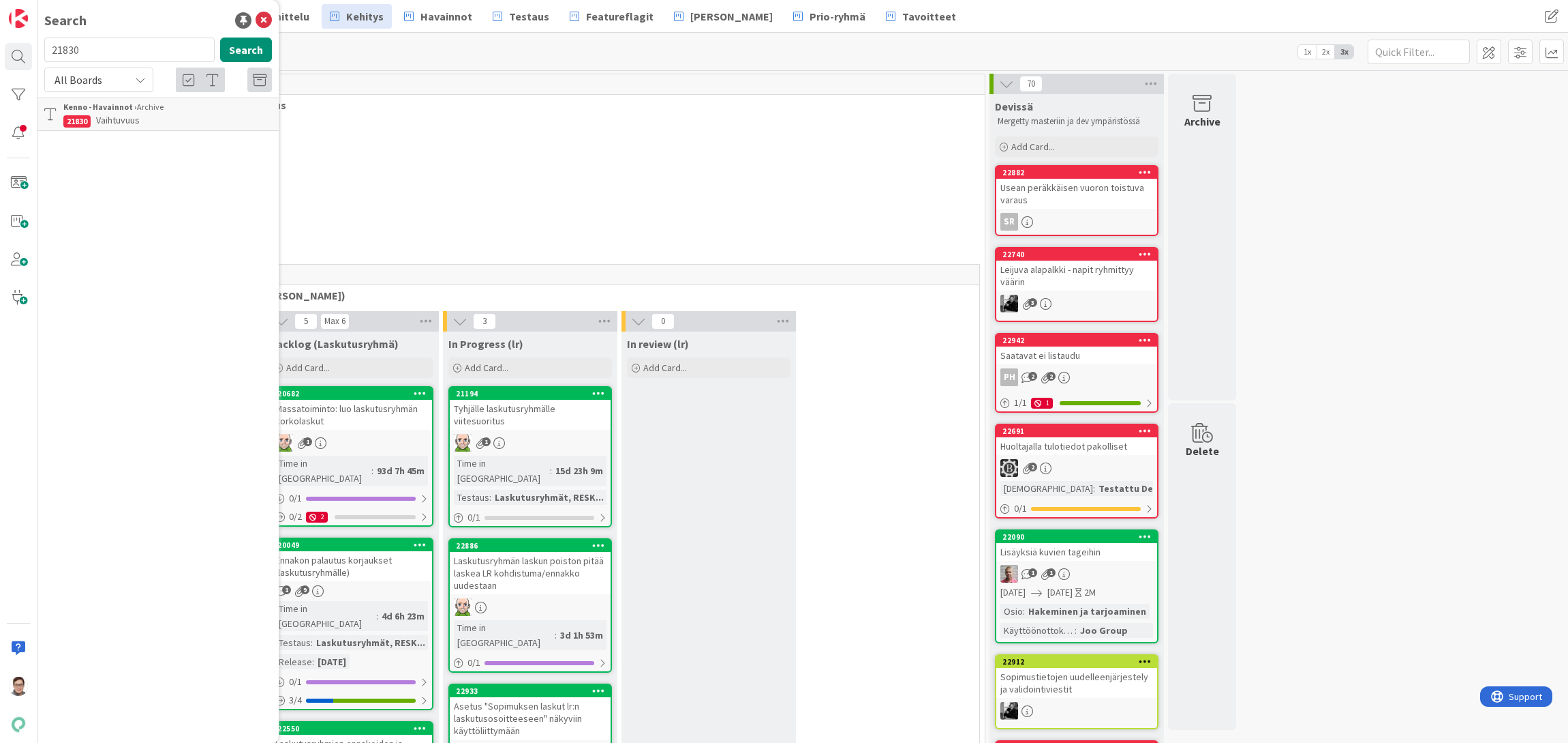
click at [133, 113] on p "Vaihtuvuus" at bounding box center [168, 121] width 208 height 15
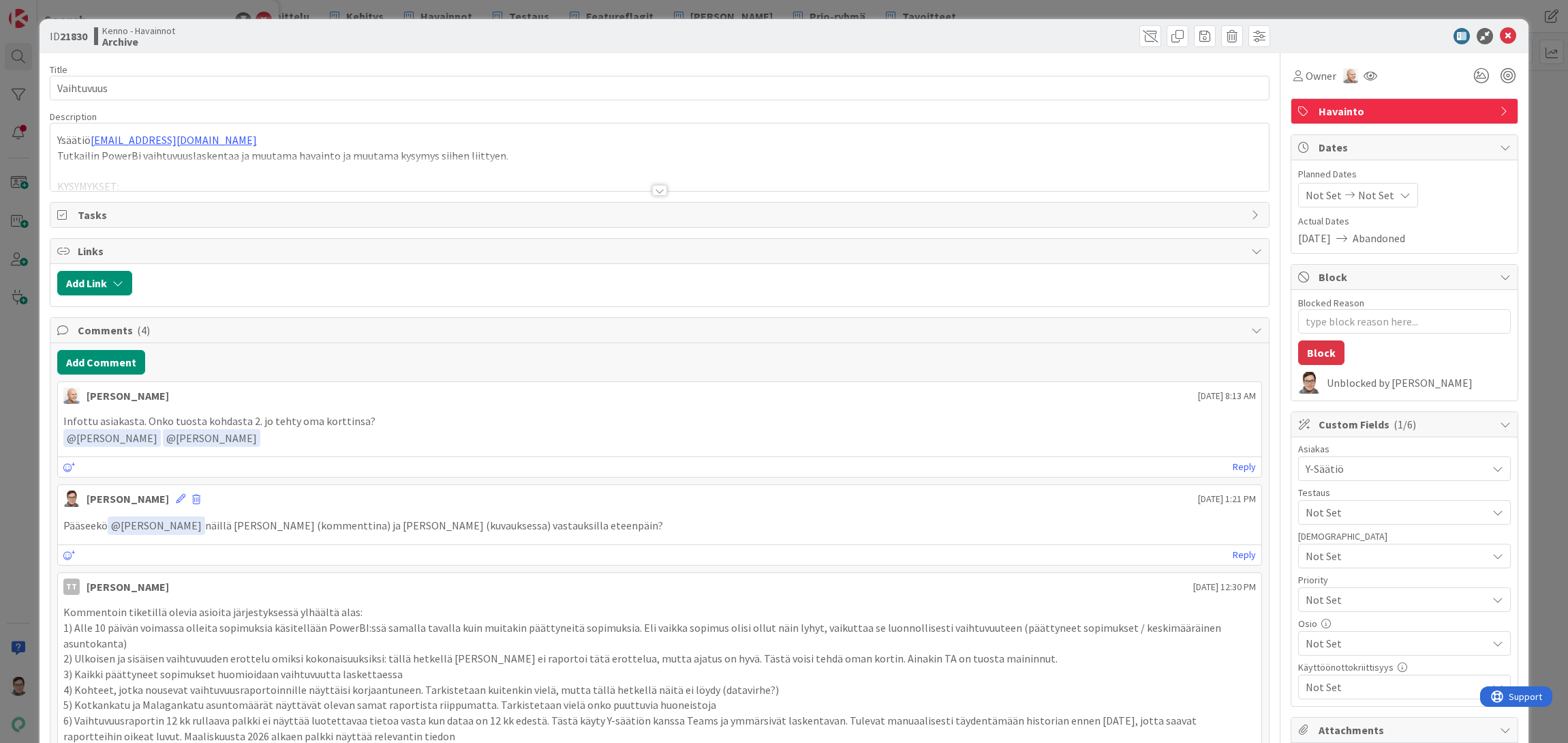
type textarea "x"
click at [658, 191] on div at bounding box center [660, 190] width 15 height 11
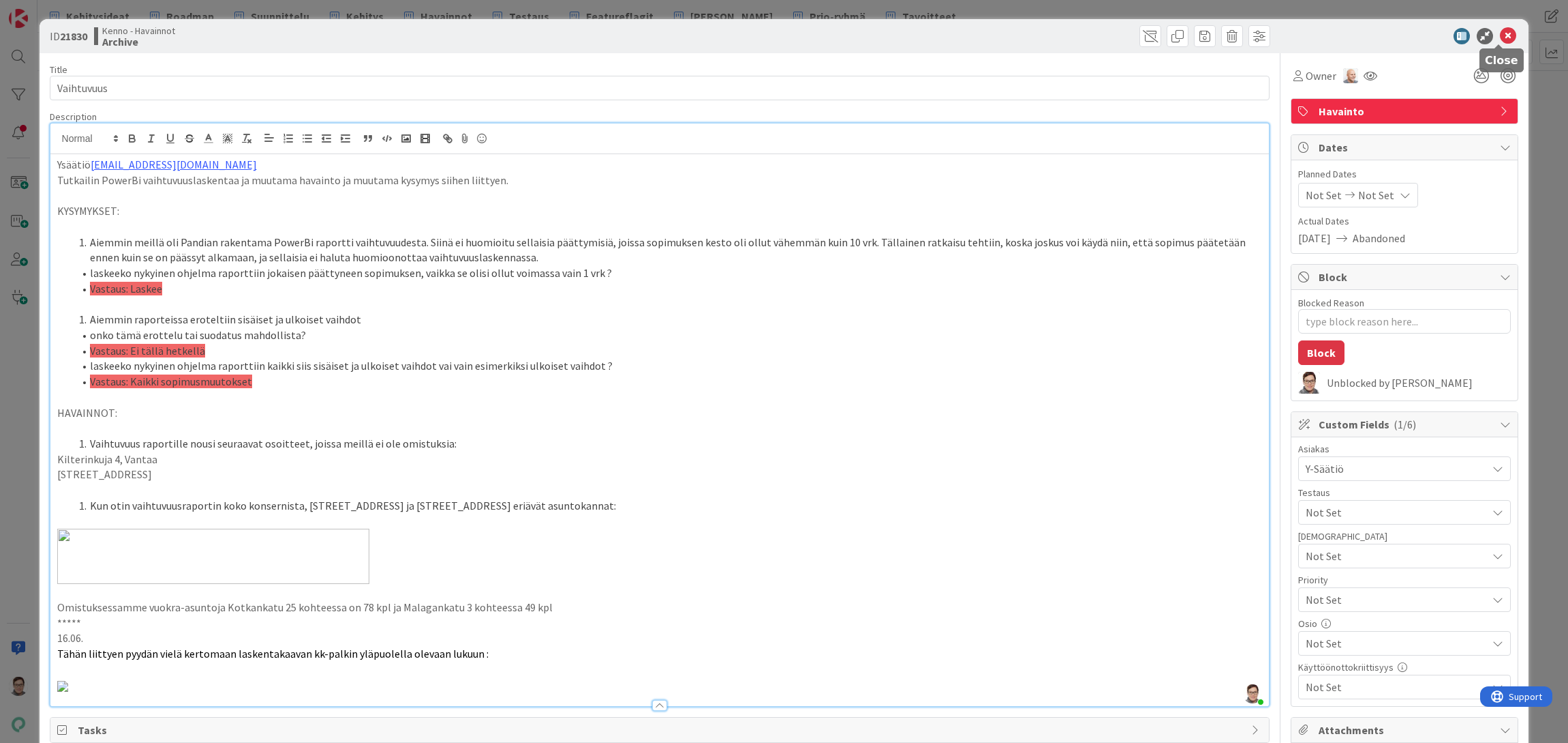
click at [1500, 41] on icon at bounding box center [1508, 36] width 17 height 17
